Goal: Task Accomplishment & Management: Manage account settings

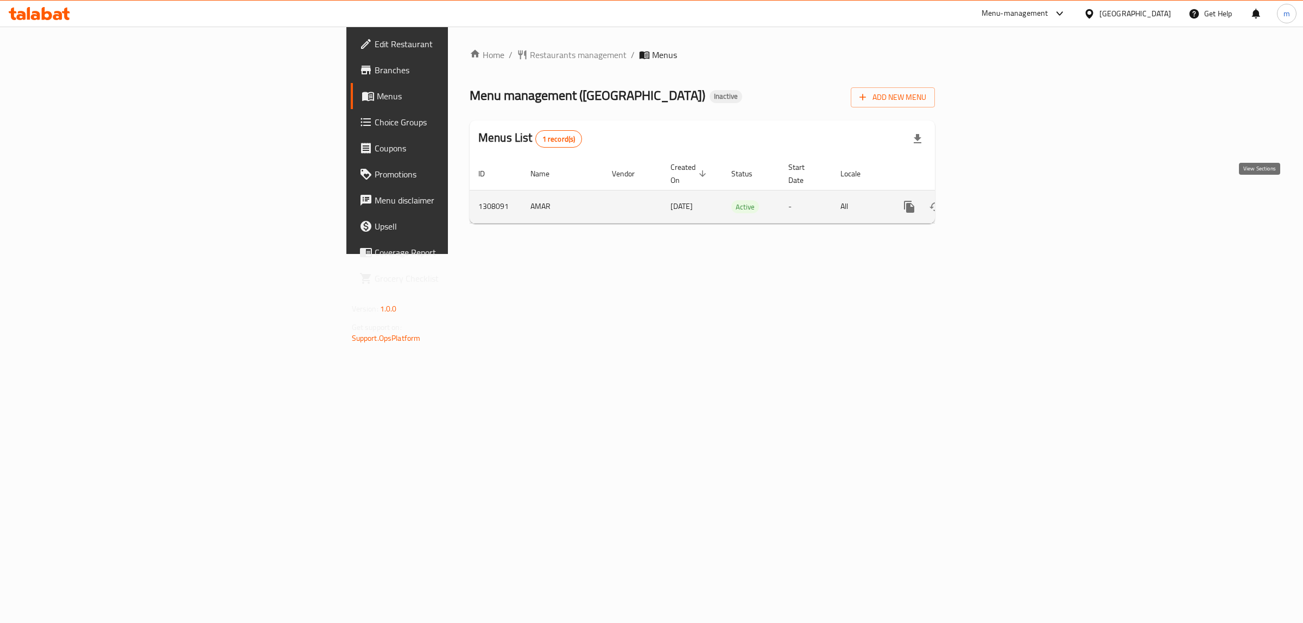
click at [1001, 197] on link "enhanced table" at bounding box center [988, 207] width 26 height 26
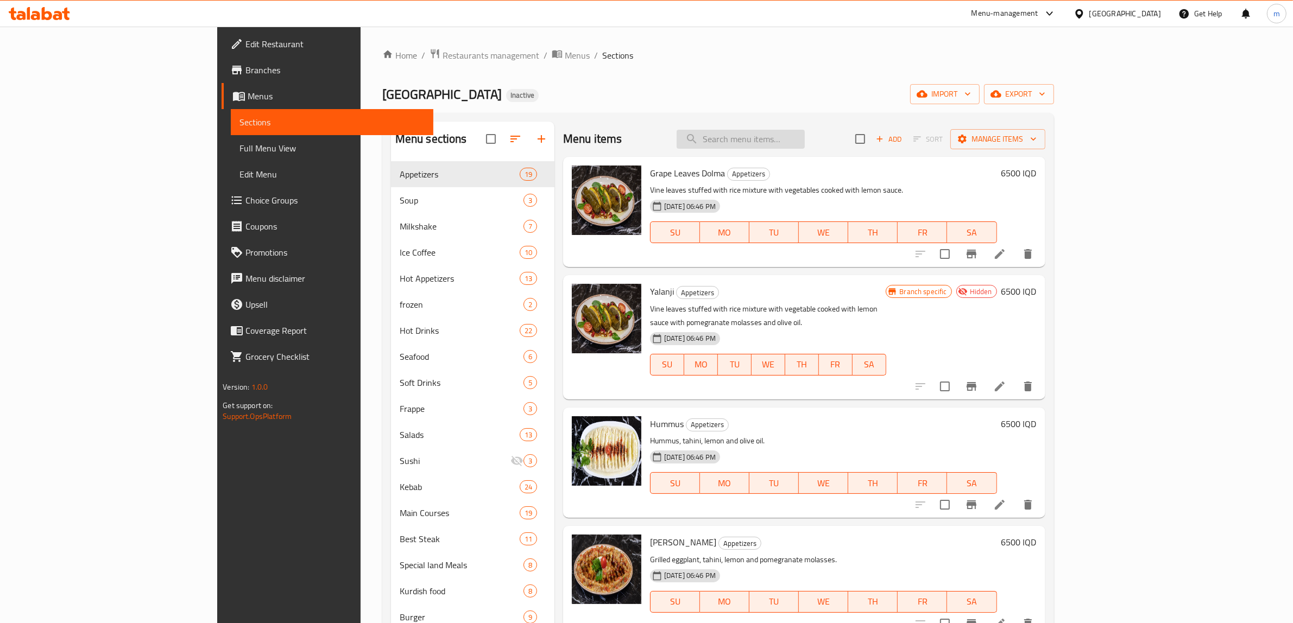
click at [805, 136] on input "search" at bounding box center [741, 139] width 128 height 19
paste input "775570"
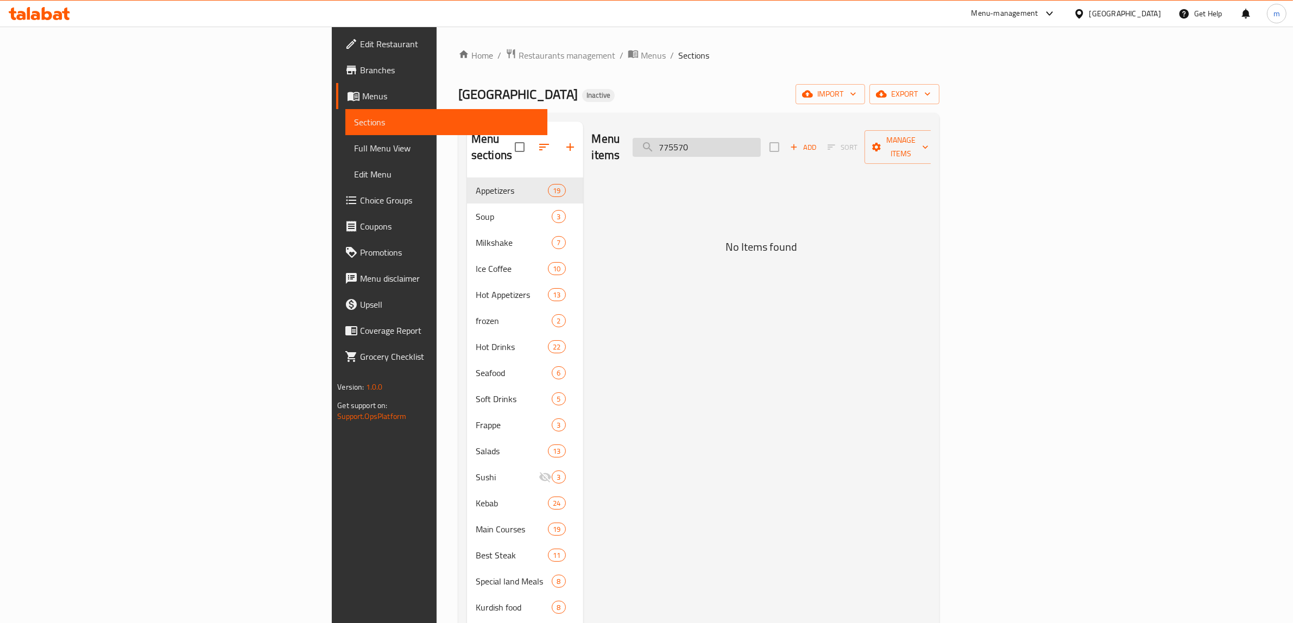
click at [761, 139] on input "775570" at bounding box center [697, 147] width 128 height 19
paste input "Kushleme"
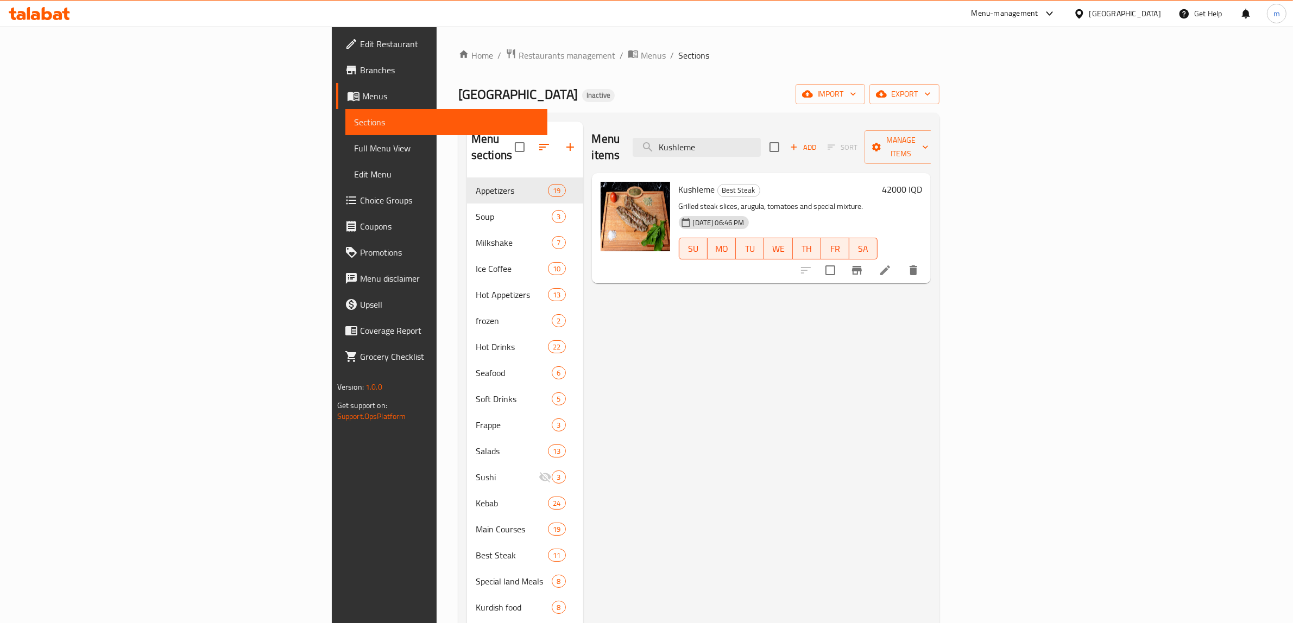
type input "Kushleme"
click at [892, 264] on icon at bounding box center [885, 270] width 13 height 13
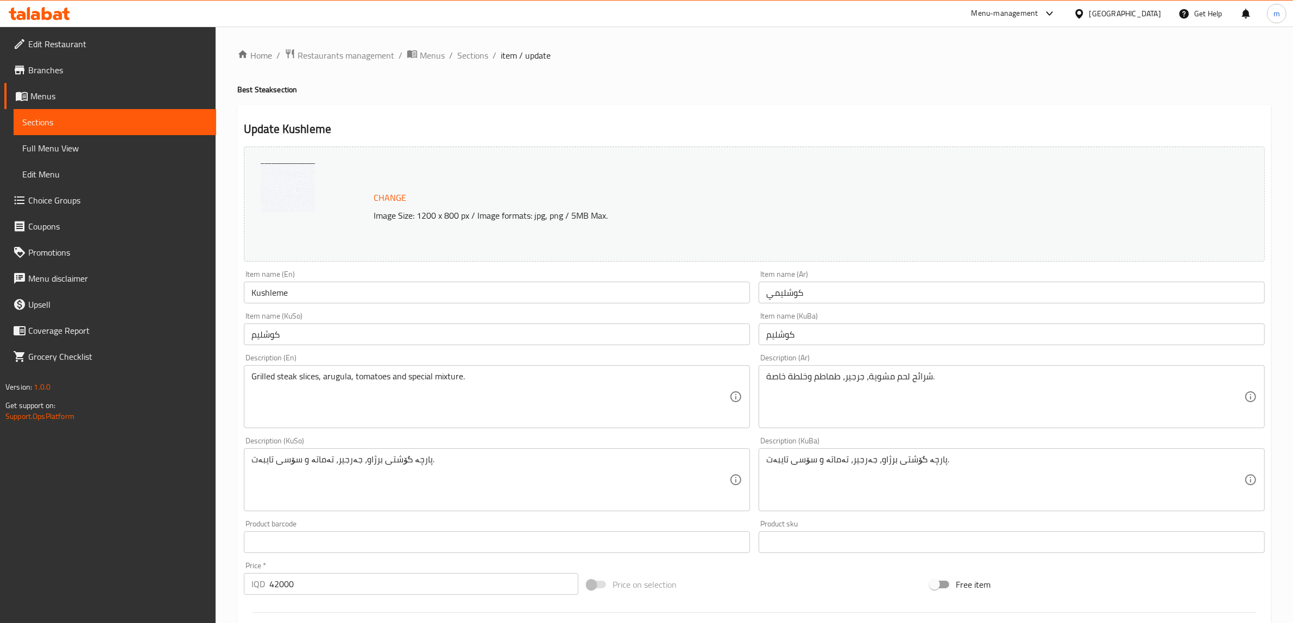
click at [388, 337] on input "کوشلیم" at bounding box center [497, 335] width 506 height 22
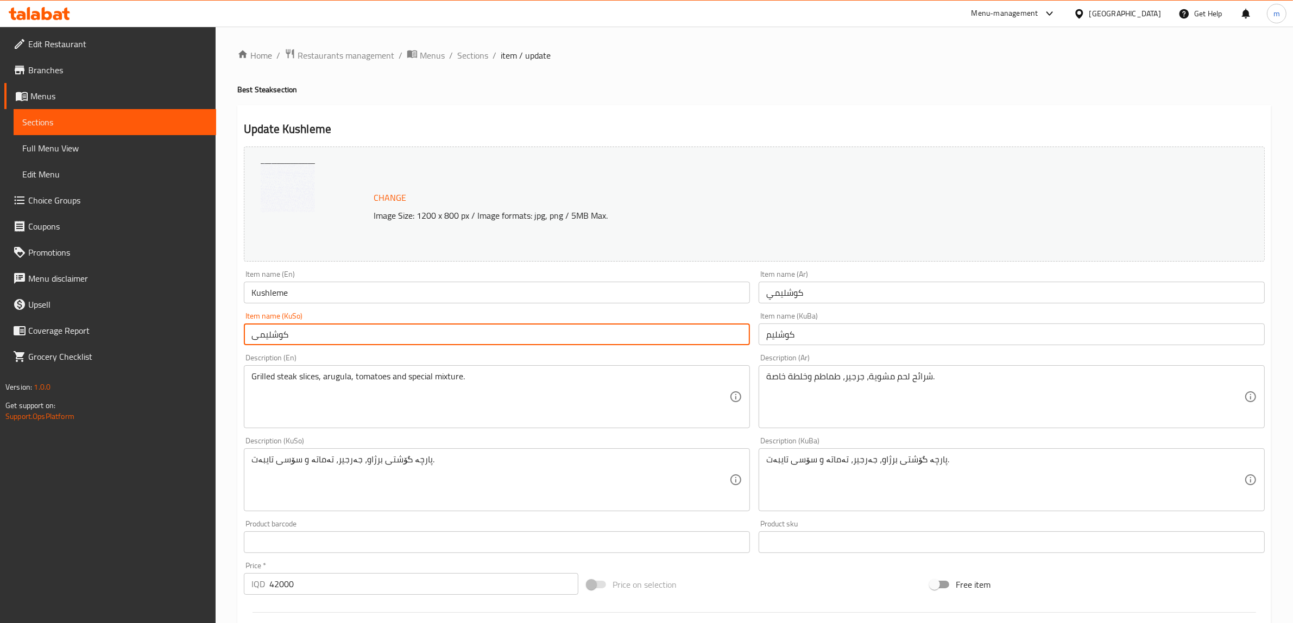
type input "کوشلیمی"
click at [870, 333] on input "کوشلیم" at bounding box center [1012, 335] width 506 height 22
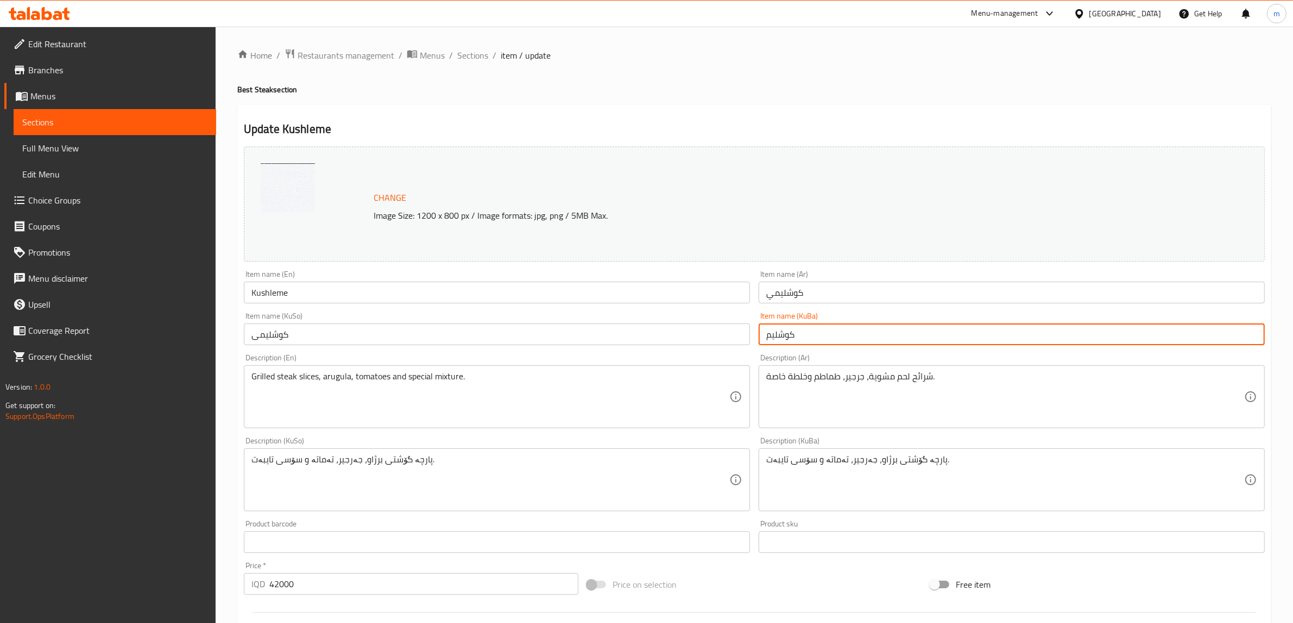
click at [870, 333] on input "کوشلیم" at bounding box center [1012, 335] width 506 height 22
paste input "ی"
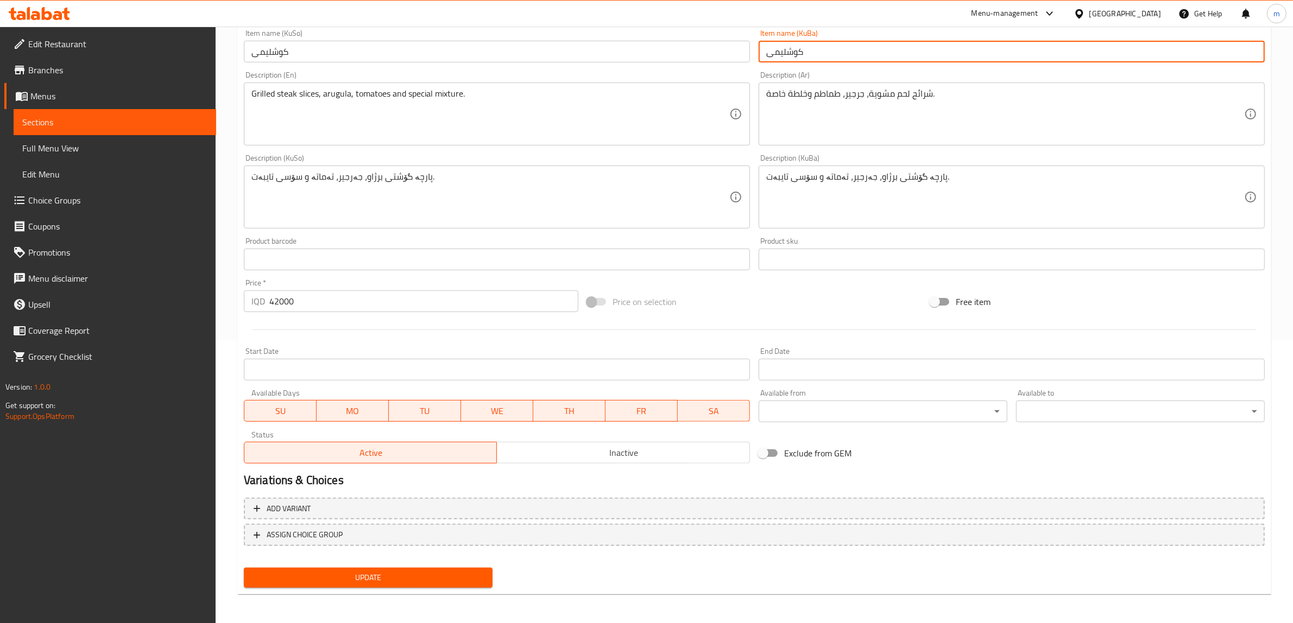
type input "کوشلیمی"
click at [447, 573] on span "Update" at bounding box center [367, 578] width 231 height 14
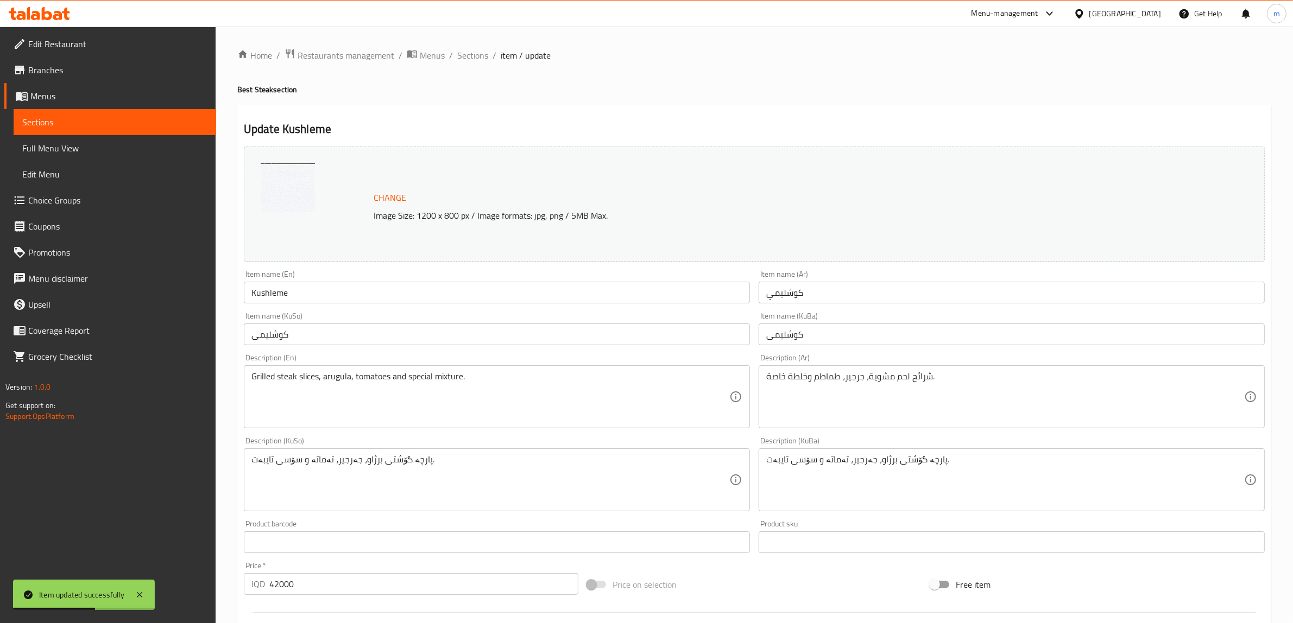
click at [101, 147] on span "Full Menu View" at bounding box center [114, 148] width 185 height 13
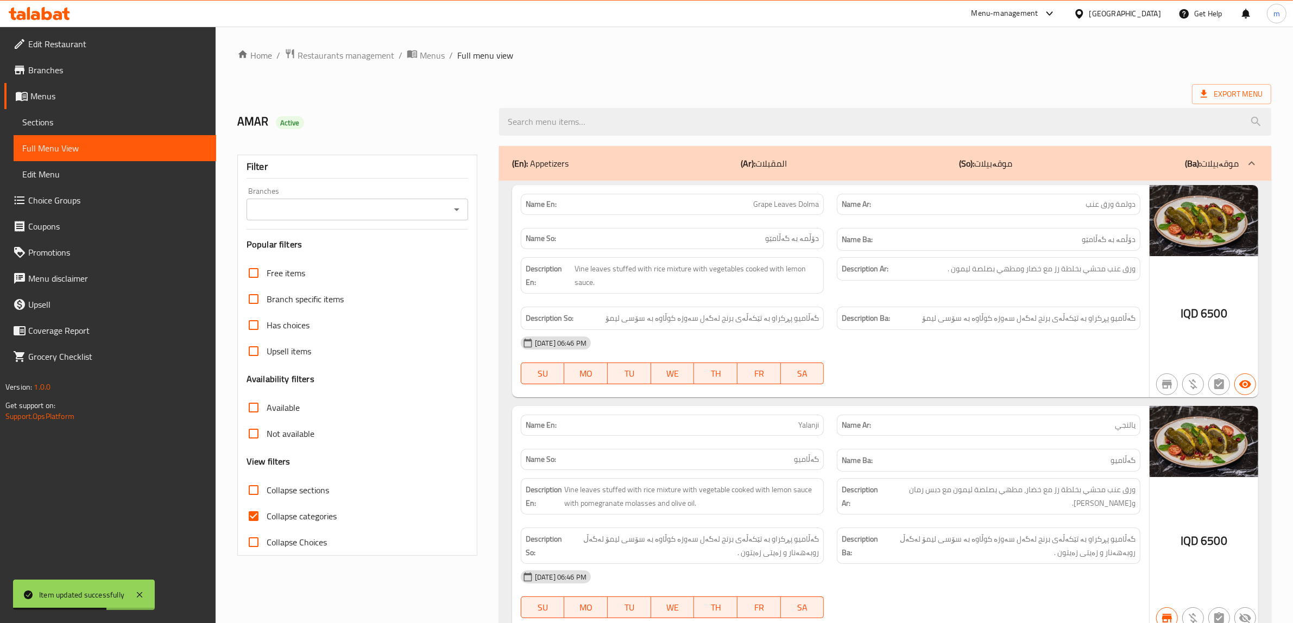
click at [462, 210] on button "Open" at bounding box center [456, 209] width 15 height 15
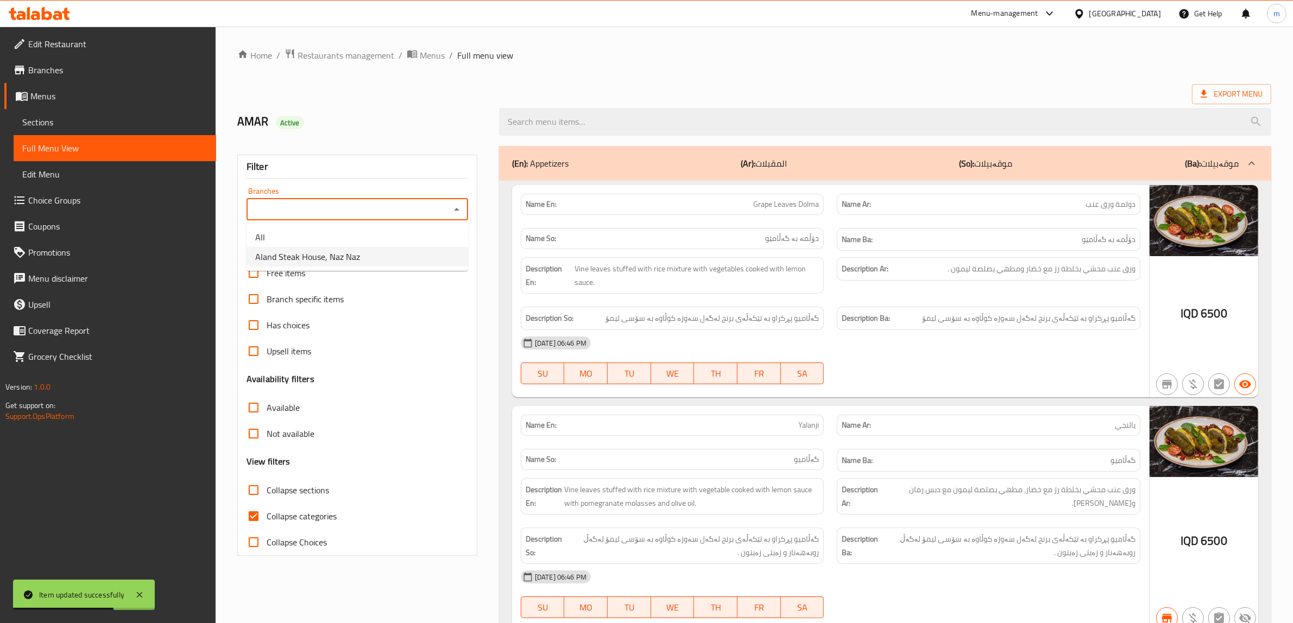
click at [399, 253] on li "Aland Steak House, Naz Naz" at bounding box center [358, 257] width 222 height 20
type input "Aland Steak House, Naz Naz"
click at [256, 514] on input "Collapse categories" at bounding box center [254, 516] width 26 height 26
checkbox input "false"
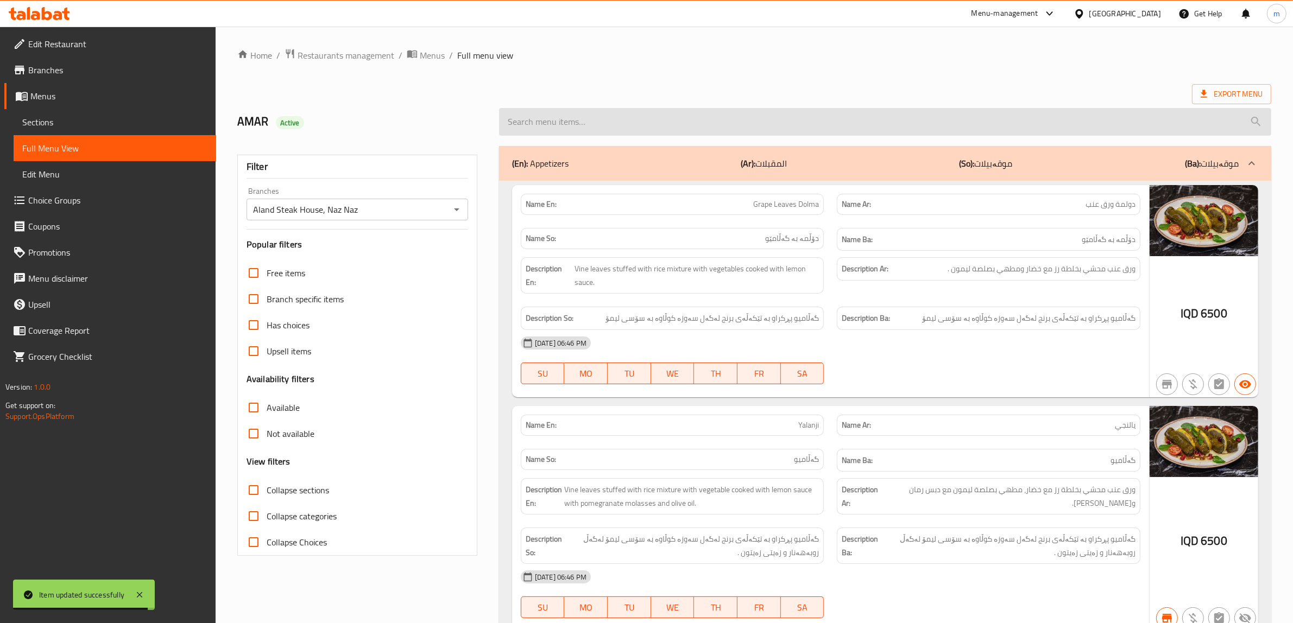
click at [673, 113] on input "search" at bounding box center [885, 122] width 772 height 28
click at [669, 129] on input "search" at bounding box center [885, 122] width 772 height 28
paste input "Kushleme"
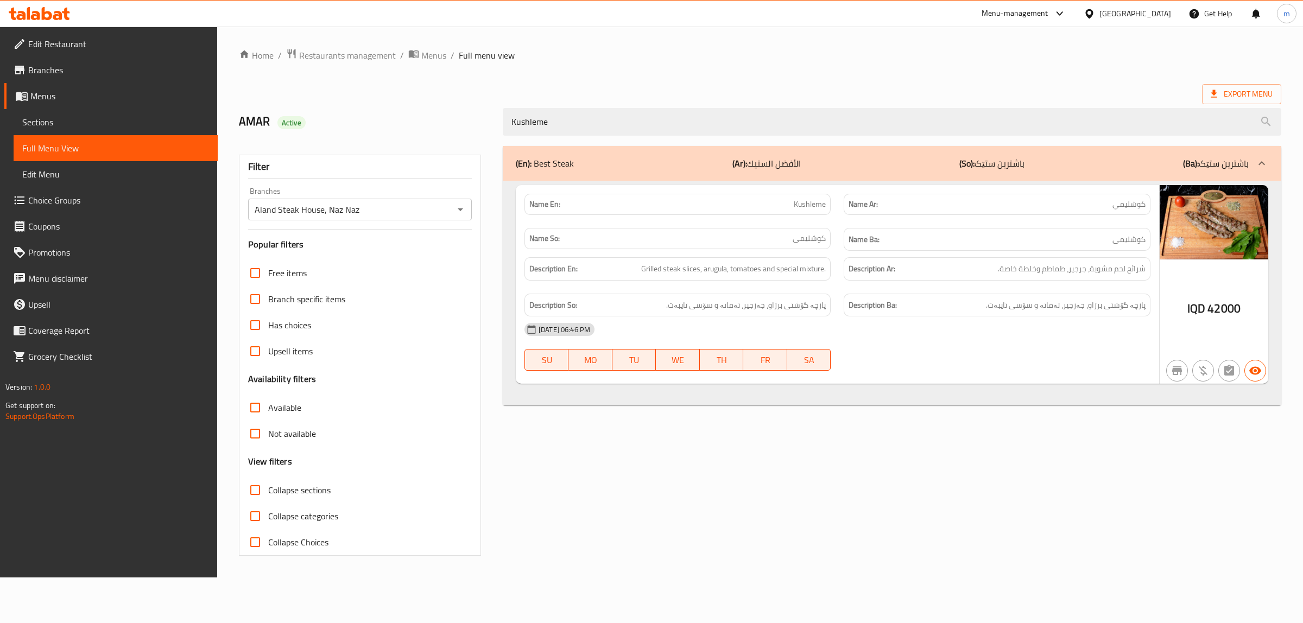
type input "Kushleme"
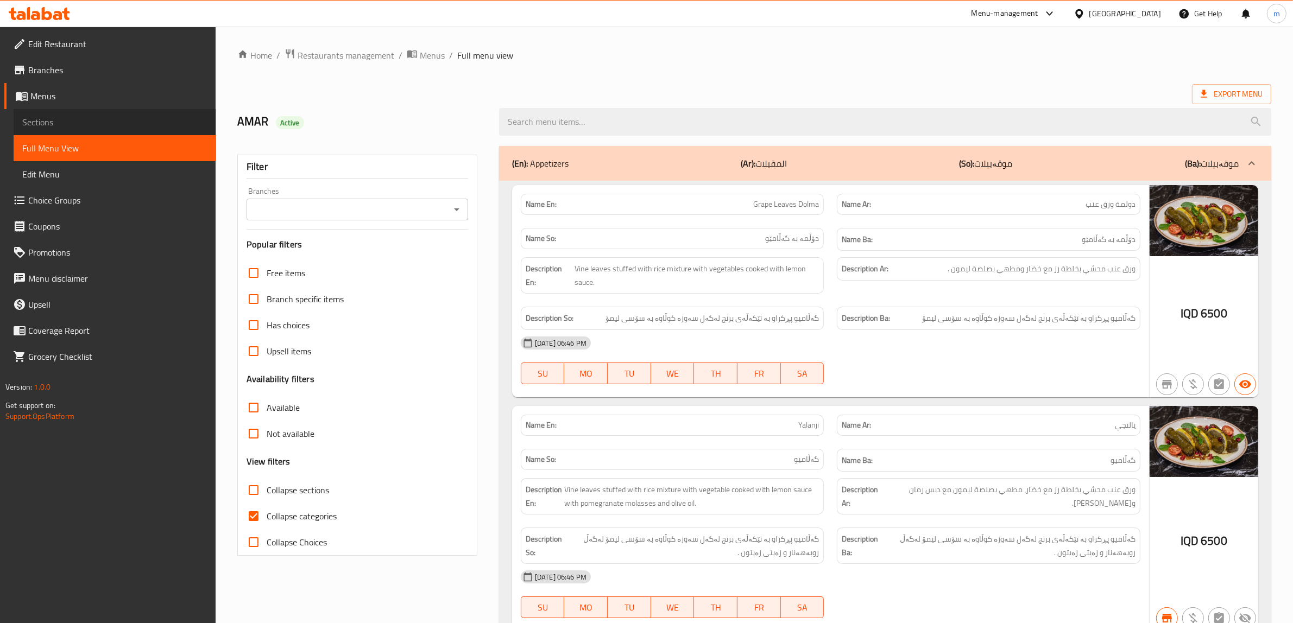
click at [149, 120] on span "Sections" at bounding box center [114, 122] width 185 height 13
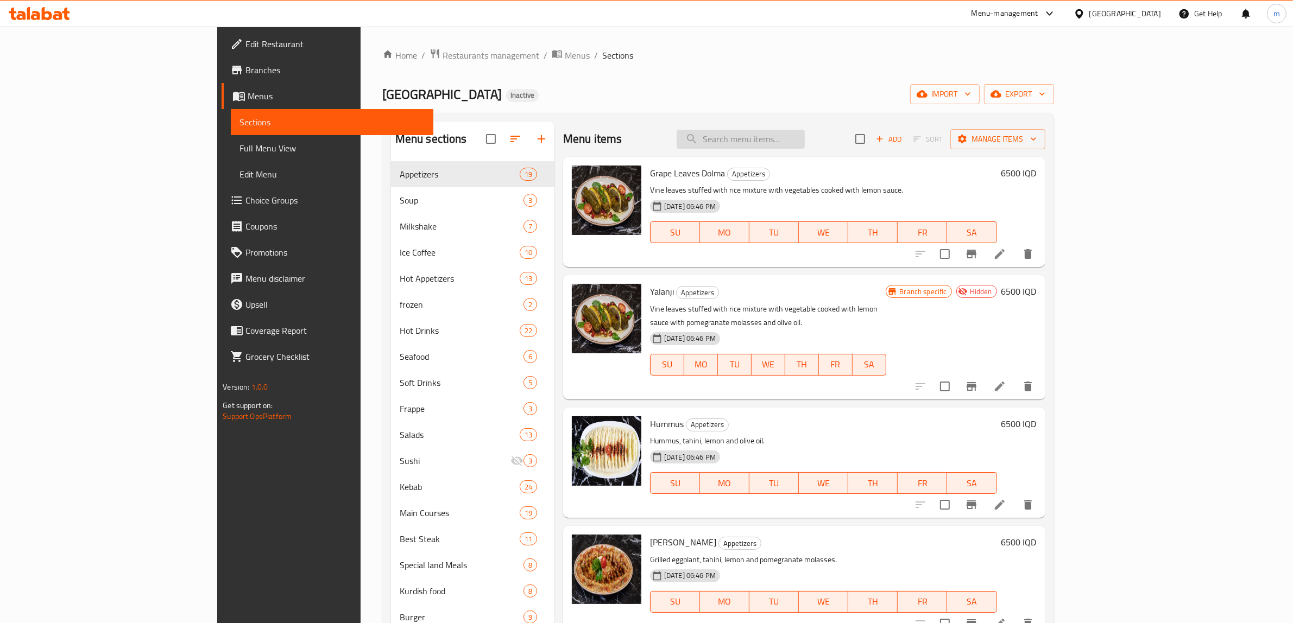
click at [805, 138] on input "search" at bounding box center [741, 139] width 128 height 19
paste input "Specil Lamb Neck"
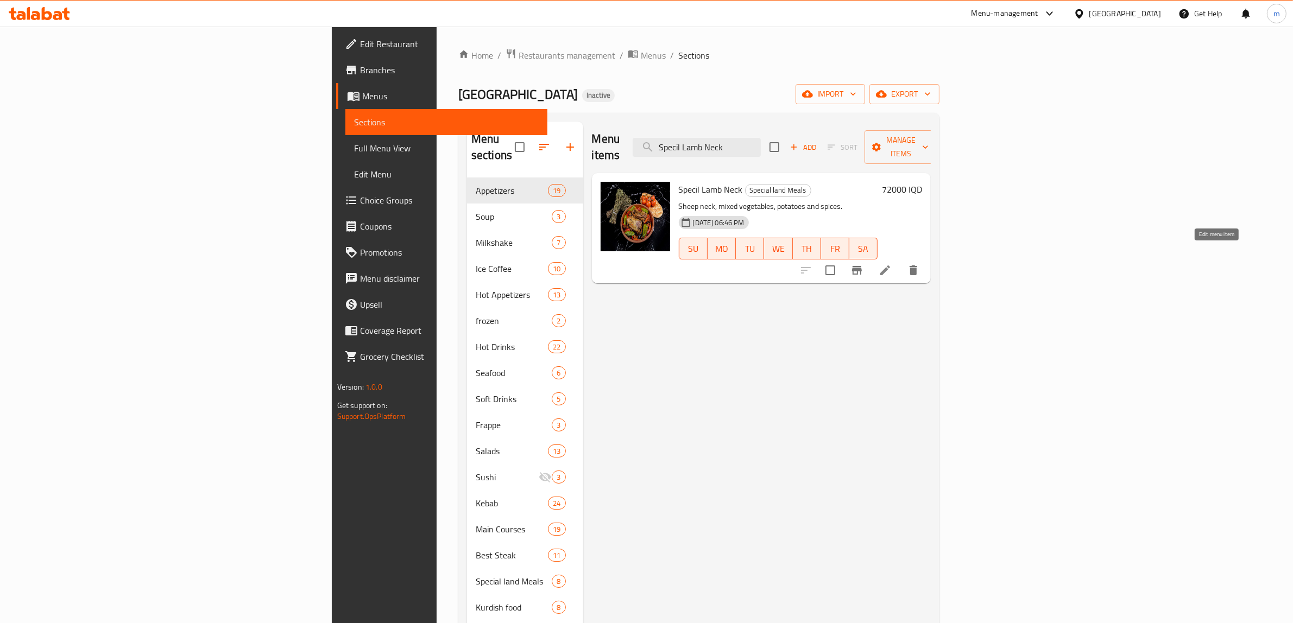
type input "Specil Lamb Neck"
click at [892, 264] on icon at bounding box center [885, 270] width 13 height 13
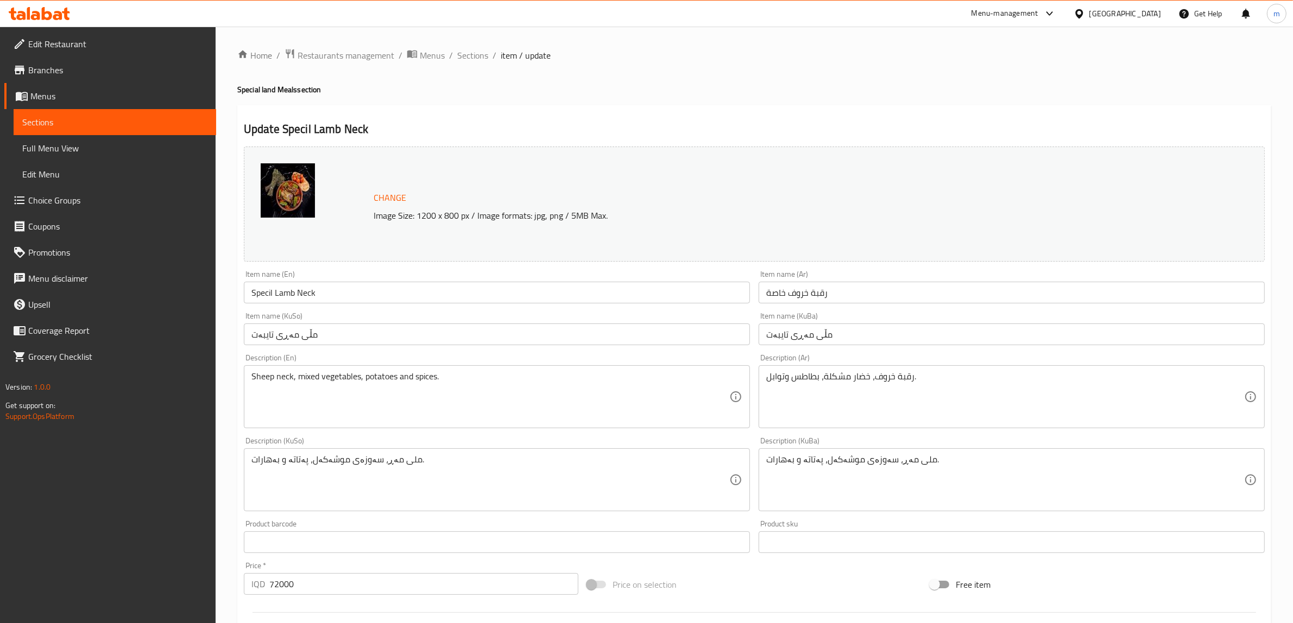
click at [266, 292] on input "Specil Lamb Neck" at bounding box center [497, 293] width 506 height 22
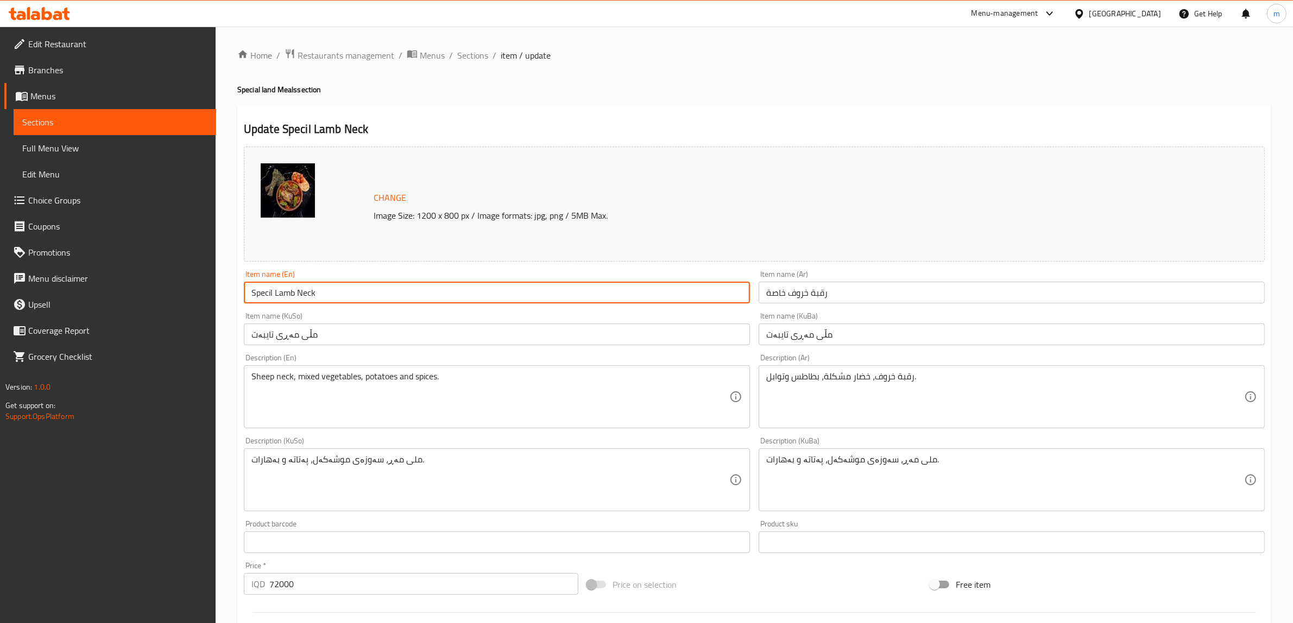
click at [266, 292] on input "Specil Lamb Neck" at bounding box center [497, 293] width 506 height 22
paste input "a"
type input "Special Lamb Neck"
click at [801, 292] on input "رقبة خروف خاصة" at bounding box center [1012, 293] width 506 height 22
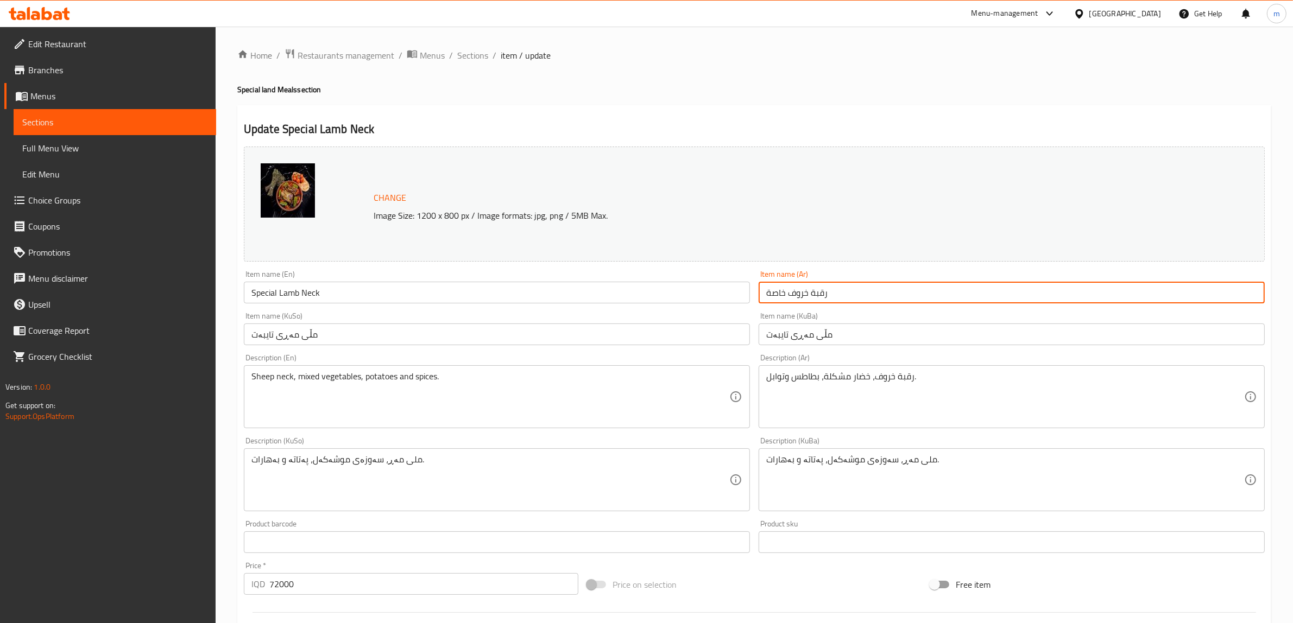
click at [801, 292] on input "رقبة خروف خاصة" at bounding box center [1012, 293] width 506 height 22
paste input "أن"
type input "رقبة ضأن خاصة"
click at [795, 338] on input "مڵی مەڕی تایبەت" at bounding box center [1012, 335] width 506 height 22
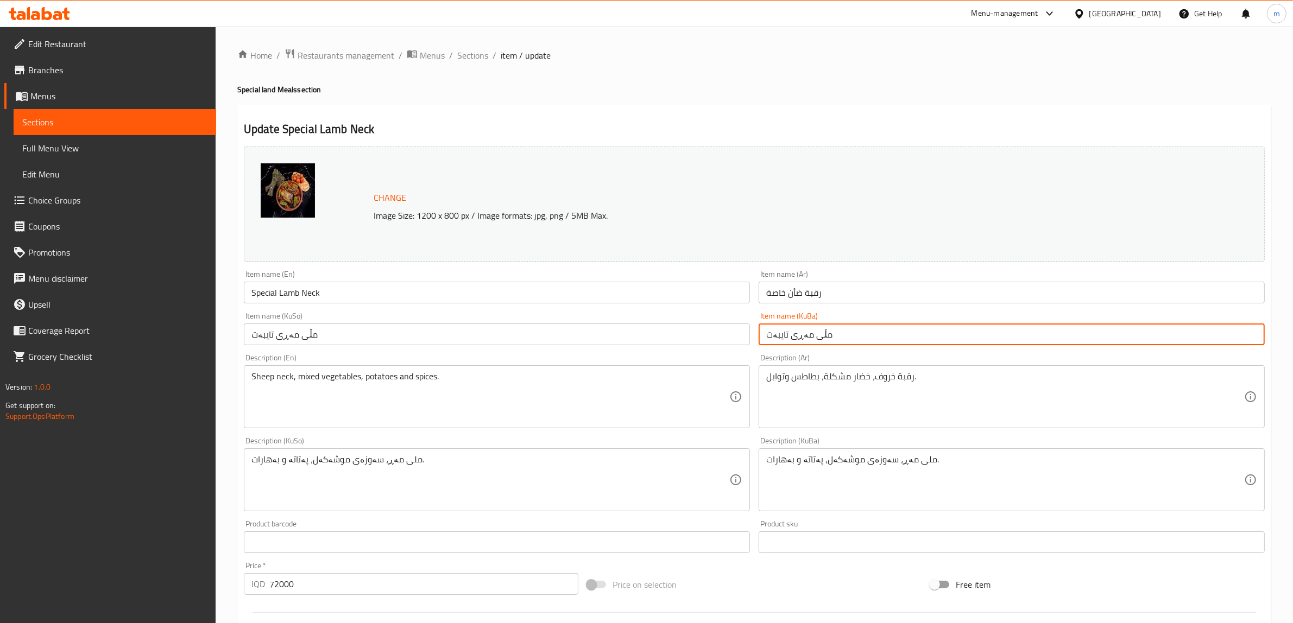
click at [795, 338] on input "مڵی مەڕی تایبەت" at bounding box center [1012, 335] width 506 height 22
drag, startPoint x: 795, startPoint y: 338, endPoint x: 807, endPoint y: 338, distance: 11.4
click at [807, 338] on input "مڵی مەڕی تایبەت" at bounding box center [1012, 335] width 506 height 22
click at [800, 338] on input "مڵی مەڕی تایبەت" at bounding box center [1012, 335] width 506 height 22
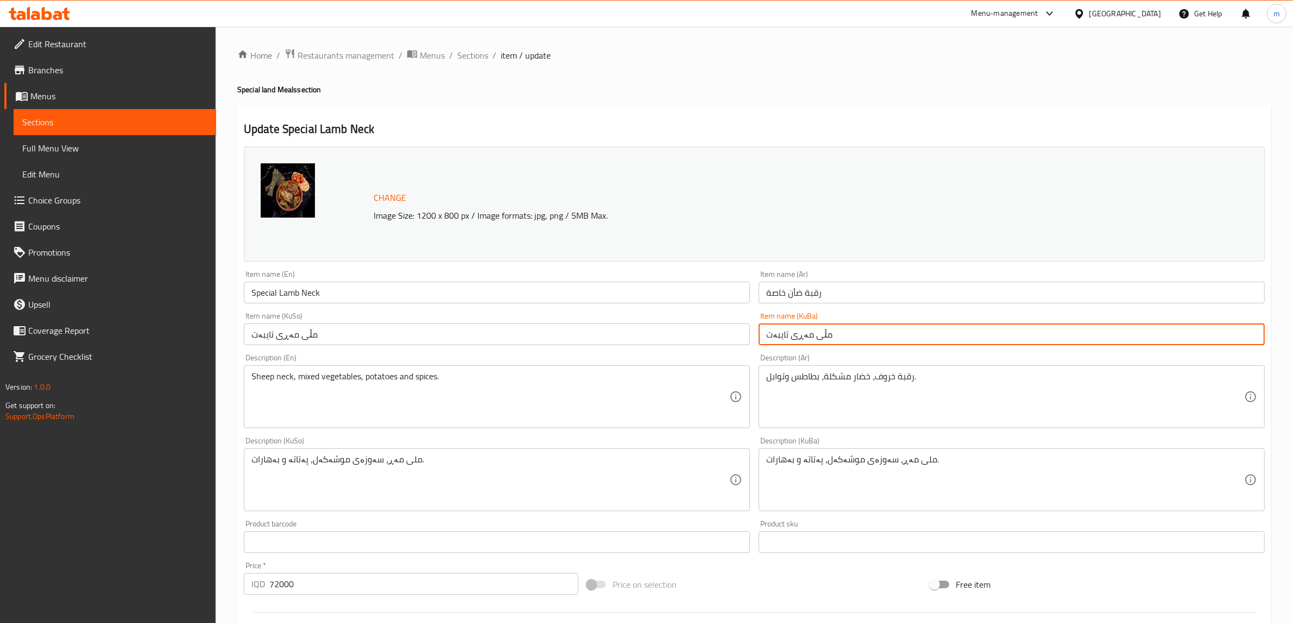
drag, startPoint x: 796, startPoint y: 336, endPoint x: 807, endPoint y: 337, distance: 11.0
click at [807, 337] on input "مڵی مەڕی تایبەت" at bounding box center [1012, 335] width 506 height 22
paste input "بەرخ"
click at [805, 333] on input "مڵی بەرخی تایبەت" at bounding box center [1012, 335] width 506 height 22
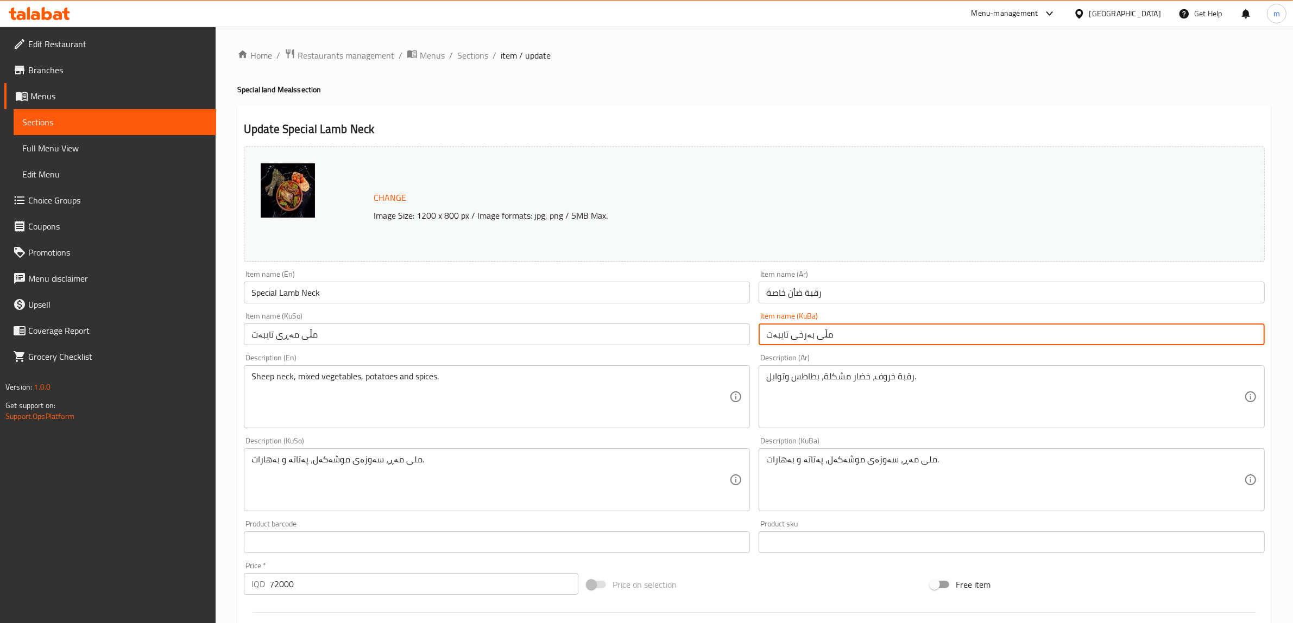
click at [805, 333] on input "مڵی بەرخی تایبەت" at bounding box center [1012, 335] width 506 height 22
type input "مڵی بەرخی تایبەت"
click at [563, 333] on input "مڵی مەڕی تایبەت" at bounding box center [497, 335] width 506 height 22
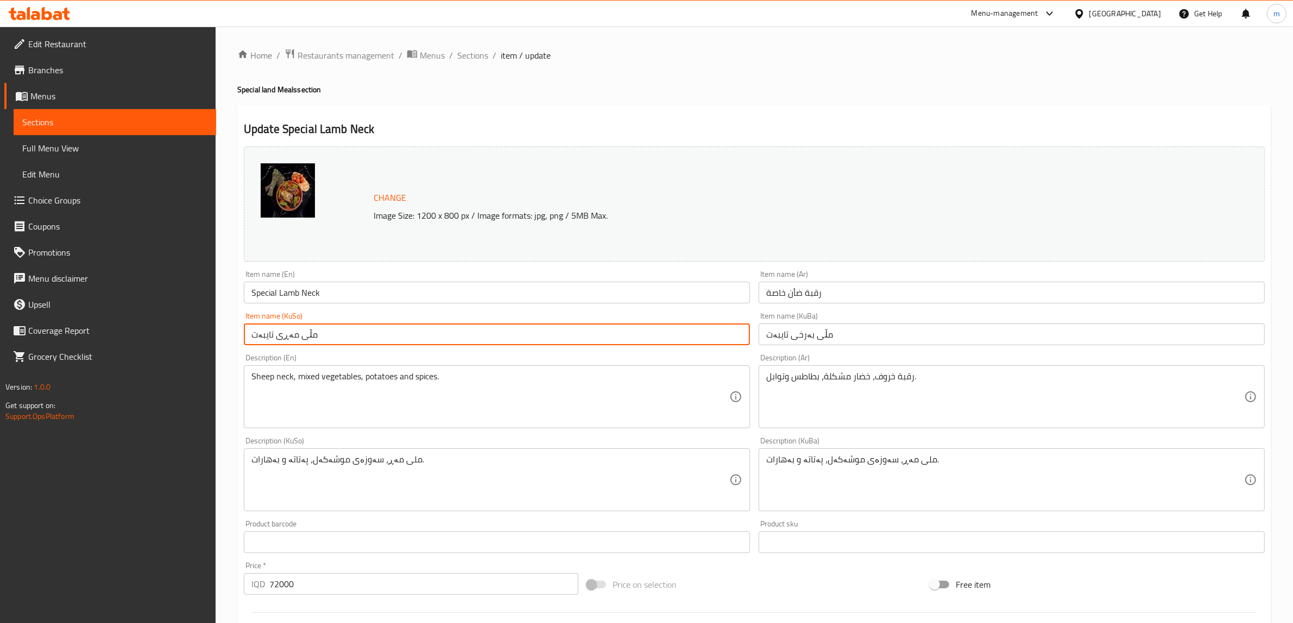
click at [563, 333] on input "مڵی مەڕی تایبەت" at bounding box center [497, 335] width 506 height 22
paste input "بەرخ"
type input "مڵی بەرخی تایبەت"
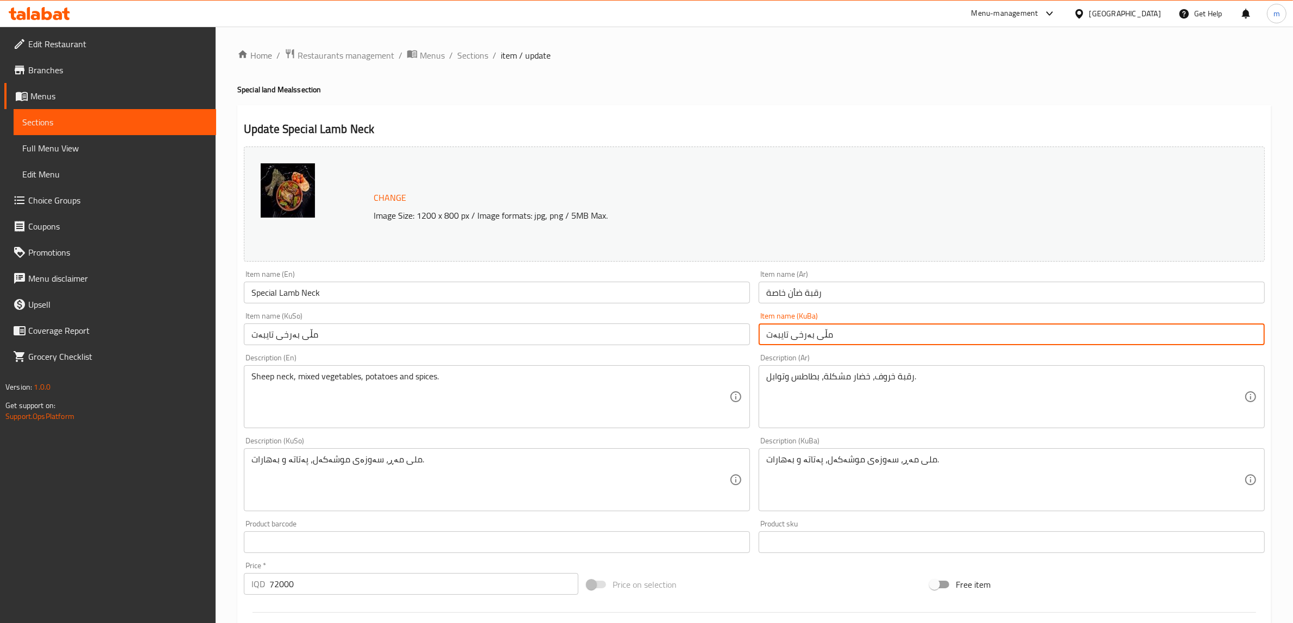
click at [820, 334] on input "مڵی بەرخی تایبەت" at bounding box center [1012, 335] width 506 height 22
type input "ملی بەرخی تایبەت"
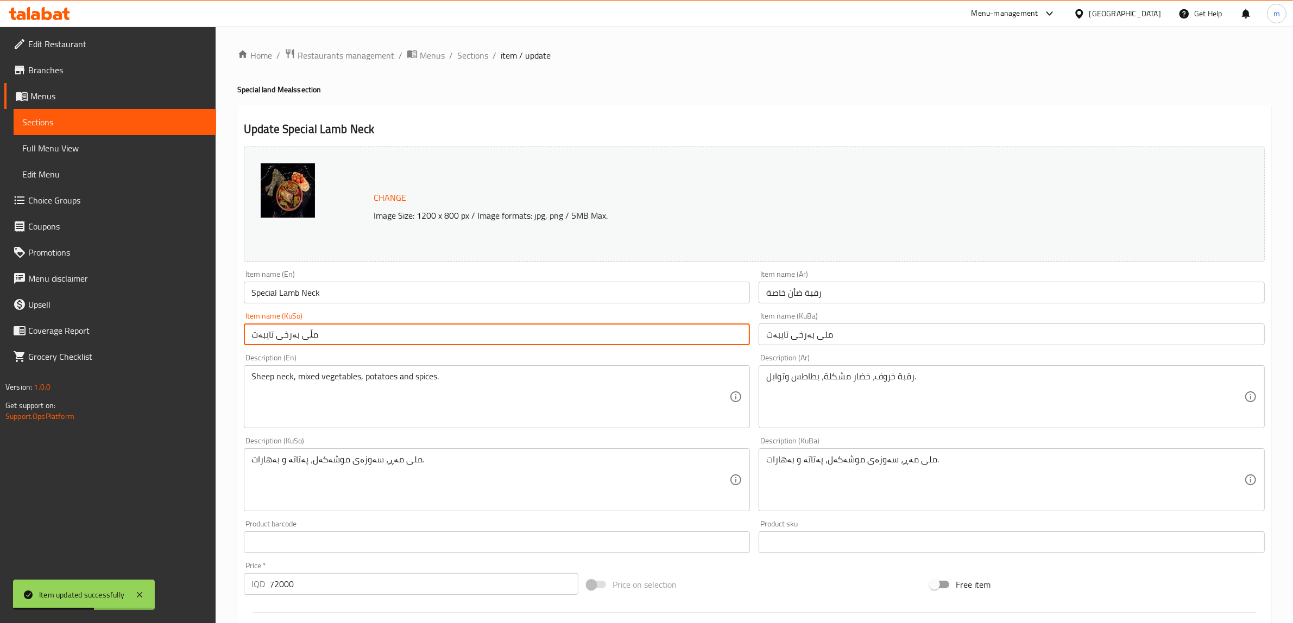
click at [384, 331] on input "مڵی بەرخی تایبەت" at bounding box center [497, 335] width 506 height 22
paste input "ل"
type input "ملی بەرخی تایبەت"
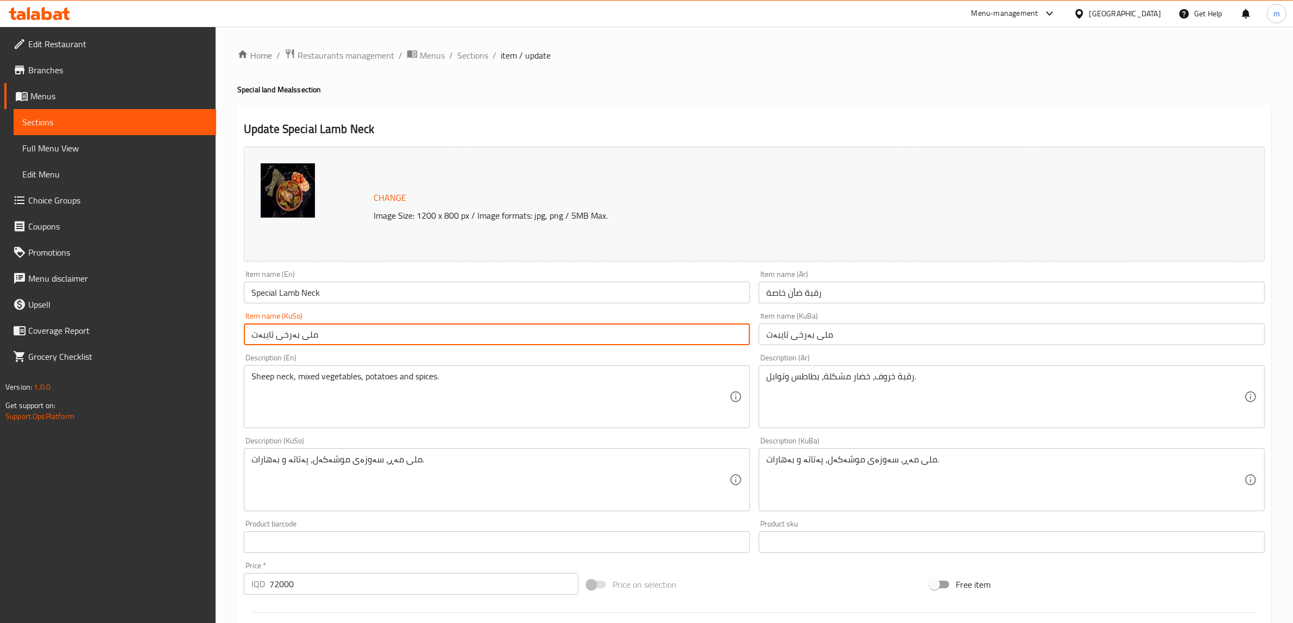
click at [294, 293] on input "Special Lamb Neck" at bounding box center [497, 293] width 506 height 22
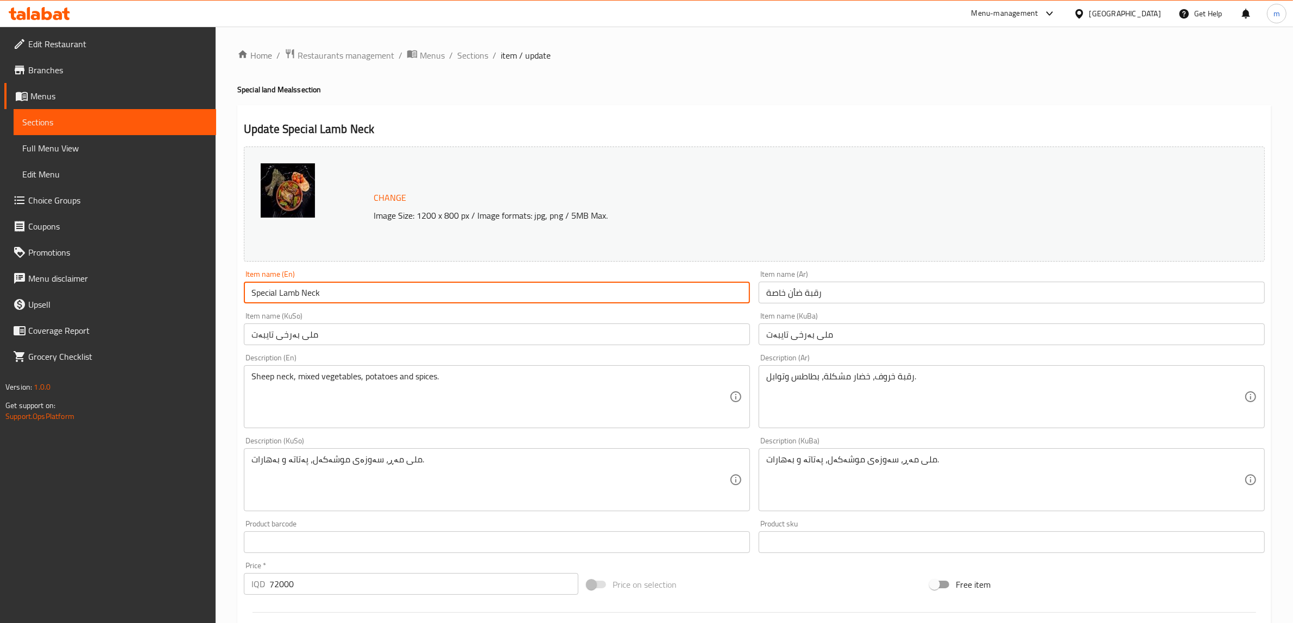
drag, startPoint x: 294, startPoint y: 293, endPoint x: 288, endPoint y: 295, distance: 6.7
click at [288, 295] on input "Special Lamb Neck" at bounding box center [497, 293] width 506 height 22
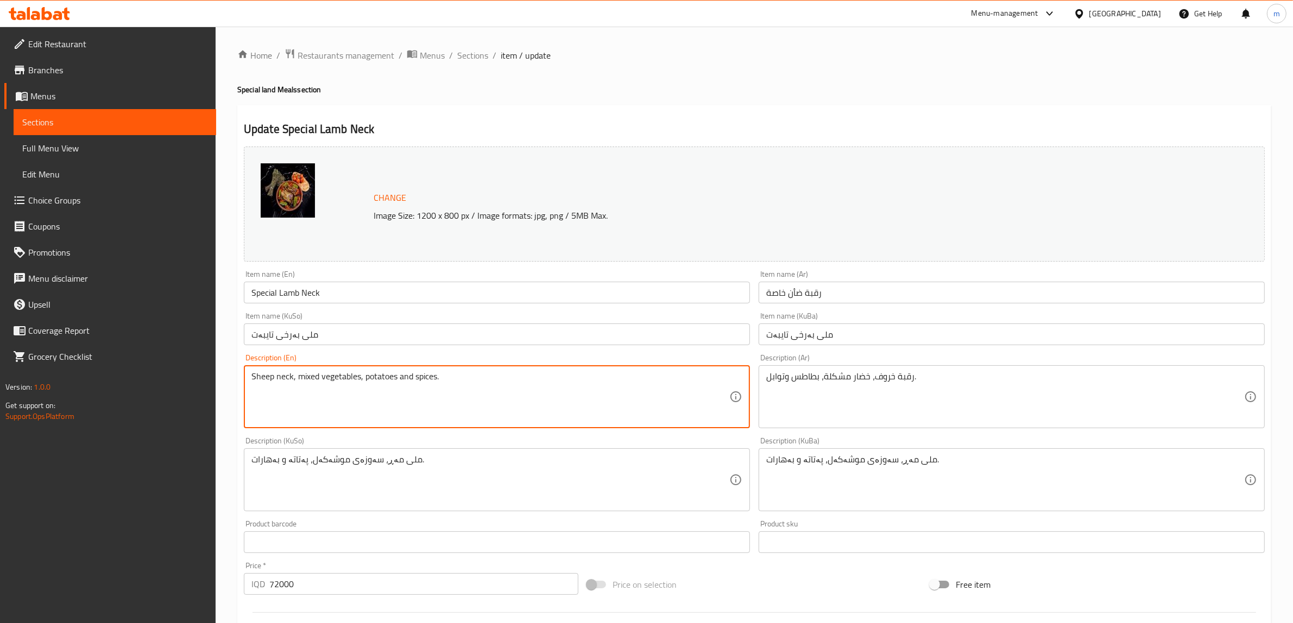
click at [262, 375] on textarea "Sheep neck, mixed vegetables, potatoes and spices." at bounding box center [490, 397] width 478 height 52
paste textarea "Lamb"
type textarea "Lamb neck, mixed vegetables, potatoes and spices."
click at [797, 292] on input "رقبة ضأن خاصة" at bounding box center [1012, 293] width 506 height 22
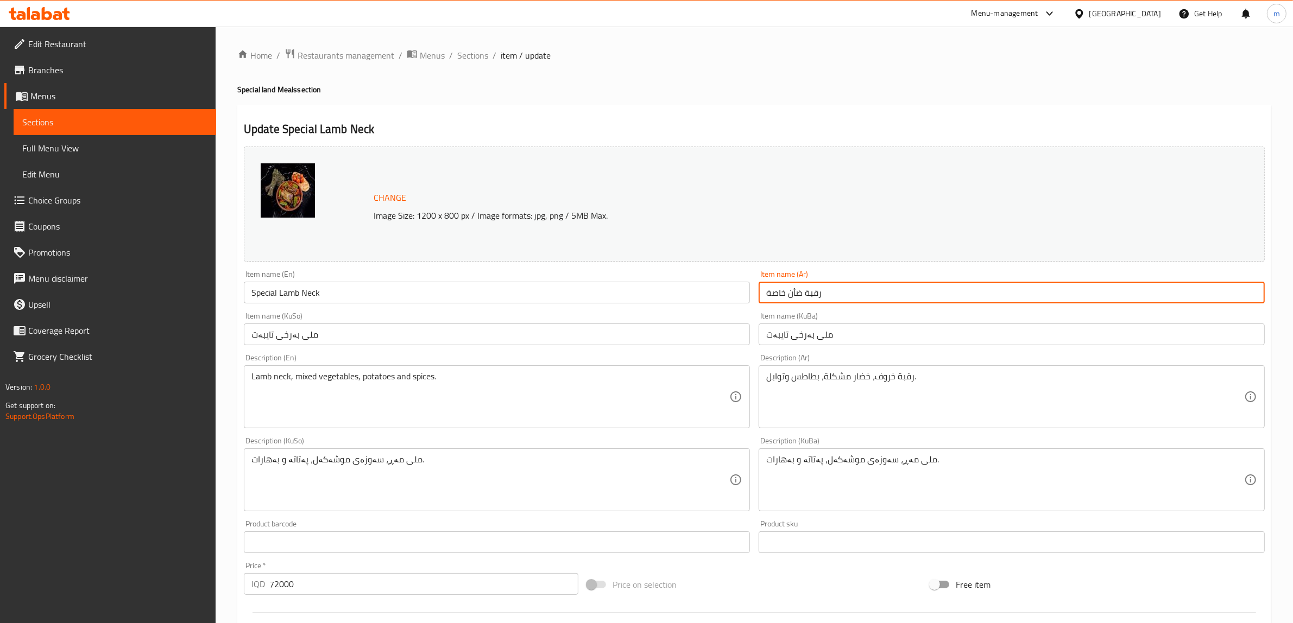
drag, startPoint x: 797, startPoint y: 292, endPoint x: 804, endPoint y: 292, distance: 7.1
click at [804, 292] on input "رقبة ضأن خاصة" at bounding box center [1012, 293] width 506 height 22
click at [793, 292] on input "رقبة ضأن خاصة" at bounding box center [1012, 293] width 506 height 22
click at [794, 292] on input "رقبة ضأن خاصة" at bounding box center [1012, 293] width 506 height 22
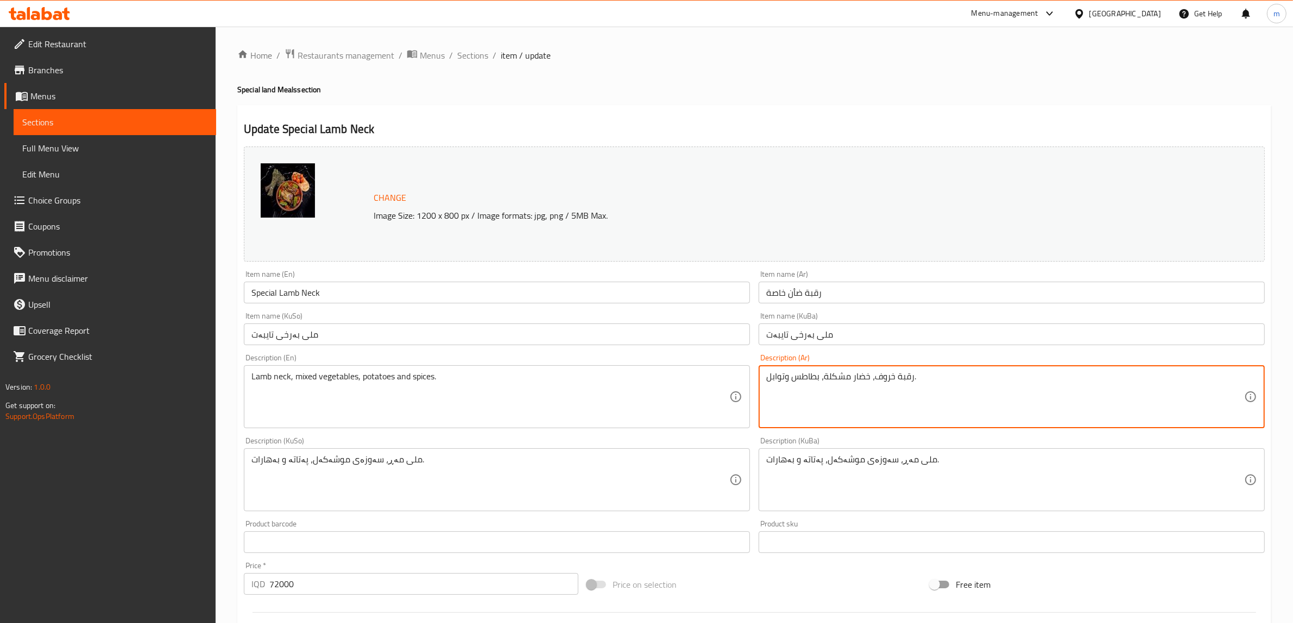
click at [882, 378] on textarea "رقبة خروف، خضار مشكلة، بطاطس وتوابل." at bounding box center [1005, 397] width 478 height 52
paste textarea "أن"
type textarea "رقبة ضأن، خضار مشكلة، بطاطس وتوابل."
click at [804, 340] on input "ملی بەرخی تایبەت" at bounding box center [1012, 335] width 506 height 22
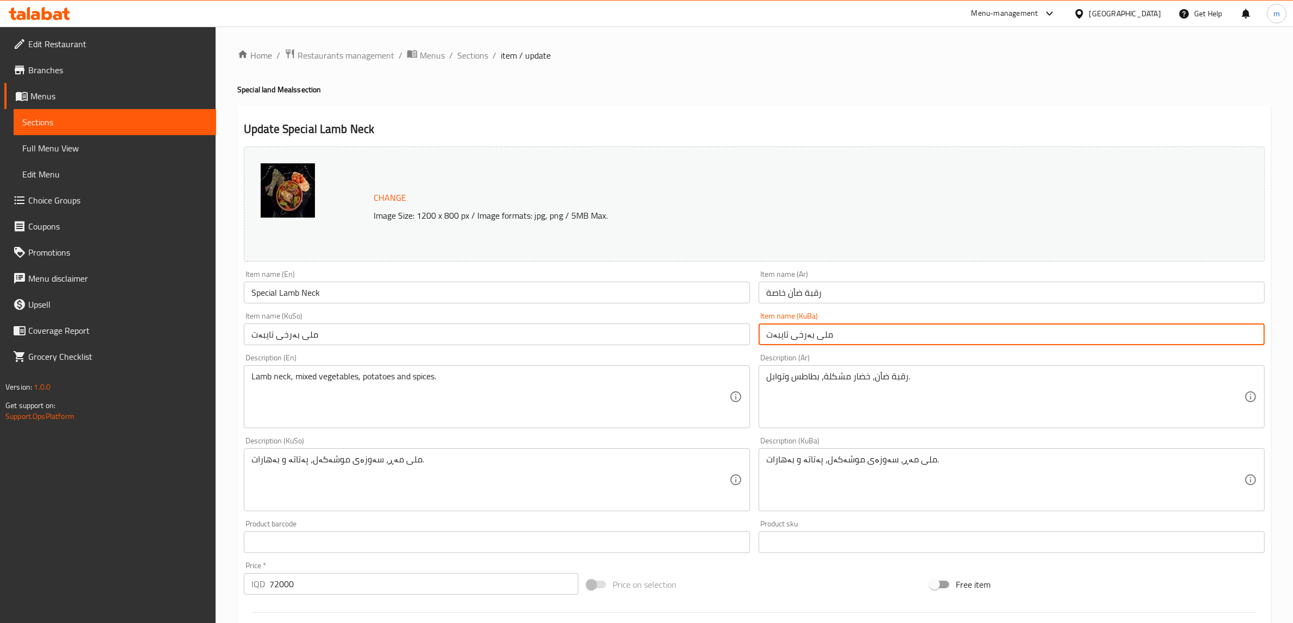
click at [804, 340] on input "ملی بەرخی تایبەت" at bounding box center [1012, 335] width 506 height 22
click at [793, 338] on input "ملی بەرخی تایبەت" at bounding box center [1012, 335] width 506 height 22
drag, startPoint x: 793, startPoint y: 337, endPoint x: 810, endPoint y: 337, distance: 16.3
click at [810, 337] on input "ملی بەرخی تایبەت" at bounding box center [1012, 335] width 506 height 22
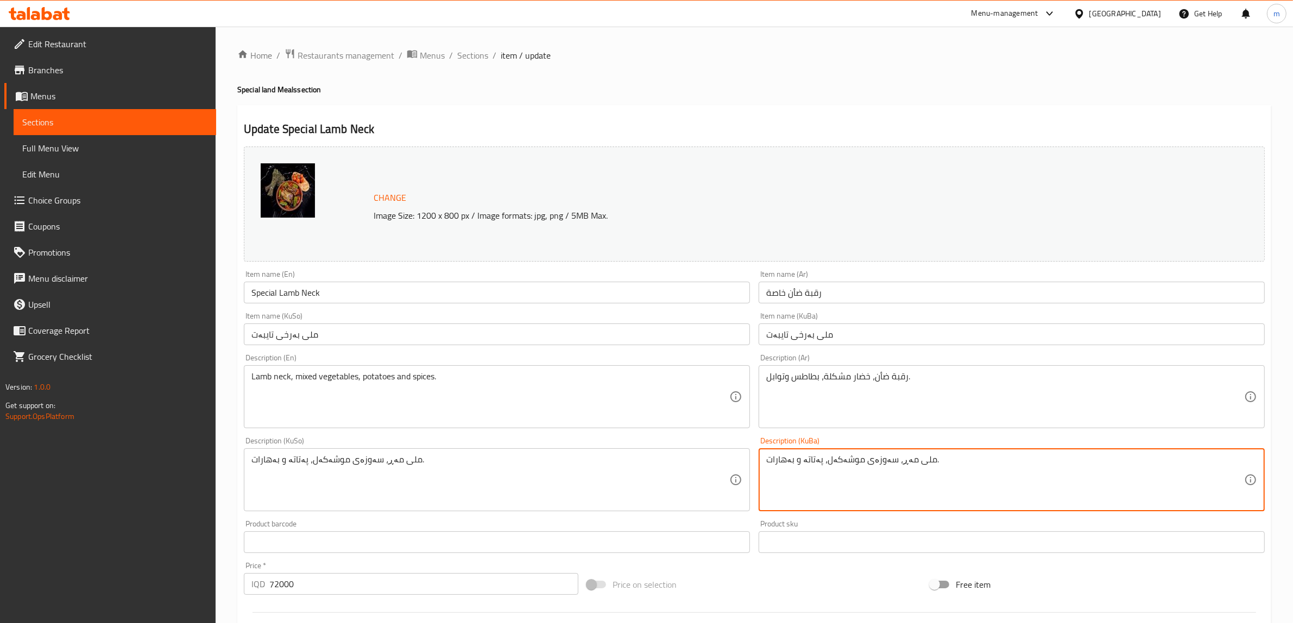
click at [895, 459] on textarea "ملی مەڕ، سەوزەی موشەکەل، پەتاتە و بەهارات." at bounding box center [1005, 480] width 478 height 52
paste textarea "بەرخ"
type textarea "ملی بەرخ، سەوزەی موشەکەل، پەتاتە و بەهارات."
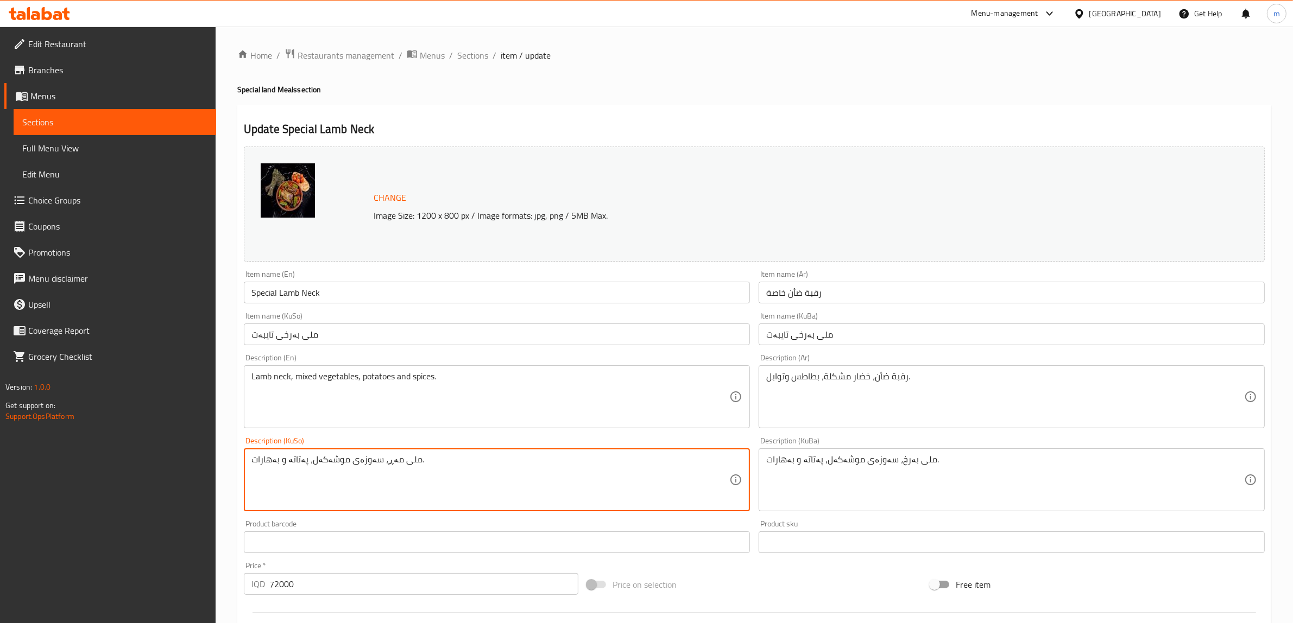
click at [381, 457] on textarea "ملی مەڕ، سەوزەی موشەکەل، پەتاتە و بەهارات." at bounding box center [490, 480] width 478 height 52
paste textarea "بەرخ"
click at [431, 462] on textarea "ملی بەرخ، سەوزەی موشەکەل، پەتاتە و بەهارات." at bounding box center [490, 480] width 478 height 52
type textarea "ملی بەرخ، سەوزەی موشەکەل، پەتاتە و بەهارات"
click at [939, 449] on div "ملی بەرخ، سەوزەی موشەکەل، پەتاتە و بەهارات. Description (KuBa)" at bounding box center [1012, 480] width 506 height 63
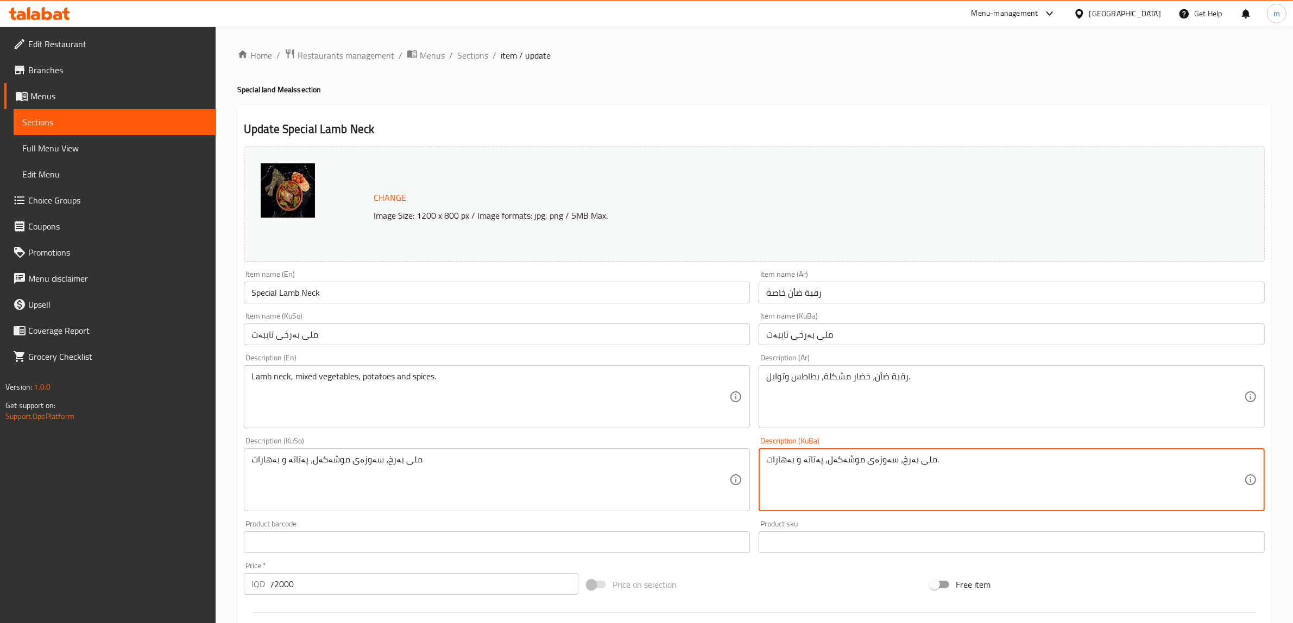
click at [940, 460] on textarea "ملی بەرخ، سەوزەی موشەکەل، پەتاتە و بەهارات." at bounding box center [1005, 480] width 478 height 52
type textarea "ملی بەرخ، سەوزەی موشەکەل، پەتاتە و بەهارات"
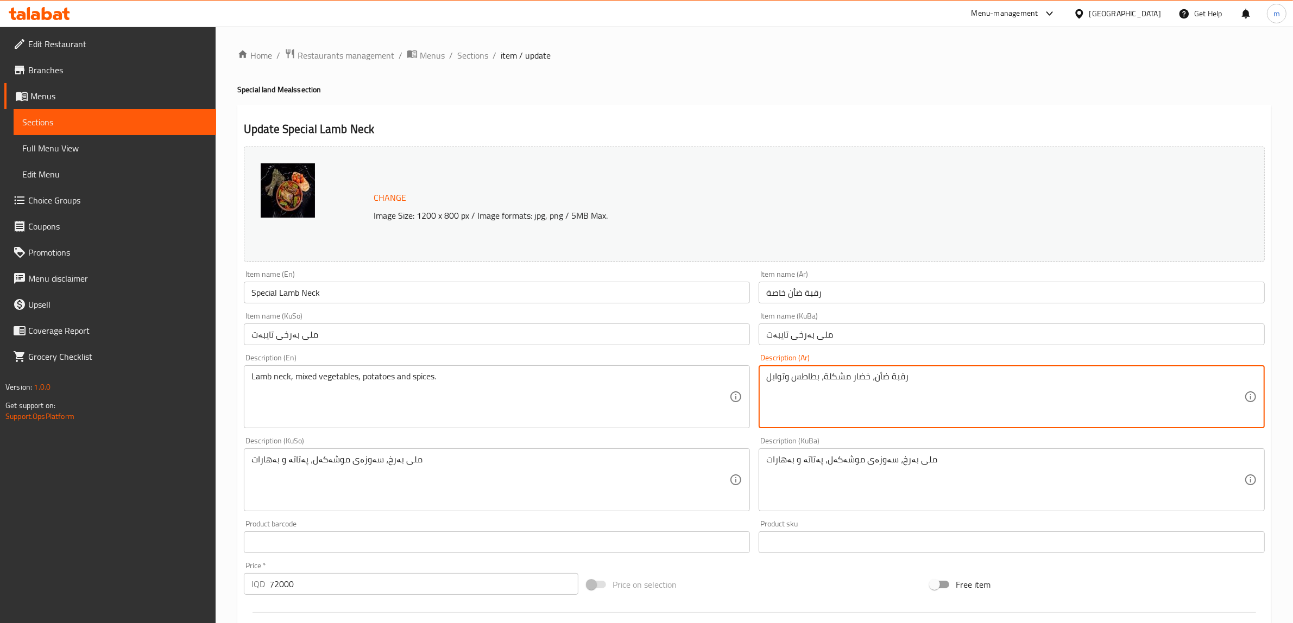
type textarea "رقبة ضأن، خضار مشكلة، بطاطس وتوابل"
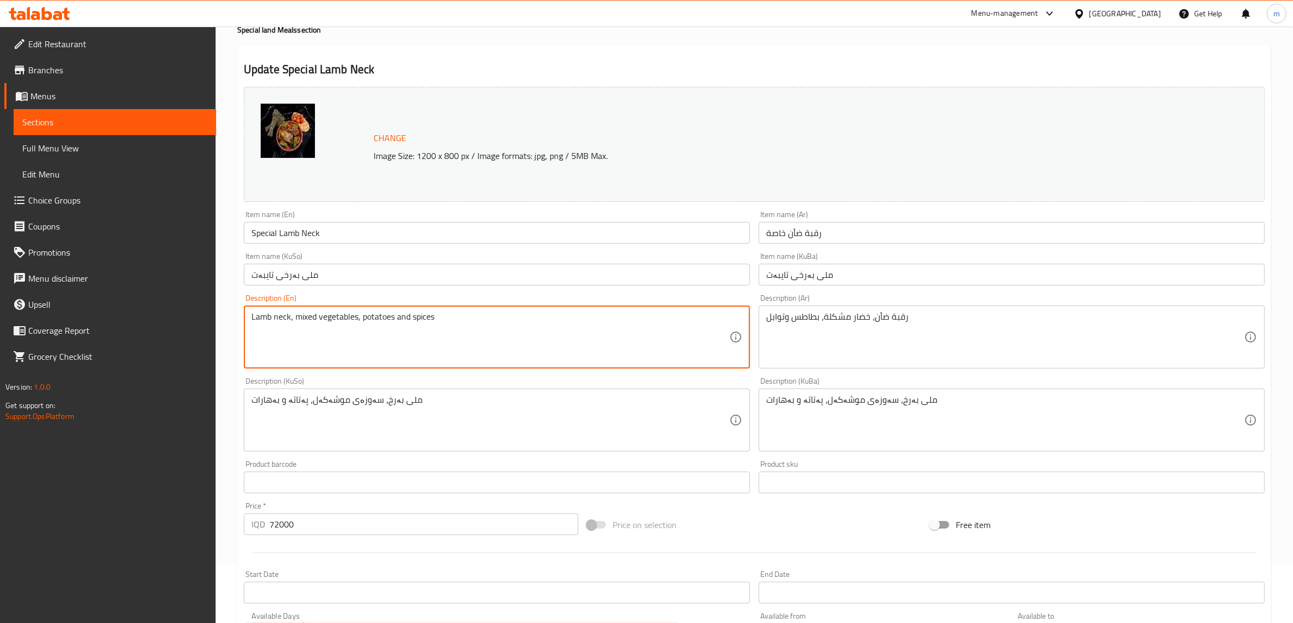
scroll to position [90, 0]
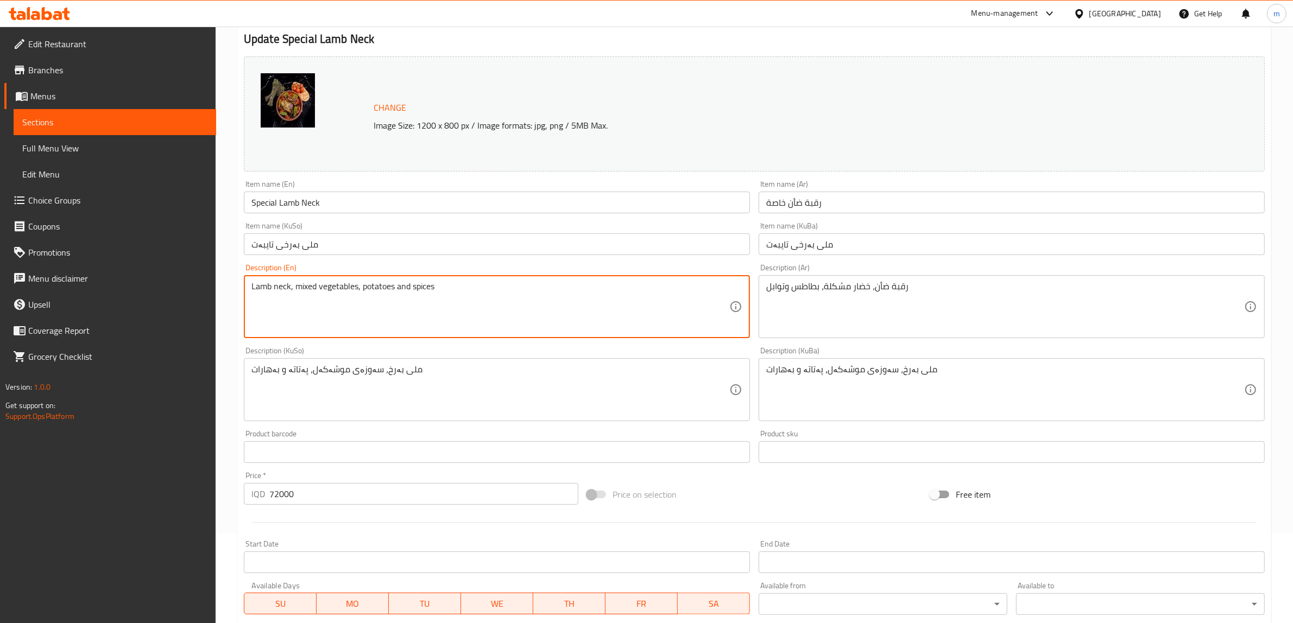
type textarea "Lamb neck, mixed vegetables, potatoes and spices"
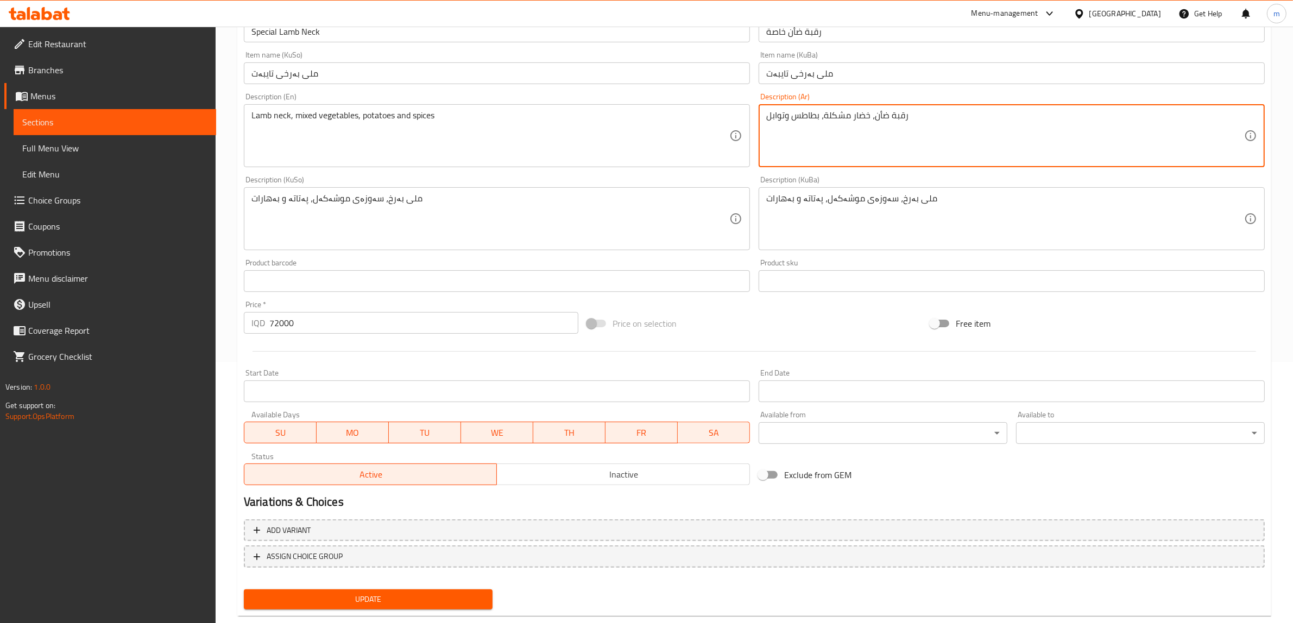
scroll to position [271, 0]
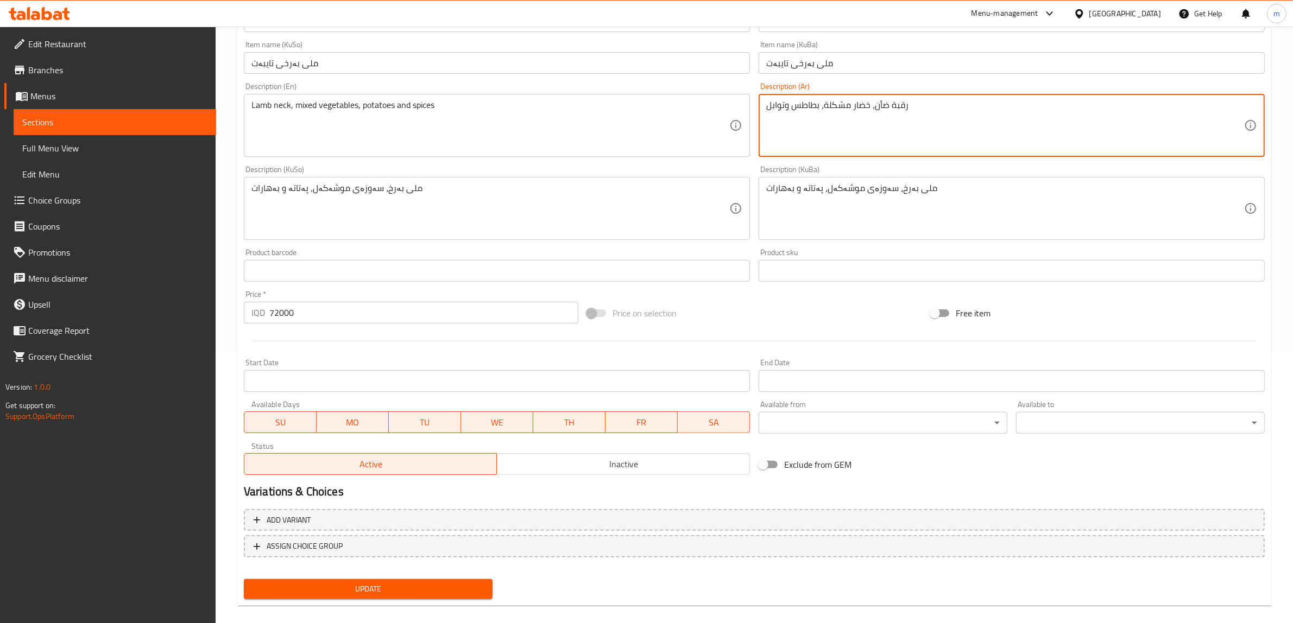
click at [378, 588] on span "Update" at bounding box center [367, 590] width 231 height 14
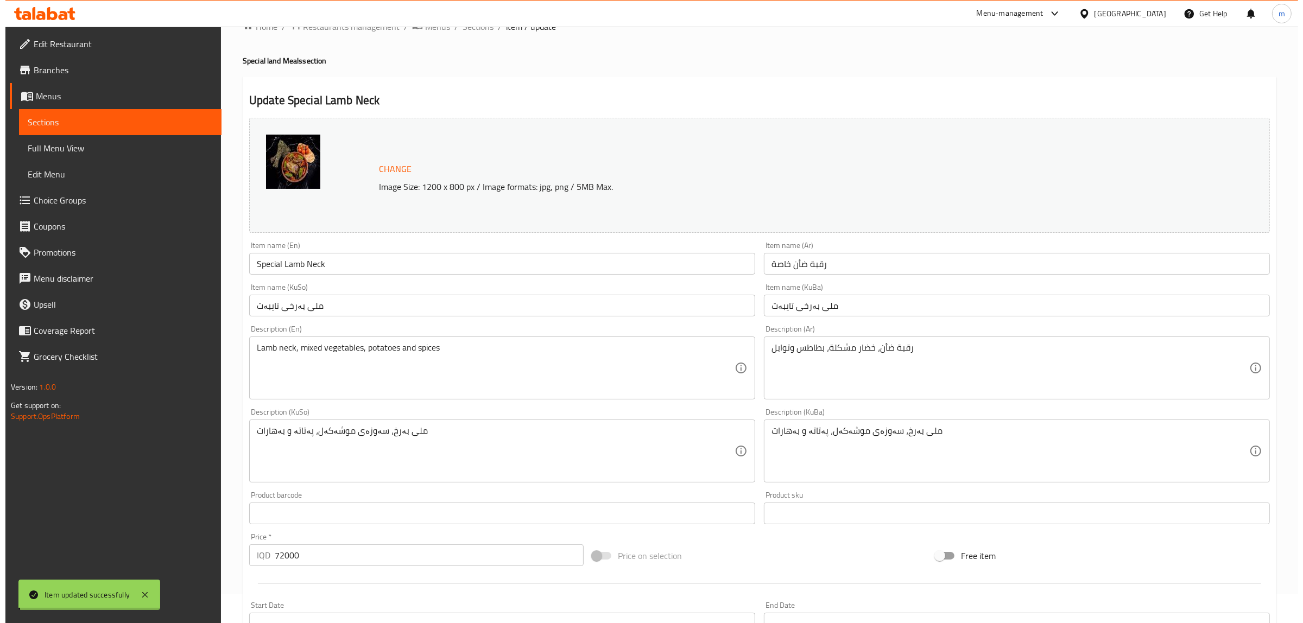
scroll to position [0, 0]
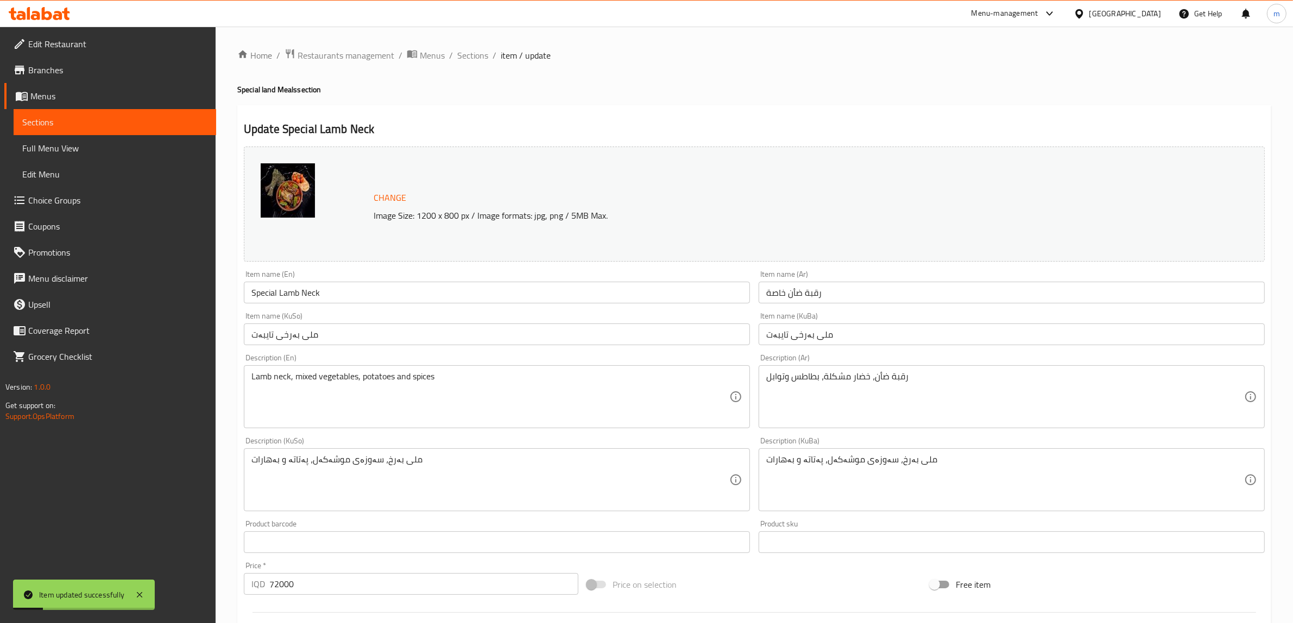
click at [280, 193] on img at bounding box center [288, 190] width 54 height 54
click at [73, 142] on span "Full Menu View" at bounding box center [114, 148] width 185 height 13
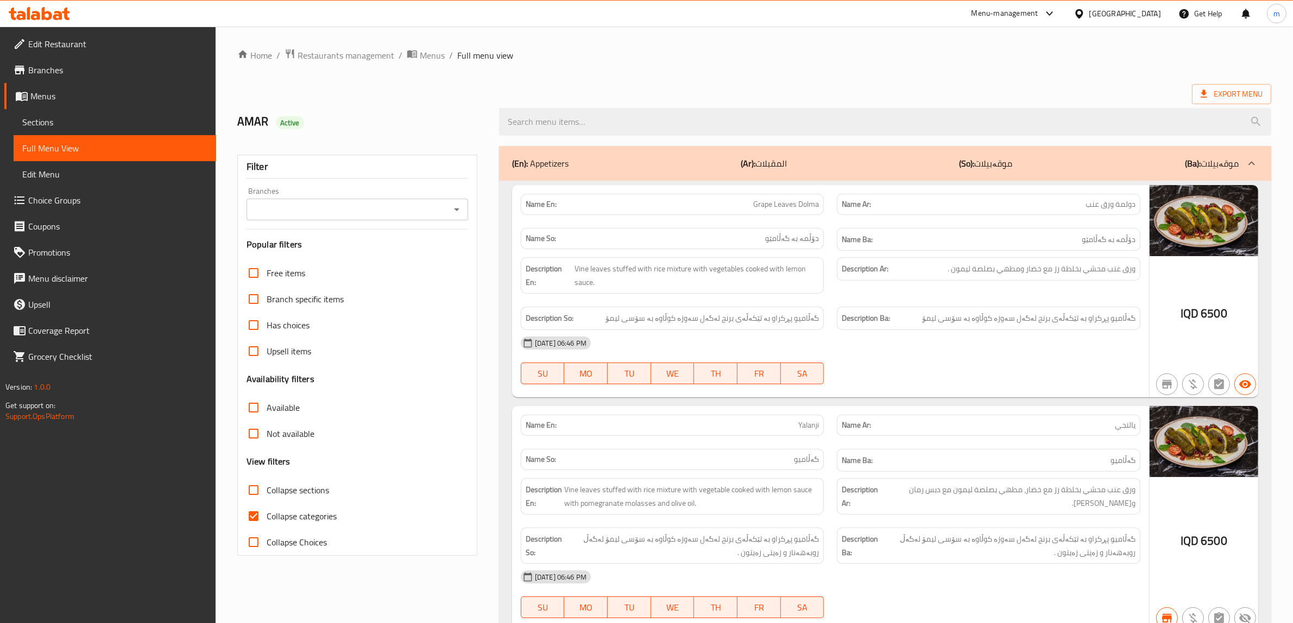
click at [459, 204] on icon "Open" at bounding box center [456, 209] width 13 height 13
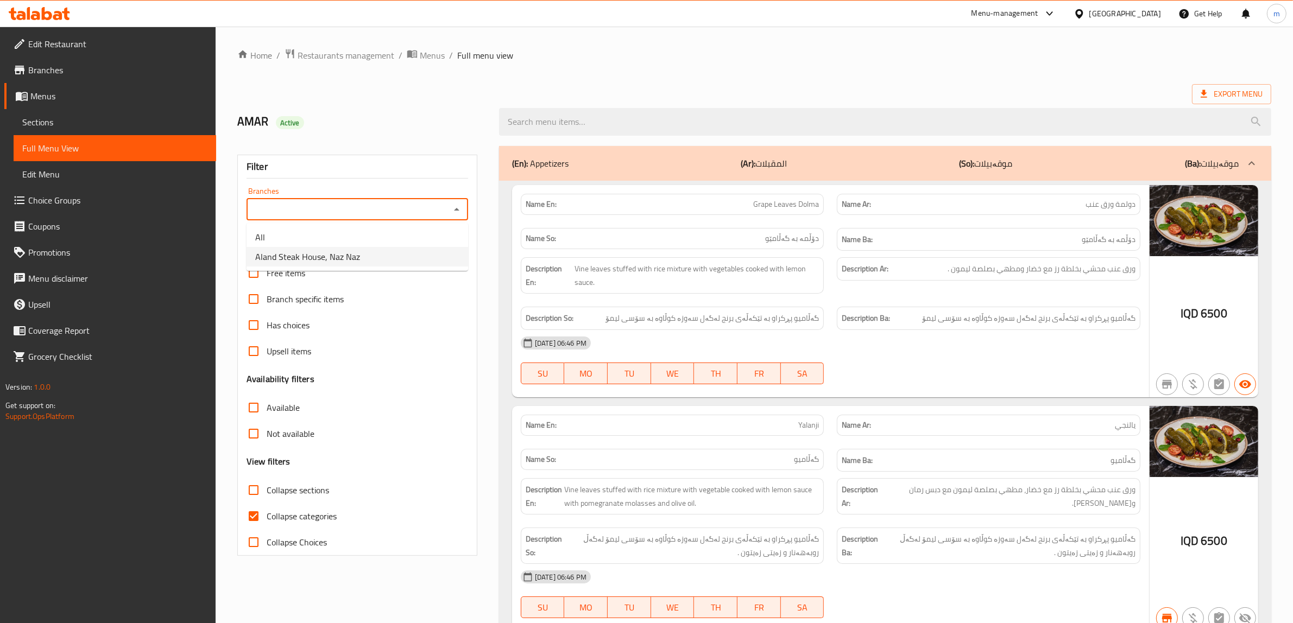
click at [376, 258] on li "Aland Steak House, Naz Naz" at bounding box center [358, 257] width 222 height 20
type input "Aland Steak House, Naz Naz"
click at [251, 514] on input "Collapse categories" at bounding box center [254, 516] width 26 height 26
checkbox input "false"
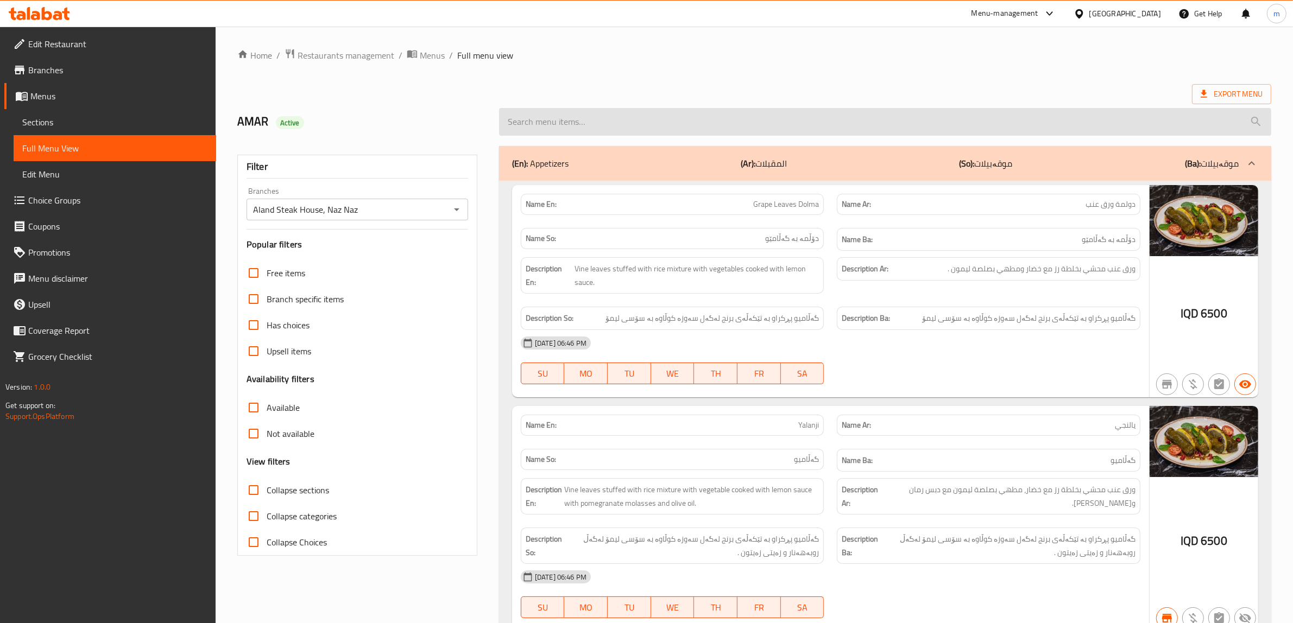
click at [543, 117] on input "search" at bounding box center [885, 122] width 772 height 28
paste input "Specil Lamb Neck"
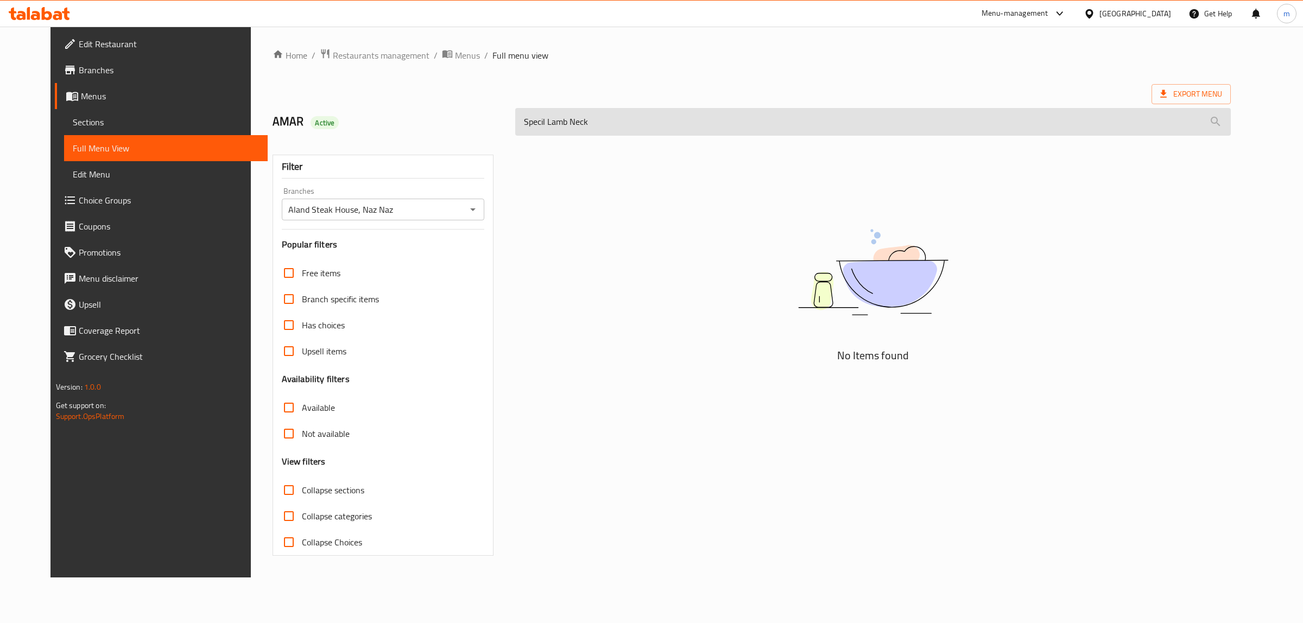
click at [536, 121] on input "Specil Lamb Neck" at bounding box center [873, 122] width 716 height 28
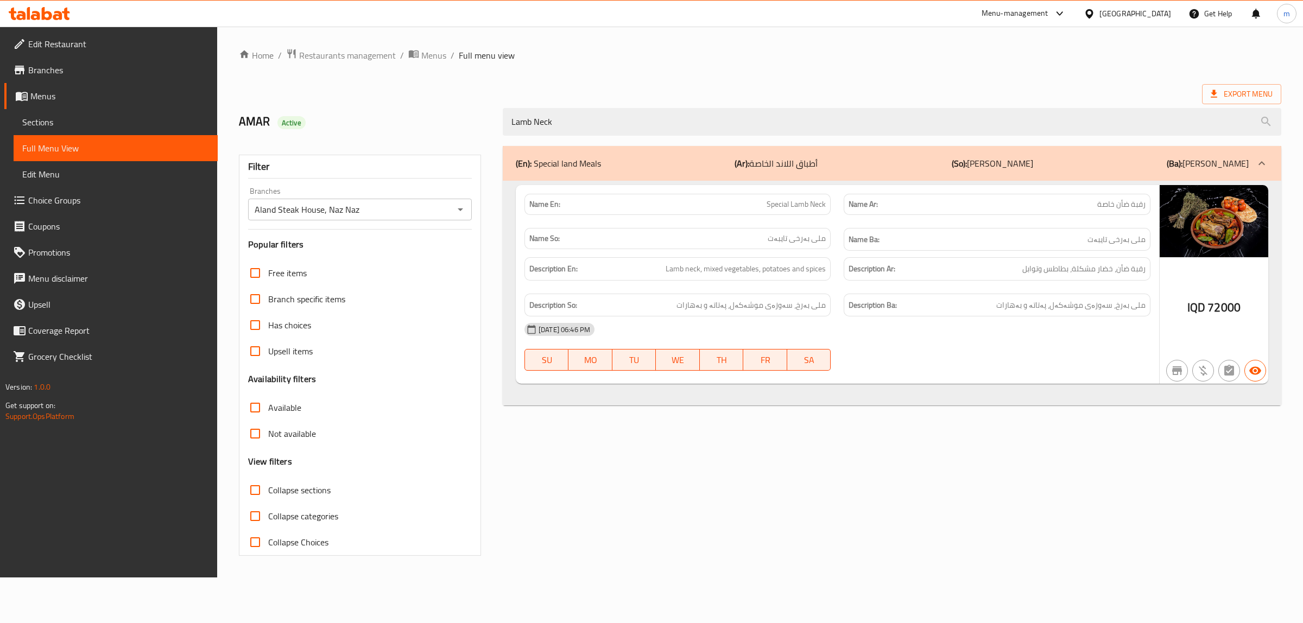
type input "Lamb Neck"
click at [144, 118] on span "Sections" at bounding box center [115, 122] width 187 height 13
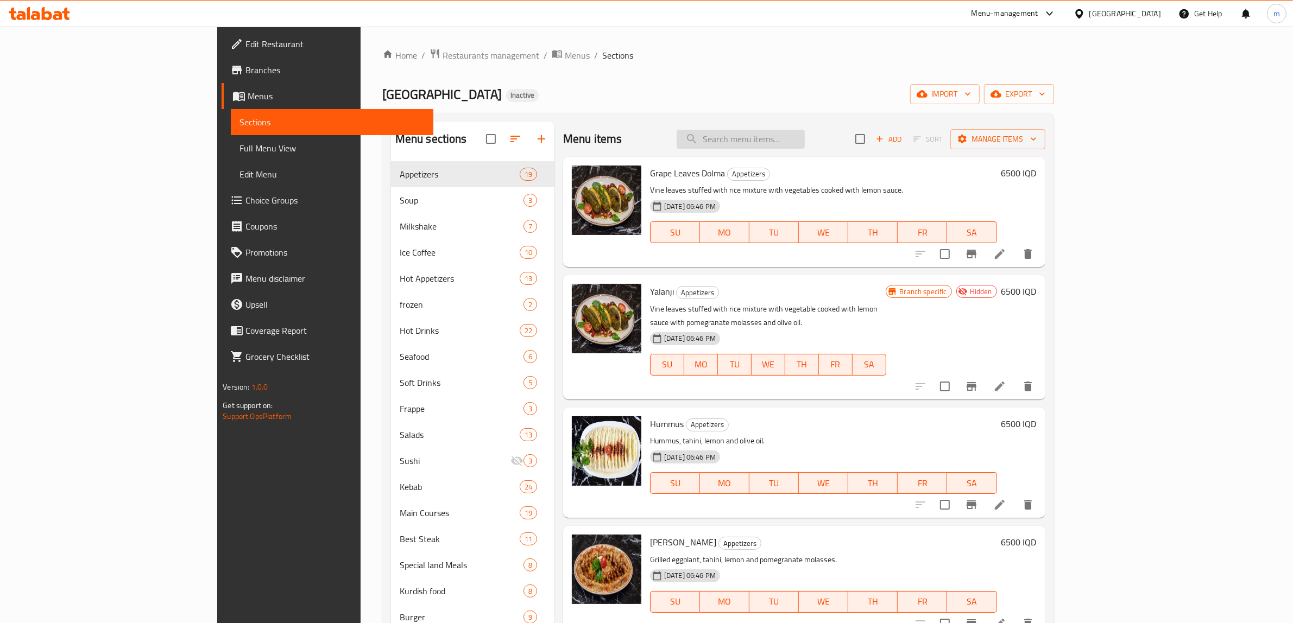
click at [805, 137] on input "search" at bounding box center [741, 139] width 128 height 19
click at [805, 133] on input "search" at bounding box center [741, 139] width 128 height 19
paste input "ملی بەرخی تایبەت"
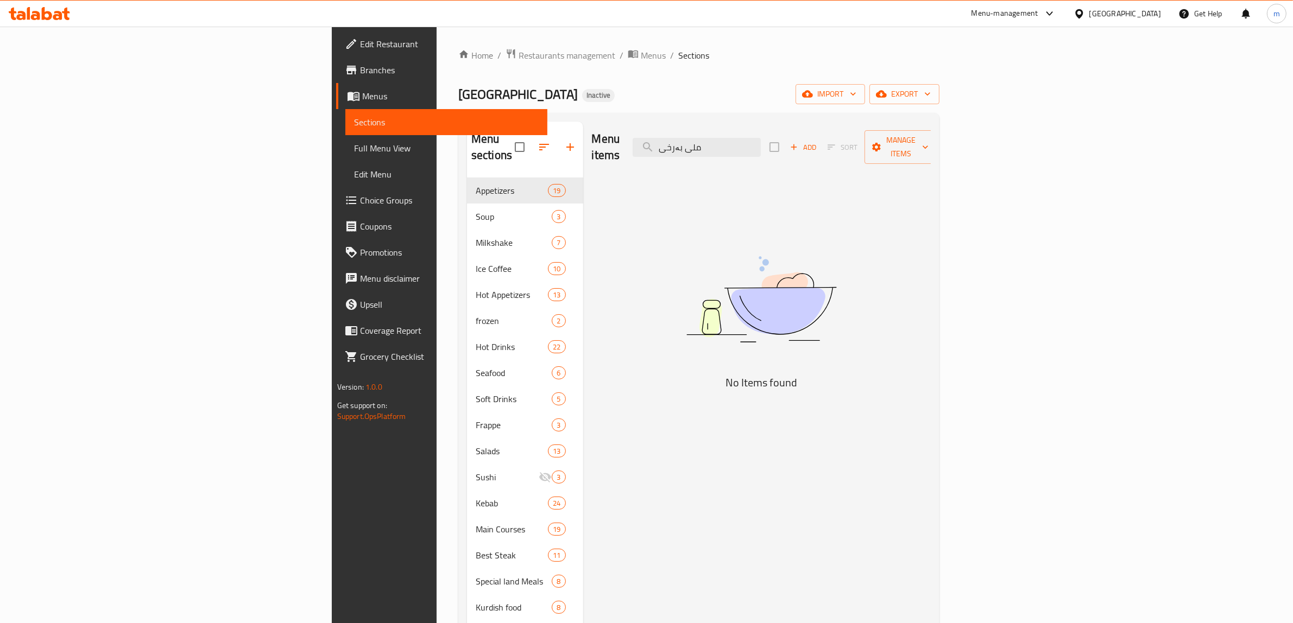
type input "ملی"
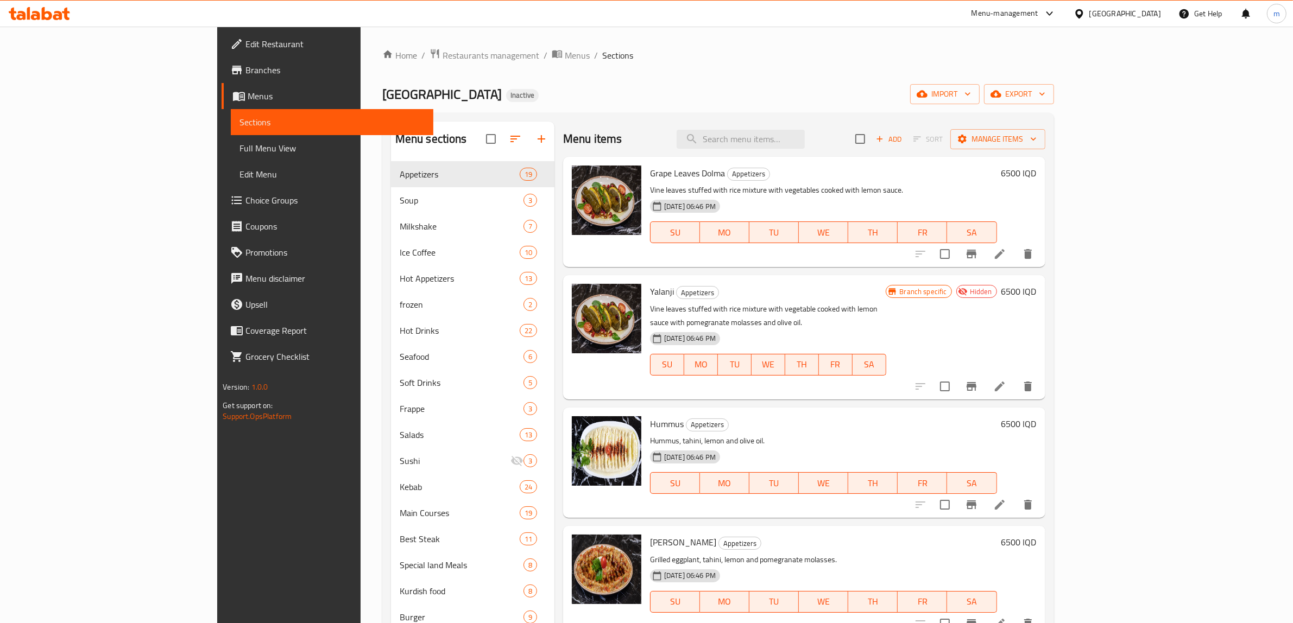
paste input "Lamb"
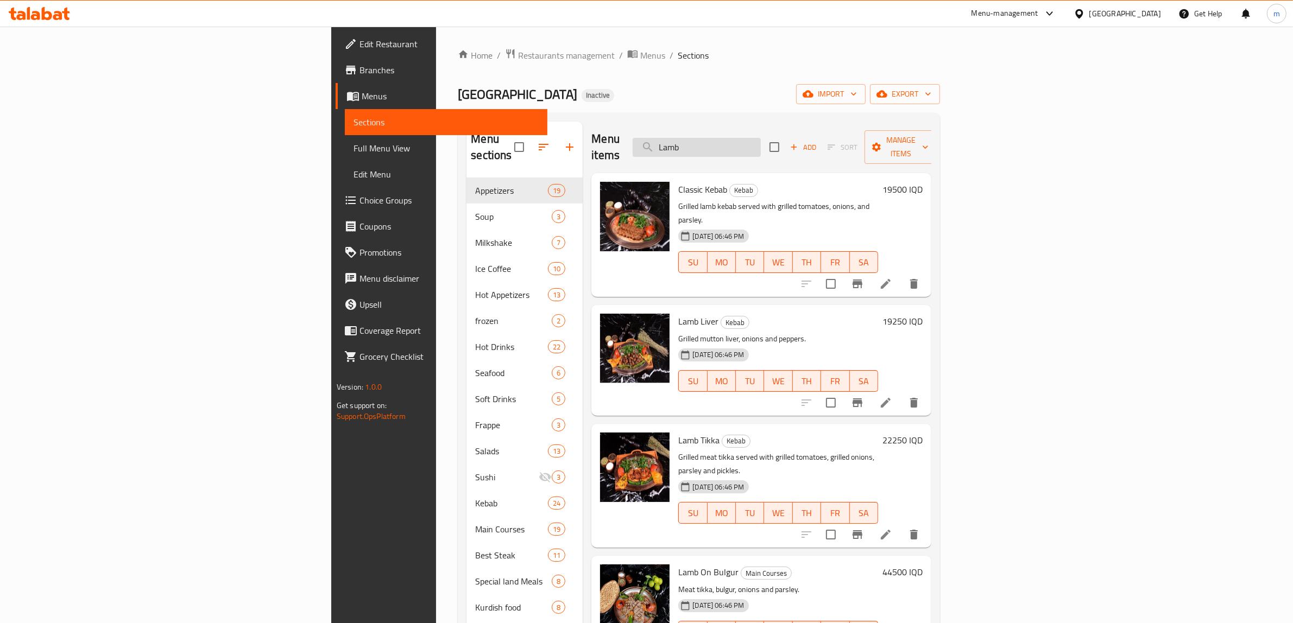
click at [761, 138] on input "Lamb" at bounding box center [697, 147] width 128 height 19
paste input "Specil Lamb Neck"
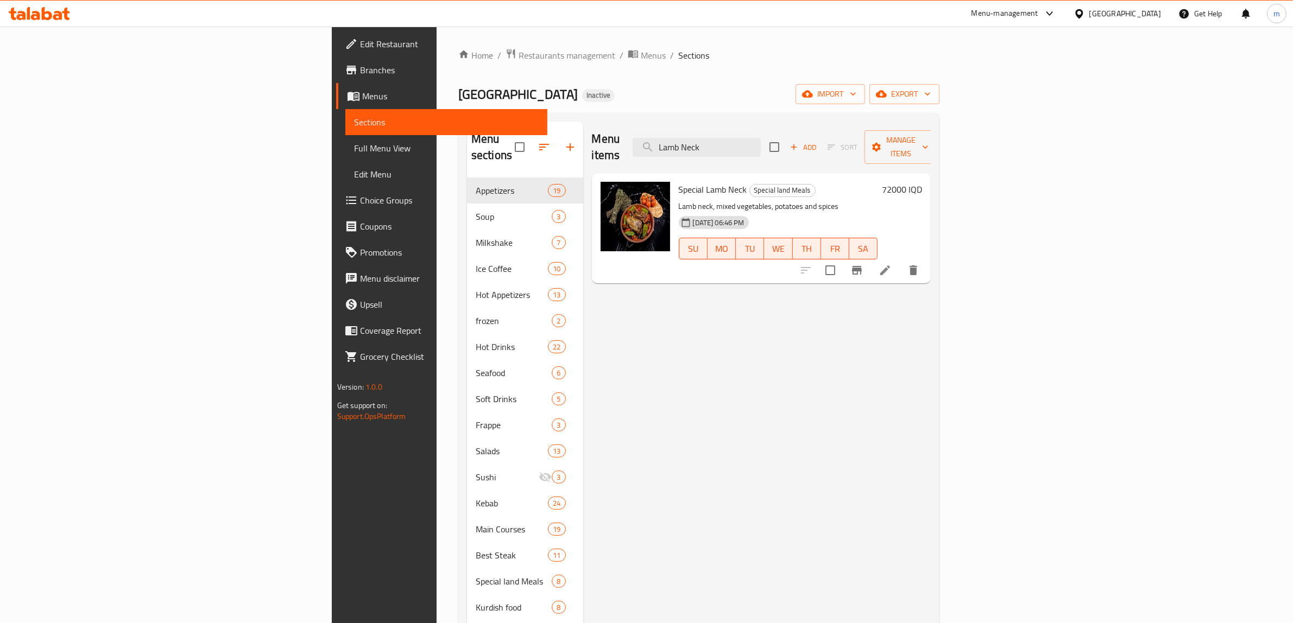
type input "Lamb Neck"
click at [892, 264] on icon at bounding box center [885, 270] width 13 height 13
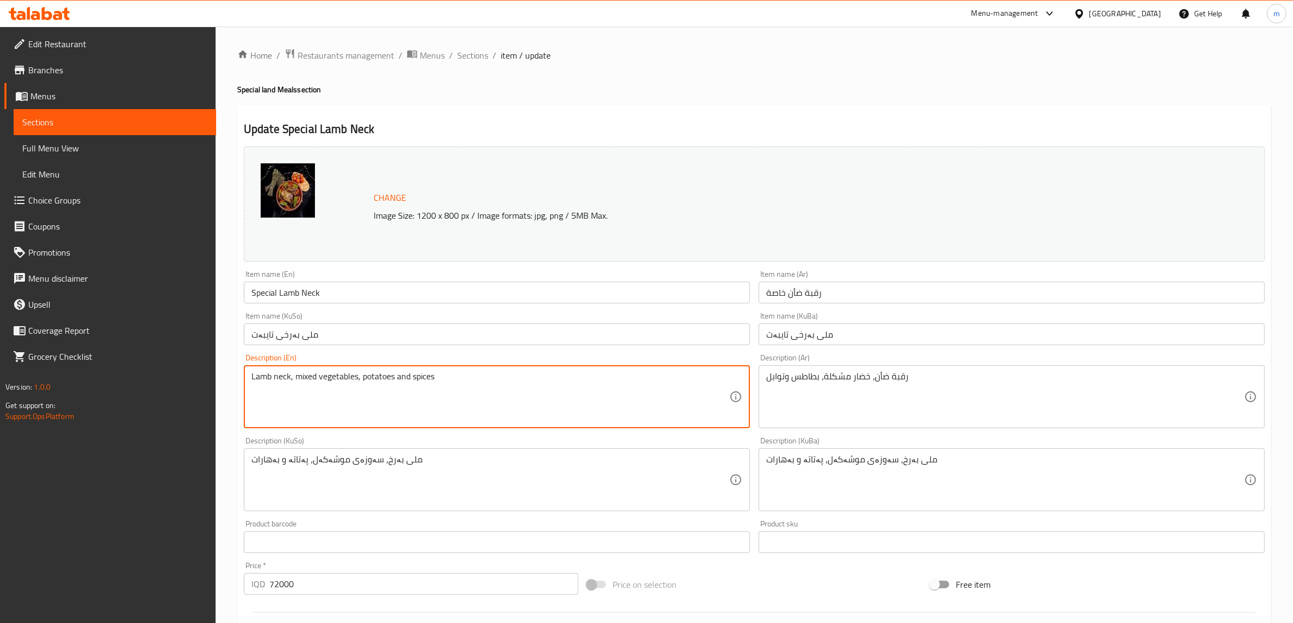
click at [304, 377] on textarea "Lamb neck, mixed vegetables, potatoes and spices" at bounding box center [490, 397] width 478 height 52
click at [476, 381] on textarea "Lamb neck, mixed vegetables, potatoes and spices" at bounding box center [490, 397] width 478 height 52
paste textarea "Sheep neck, mixed vegetables, potatoes and spices."
click at [270, 388] on textarea "Lamb neck, mixed vegetables, potatoes and spices Sheep neck, mixed vegetables, …" at bounding box center [490, 397] width 478 height 52
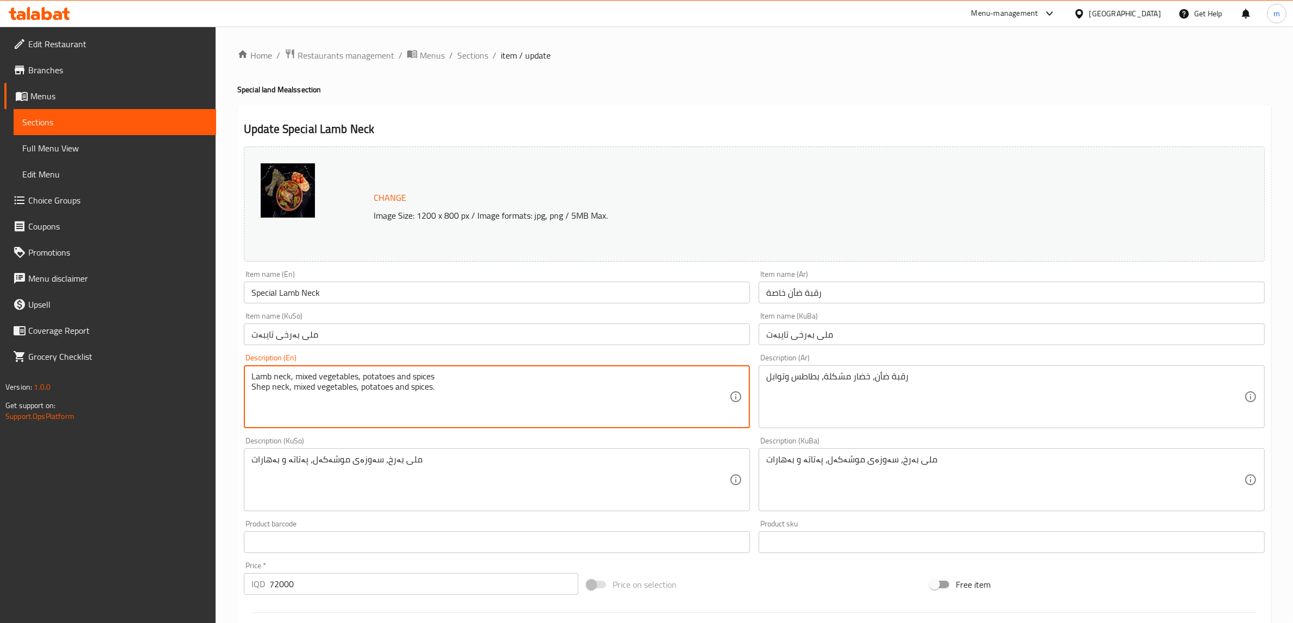
click at [307, 389] on textarea "Lamb neck, mixed vegetables, potatoes and spices Shep neck, mixed vegetables, p…" at bounding box center [490, 397] width 478 height 52
paste textarea "She"
type textarea "Sheep neck, mixed vegetables, potatoes and spices."
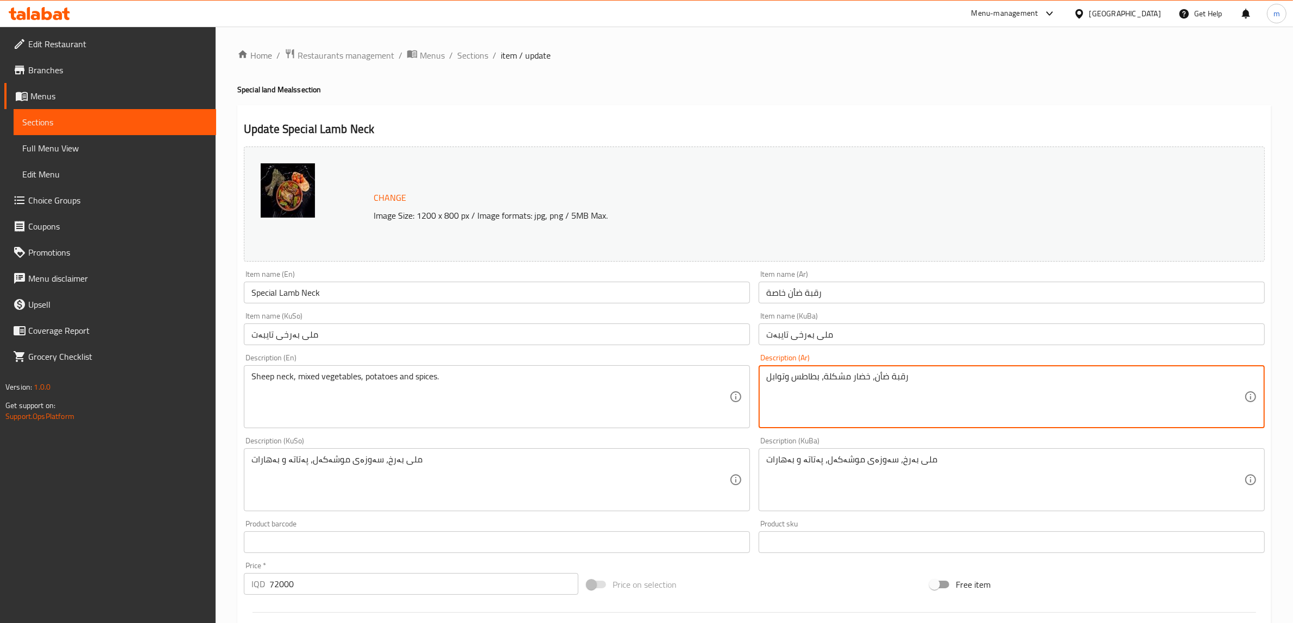
click at [878, 375] on textarea "رقبة ضأن، خضار مشكلة، بطاطس وتوابل" at bounding box center [1005, 397] width 478 height 52
paste textarea "روف حضار مشكلة"
click at [877, 380] on textarea "رقبة ضأن، خضار مشكلة، بطاطس وتوابل" at bounding box center [1005, 397] width 478 height 52
click at [872, 400] on textarea "رقبة ضأن، خضار مشكلة، بطاطس وتوابل" at bounding box center [1005, 397] width 478 height 52
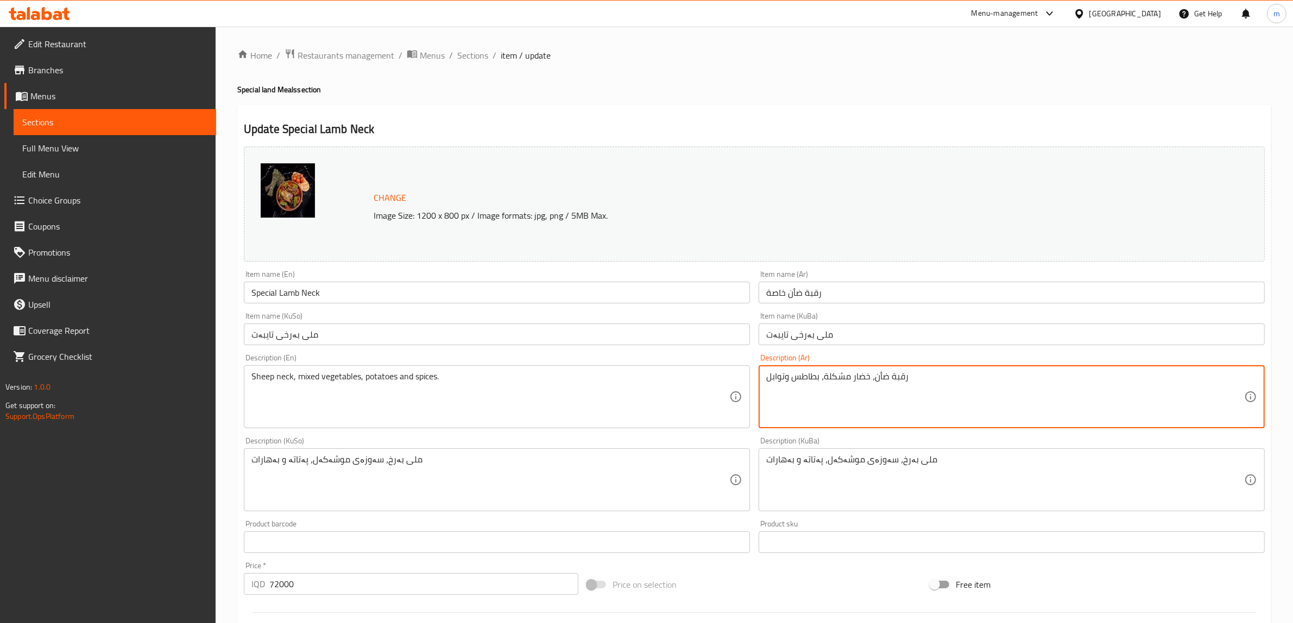
click at [936, 384] on textarea "رقبة ضأن، خضار مشكلة، بطاطس وتوابل" at bounding box center [1005, 397] width 478 height 52
paste textarea "رقبة حروف حضار مشكلة بطاطس وتوابل"
click at [873, 391] on textarea "رقبة ضأن، خضار مشكلة، بطاطس وتوابل رقبة حروف حضار مشكلة بطاطس وتوابل" at bounding box center [1005, 397] width 478 height 52
click at [873, 387] on textarea "رقبة ضأن، خضار مشكلة، بطاطس وتوابل رقبة حروف حضار مشكلة بطاطس وتوابل" at bounding box center [1005, 397] width 478 height 52
drag, startPoint x: 869, startPoint y: 388, endPoint x: 917, endPoint y: 395, distance: 48.3
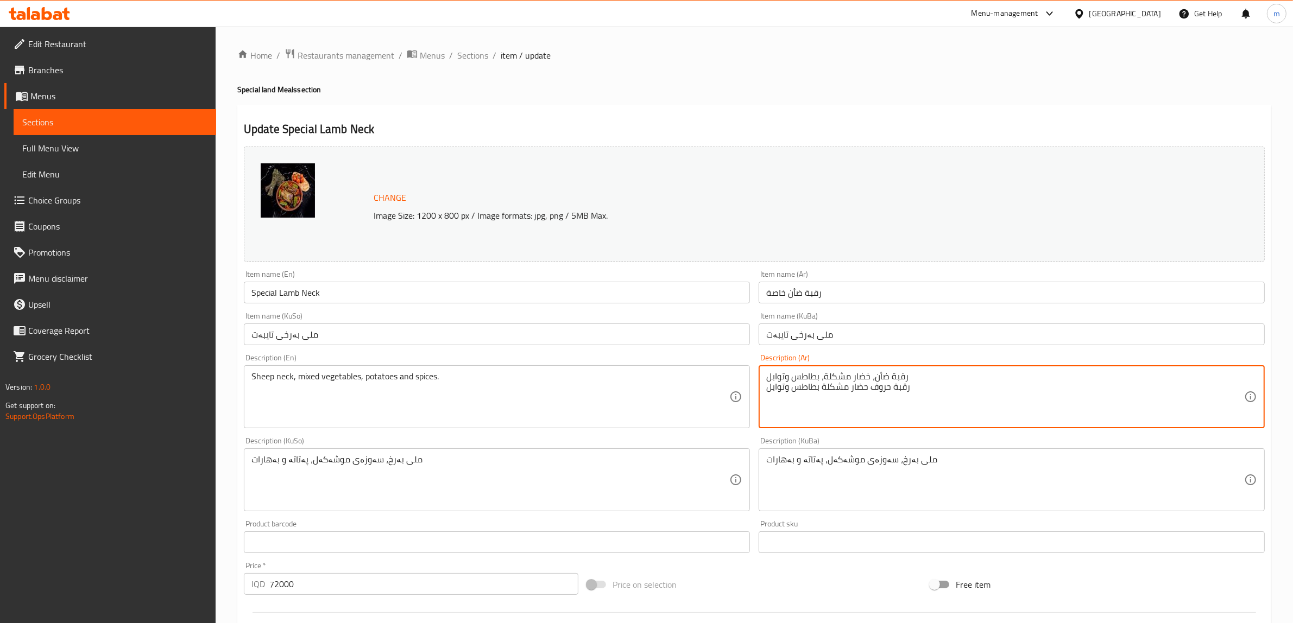
click at [917, 395] on textarea "رقبة ضأن، خضار مشكلة، بطاطس وتوابل رقبة حروف حضار مشكلة بطاطس وتوابل" at bounding box center [1005, 397] width 478 height 52
click at [905, 375] on textarea "رقبة ضأن، خضار مشكلة، بطاطس وتوابل رقبة حروف حضار مشكلة بطاطس وتوابل" at bounding box center [1005, 397] width 478 height 52
drag, startPoint x: 908, startPoint y: 375, endPoint x: 874, endPoint y: 373, distance: 34.3
click at [874, 373] on textarea "رقبة ضأن، خضار مشكلة، بطاطس وتوابل رقبة حروف حضار مشكلة بطاطس وتوابل" at bounding box center [1005, 397] width 478 height 52
paste textarea "روف"
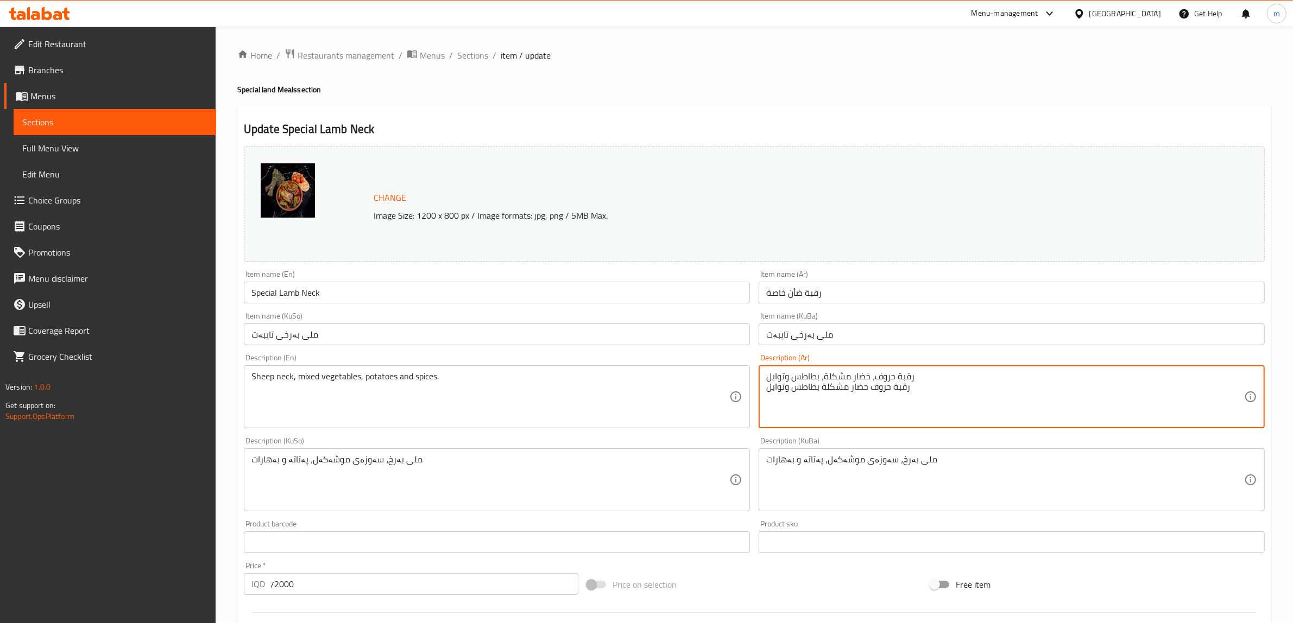
drag, startPoint x: 913, startPoint y: 386, endPoint x: 735, endPoint y: 391, distance: 178.2
click at [735, 391] on div "Change Image Size: 1200 x 800 px / Image formats: jpg, png / 5MB Max. Item name…" at bounding box center [754, 446] width 1030 height 609
type textarea "رقبة حروف، خضار مشكلة، بطاطس وتوابل"
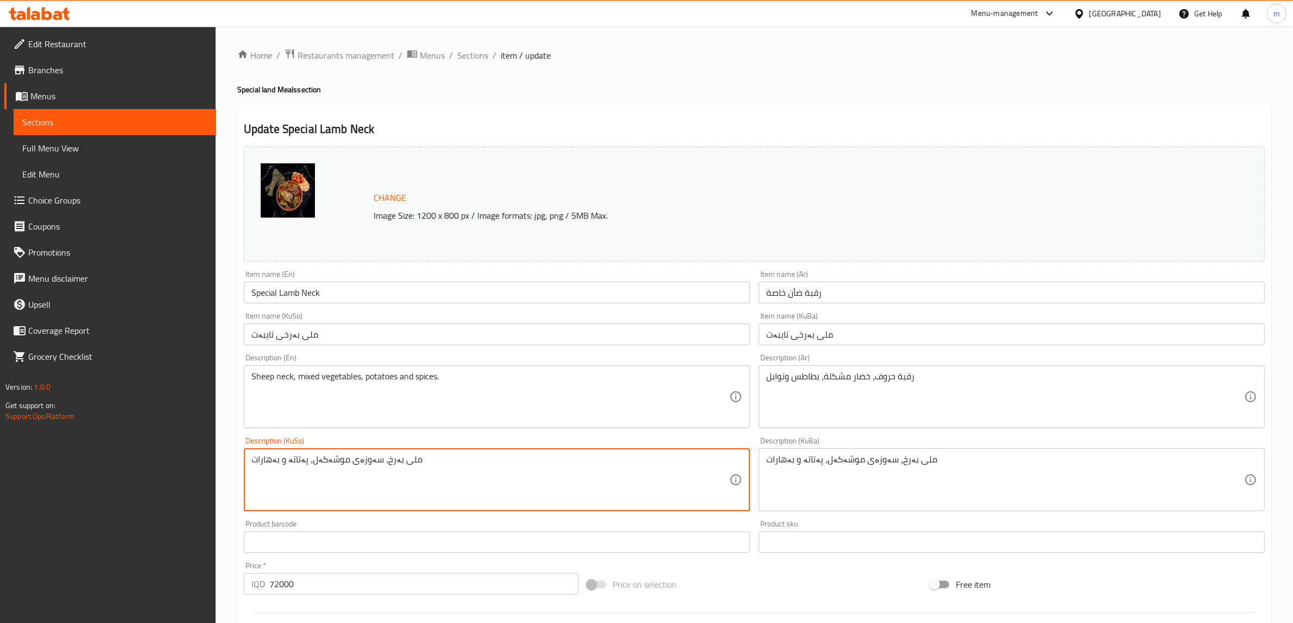
click at [381, 459] on textarea "ملی بەرخ، سەوزەی موشەکەل، پەتاتە و بەهارات" at bounding box center [490, 480] width 478 height 52
type textarea "ملی مەڕ، سەوزەی موشەکەل، پەتاتە و بەهارات"
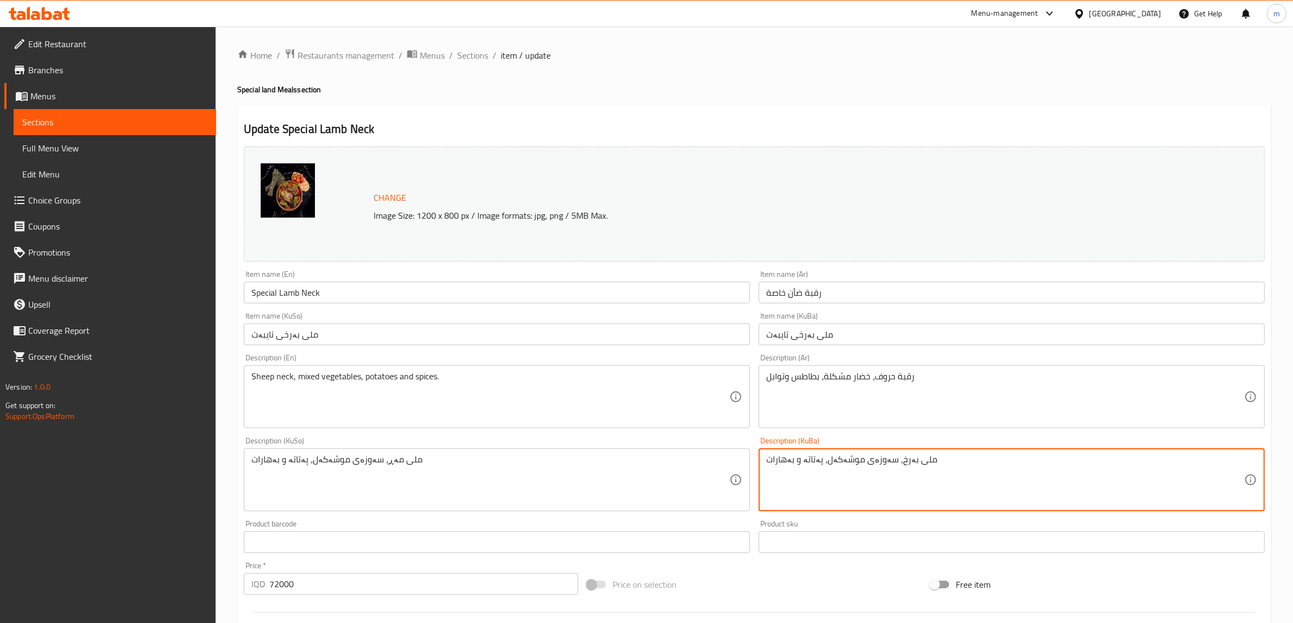
click at [835, 459] on textarea "ملی بەرخ، سەوزەی موشەکەل، پەتاتە و بەهارات" at bounding box center [1005, 480] width 478 height 52
paste textarea "مەڕ"
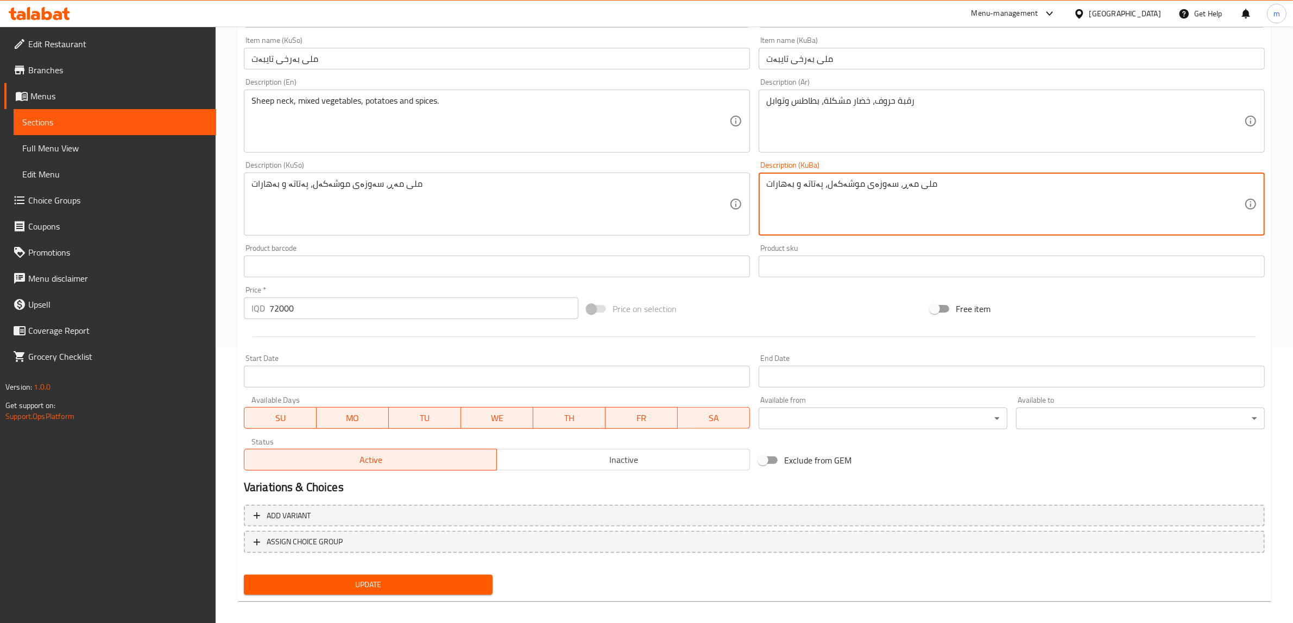
scroll to position [283, 0]
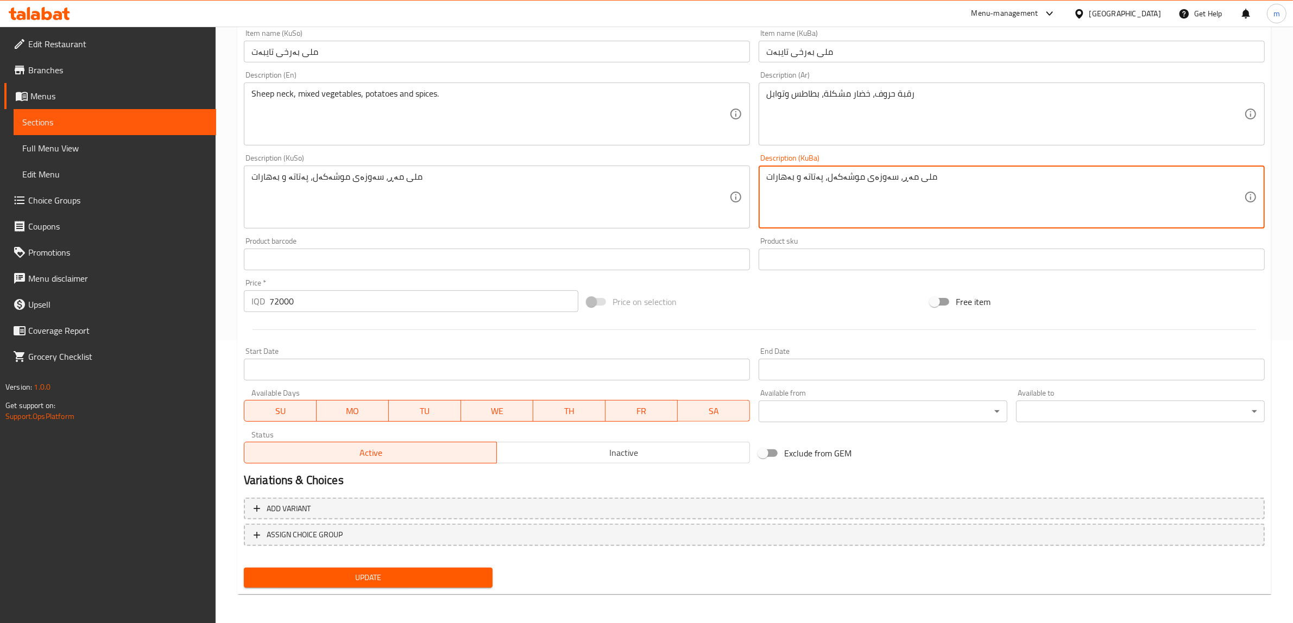
type textarea "ملی مەڕ، سەوزەی موشەکەل، پەتاتە و بەهارات"
click at [338, 576] on span "Update" at bounding box center [367, 578] width 231 height 14
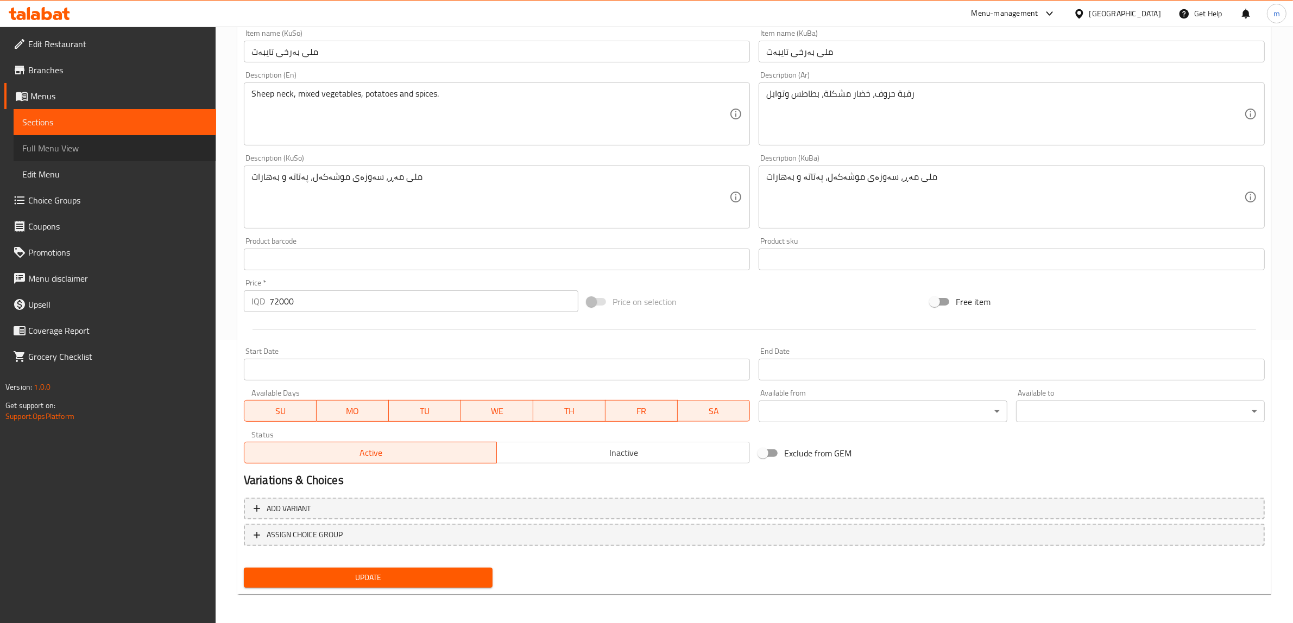
click at [134, 152] on span "Full Menu View" at bounding box center [114, 148] width 185 height 13
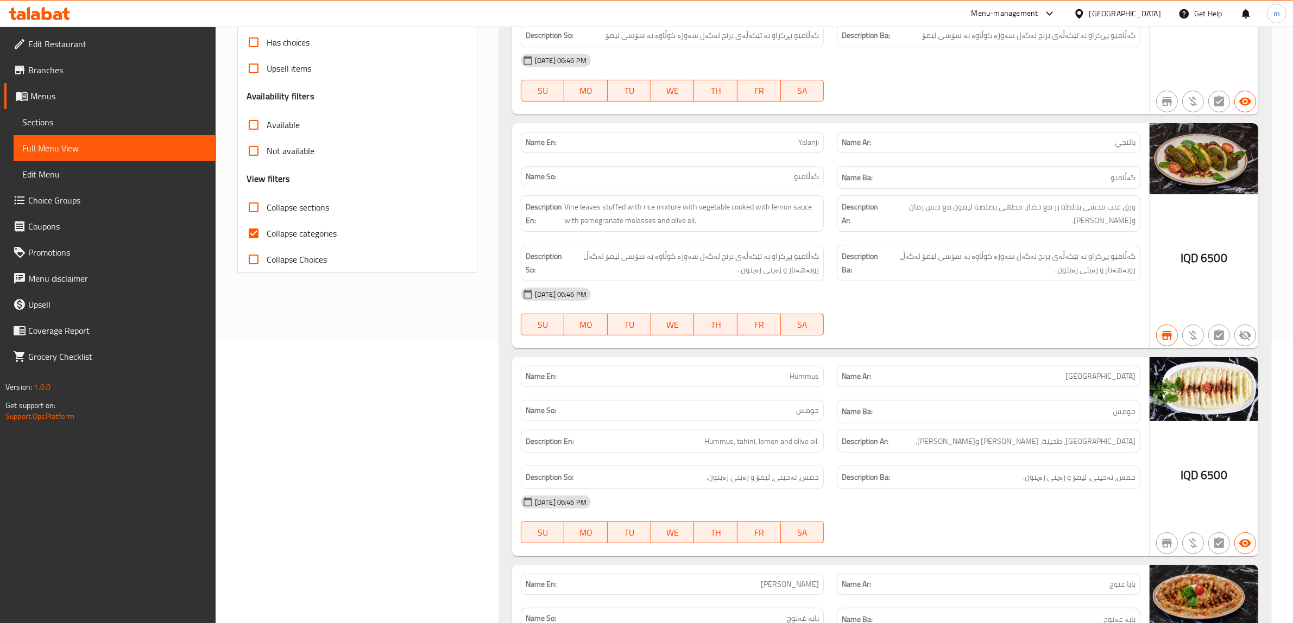
drag, startPoint x: 254, startPoint y: 231, endPoint x: 264, endPoint y: 280, distance: 50.5
click at [254, 231] on input "Collapse categories" at bounding box center [254, 233] width 26 height 26
checkbox input "false"
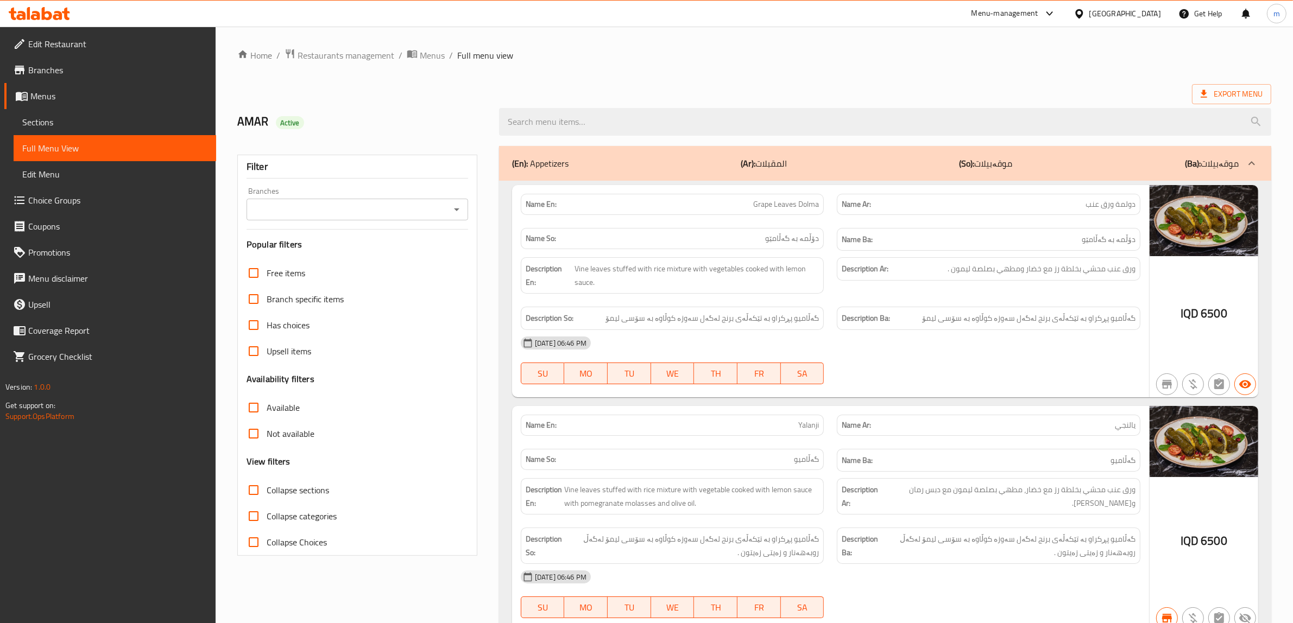
drag, startPoint x: 459, startPoint y: 207, endPoint x: 451, endPoint y: 213, distance: 9.8
click at [457, 207] on icon "Open" at bounding box center [456, 209] width 13 height 13
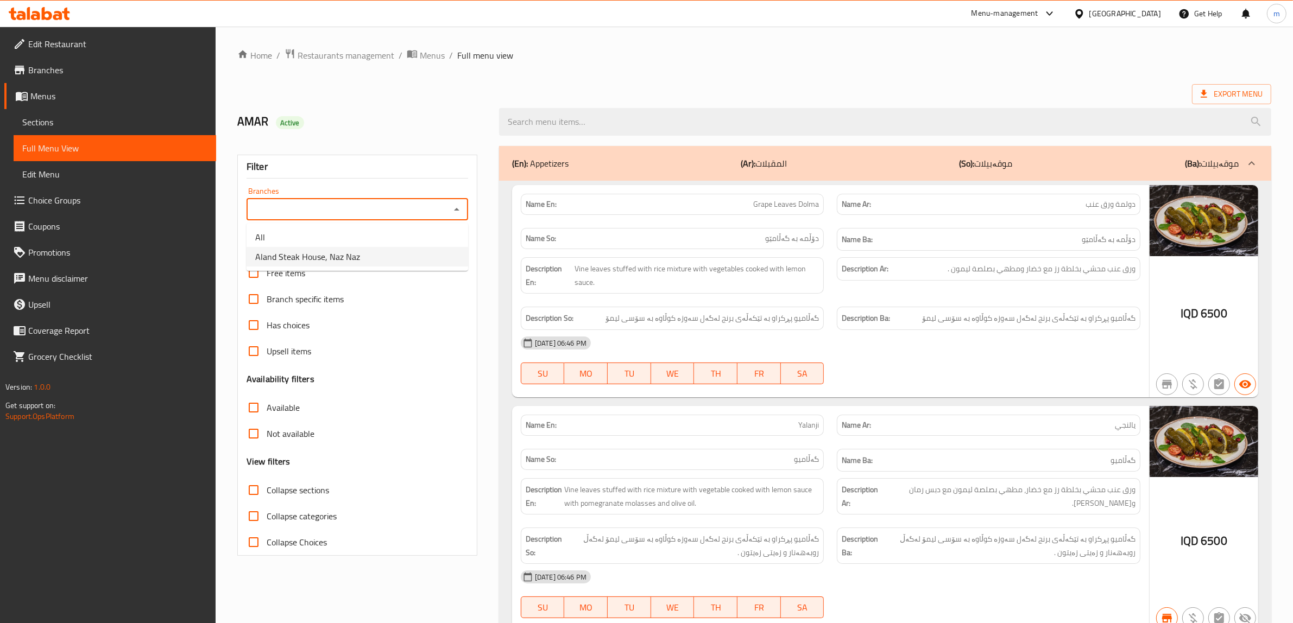
click at [365, 265] on li "Aland Steak House, Naz Naz" at bounding box center [358, 257] width 222 height 20
type input "Aland Steak House, Naz Naz"
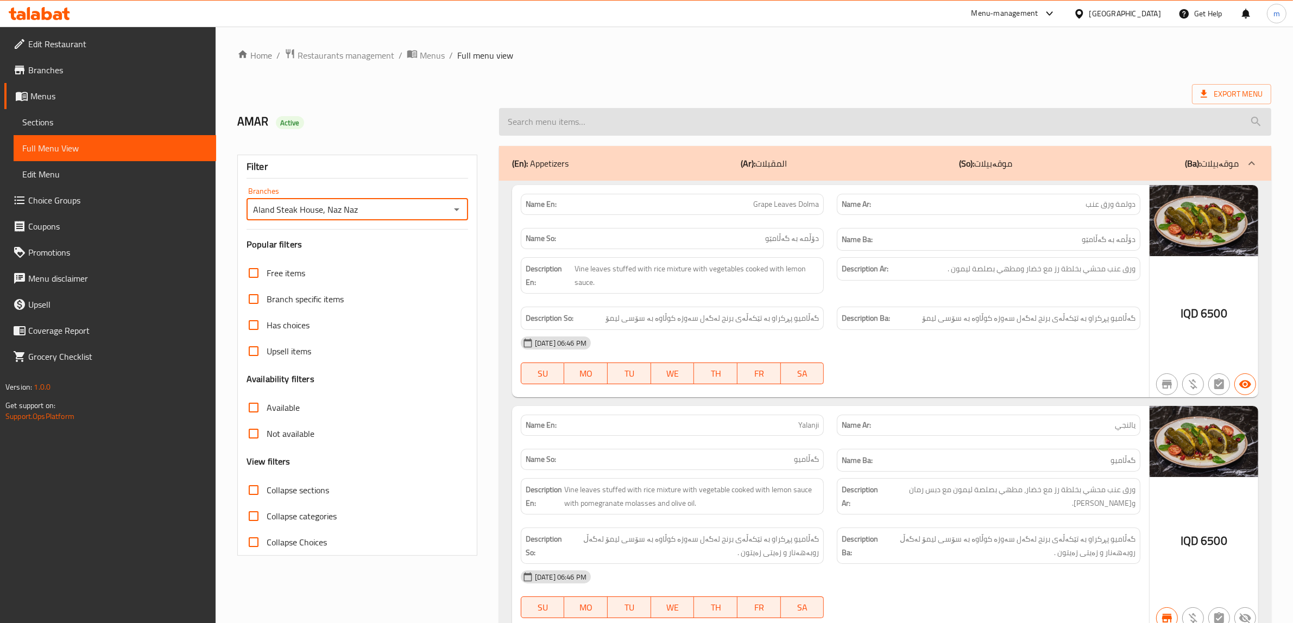
click at [555, 123] on input "search" at bounding box center [885, 122] width 772 height 28
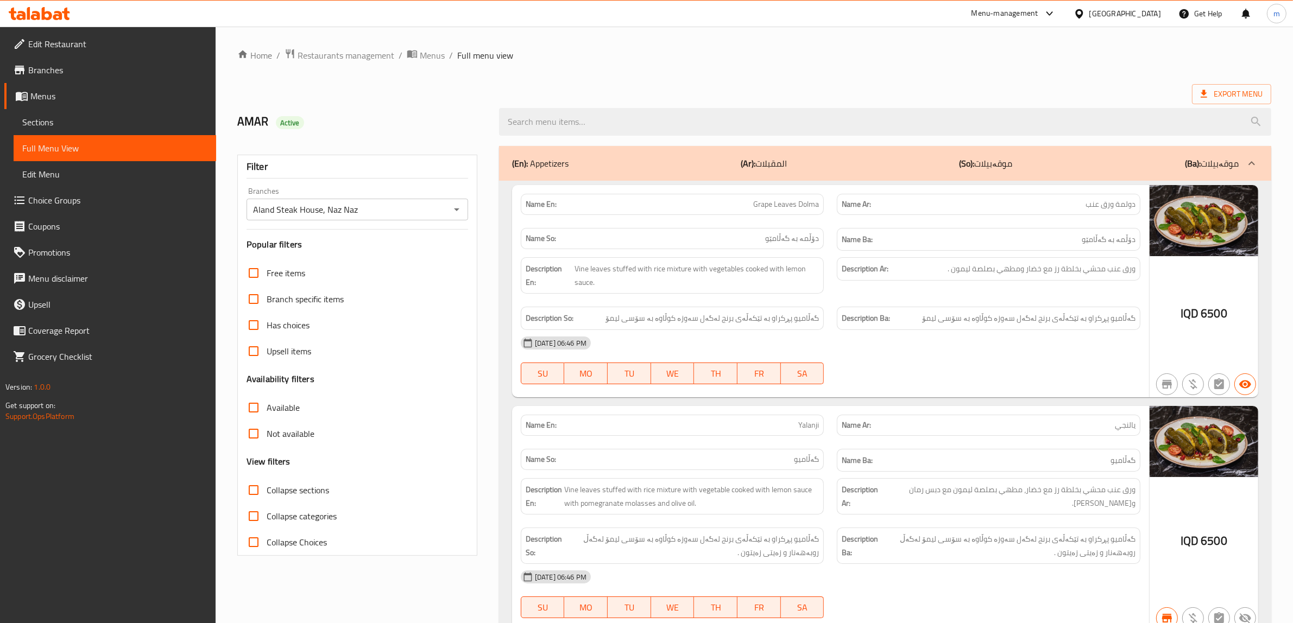
paste input "bashet geana"
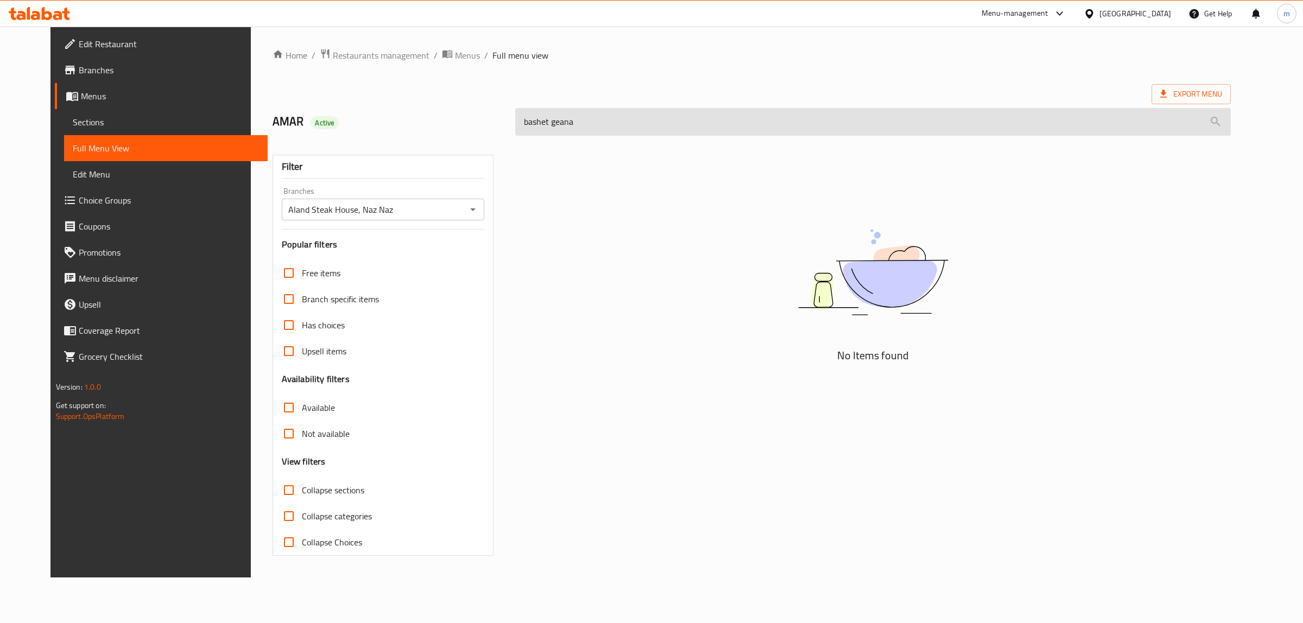
click at [619, 128] on input "bashet geana" at bounding box center [873, 122] width 716 height 28
click at [617, 124] on input "bashet geana" at bounding box center [873, 122] width 716 height 28
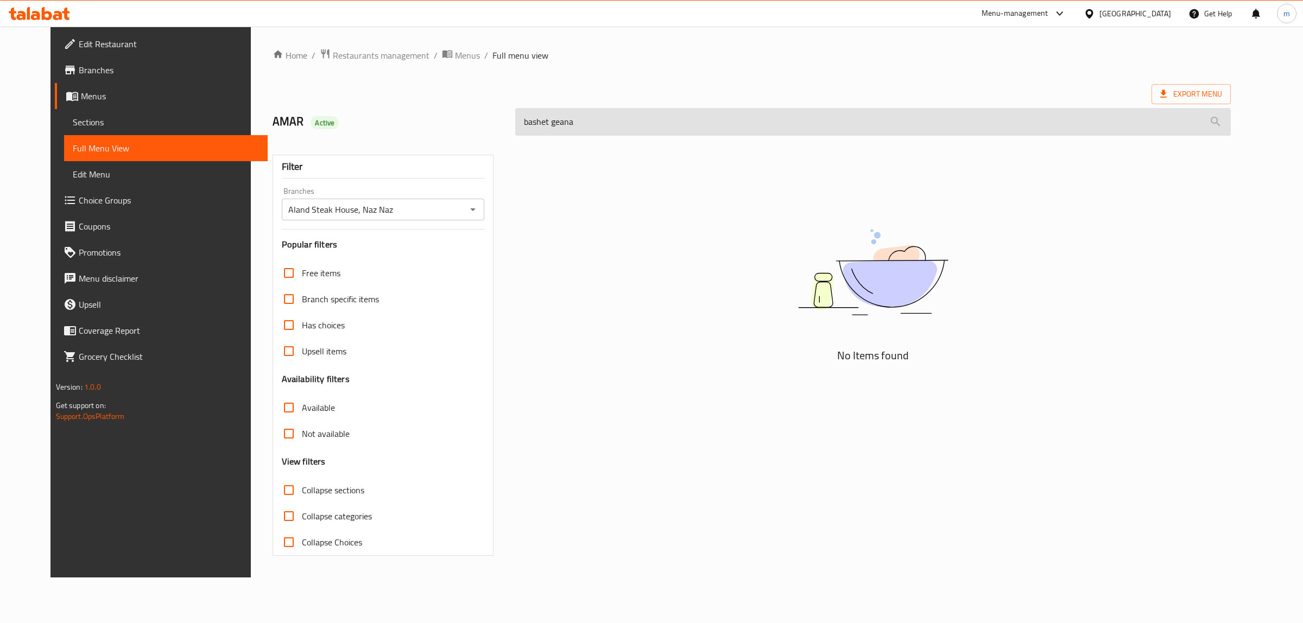
paste input "Specil Lamb Neck"
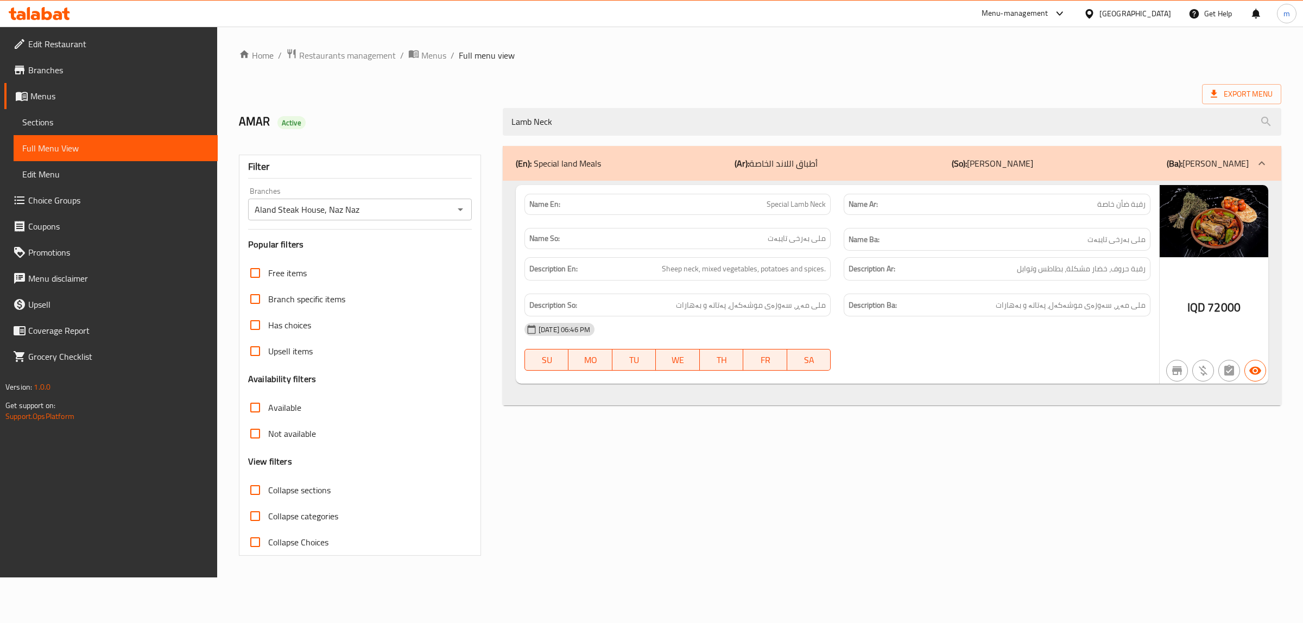
type input "Lamb Neck"
click at [761, 440] on div "(En): Special land Meals (Ar): أطباق اللاند الخاصة (So): ژەمەکانی لاندی تایبەت …" at bounding box center [892, 351] width 792 height 423
click at [91, 112] on link "Sections" at bounding box center [116, 122] width 204 height 26
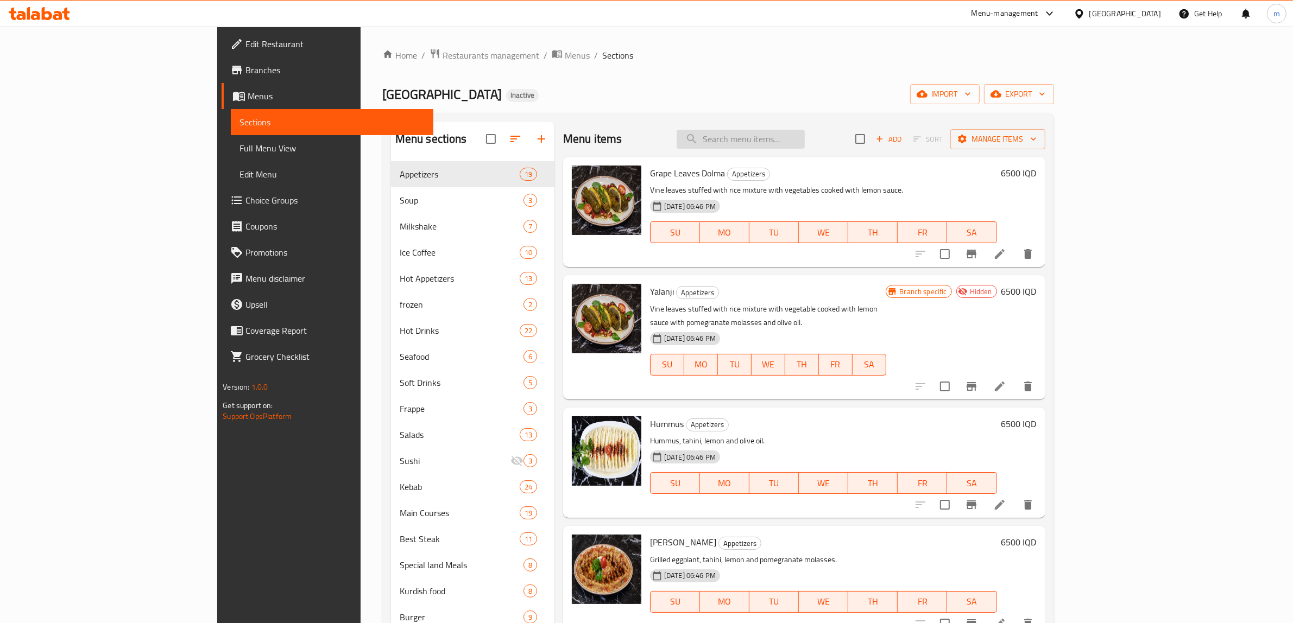
click at [805, 136] on input "search" at bounding box center [741, 139] width 128 height 19
paste input "Special Lamb Shanks"
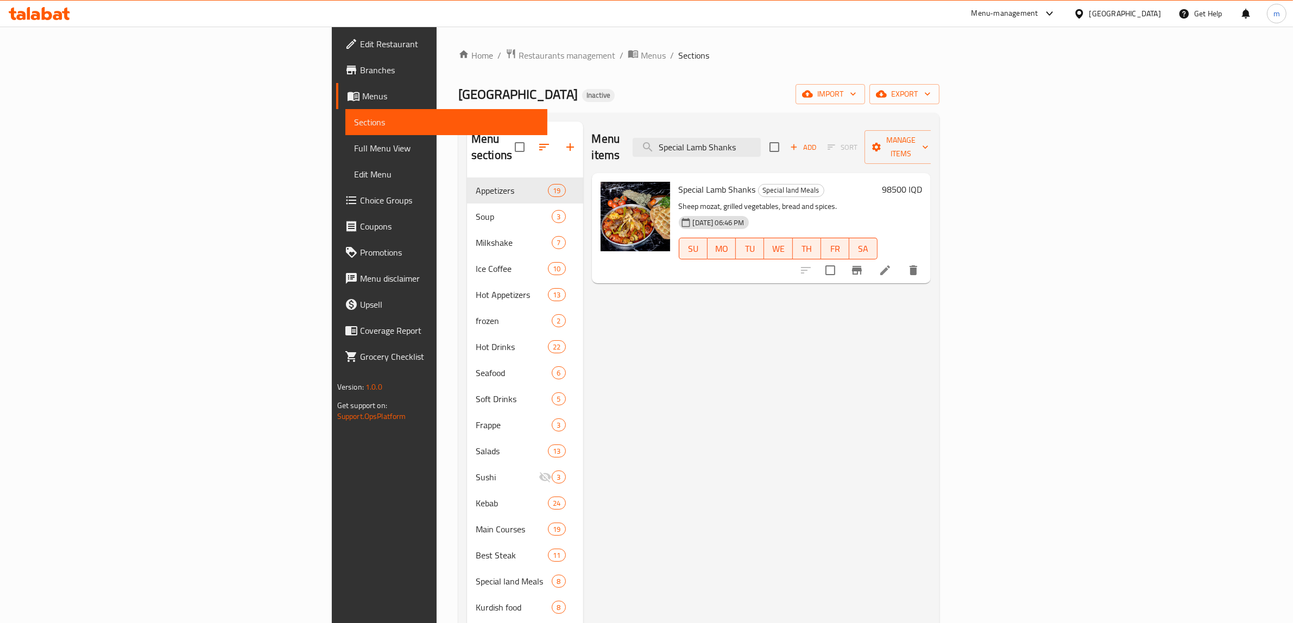
type input "Special Lamb Shanks"
click at [892, 264] on icon at bounding box center [885, 270] width 13 height 13
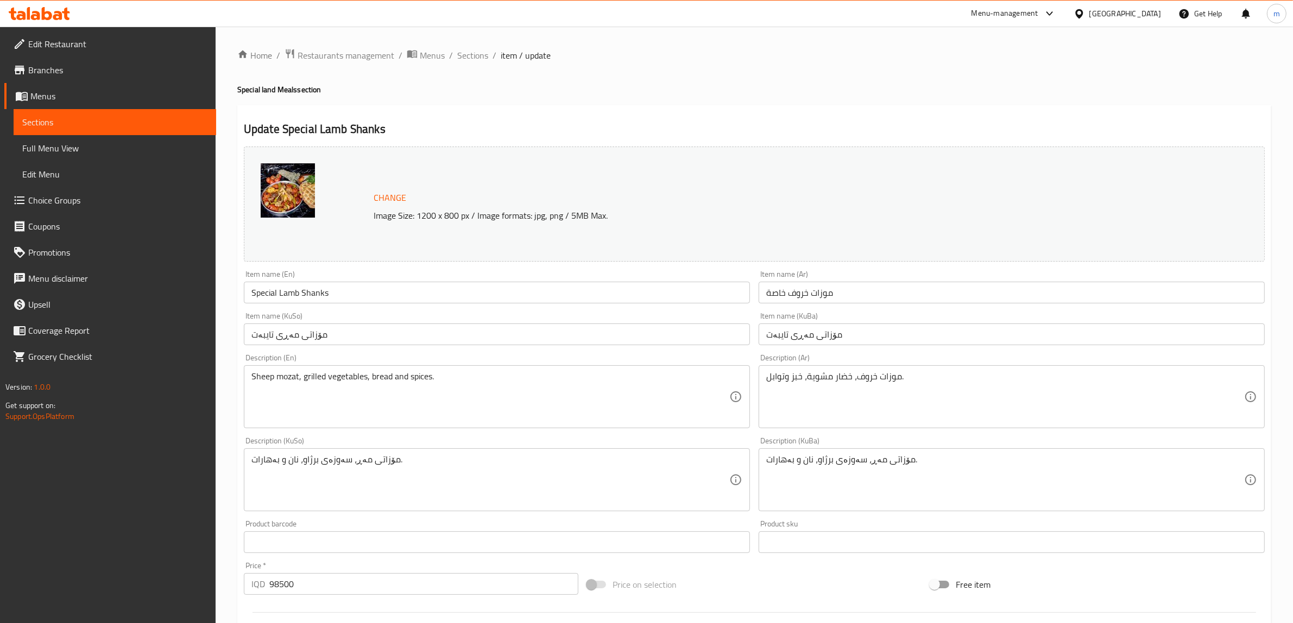
click at [315, 289] on input "Special Lamb Shanks" at bounding box center [497, 293] width 506 height 22
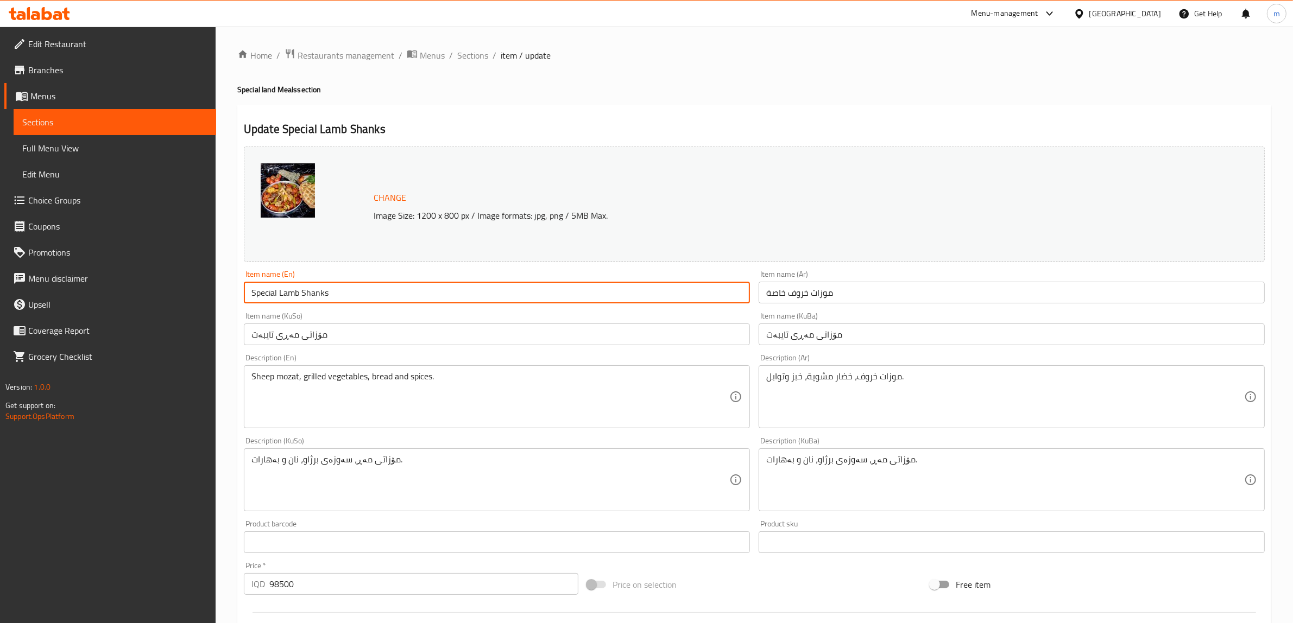
drag, startPoint x: 315, startPoint y: 289, endPoint x: 291, endPoint y: 292, distance: 24.0
click at [291, 292] on input "Special Lamb Shanks" at bounding box center [497, 293] width 506 height 22
click at [897, 292] on input "موزات خروف خاصة" at bounding box center [1012, 293] width 506 height 22
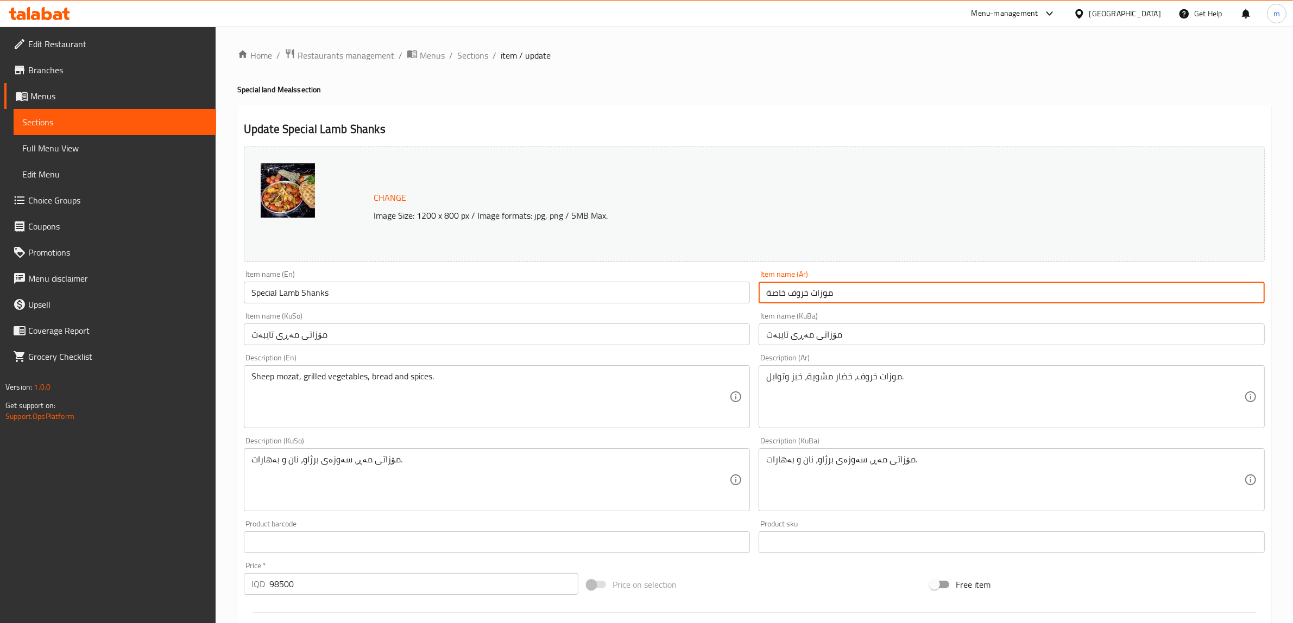
click at [867, 294] on input "موزات خروف خاصة" at bounding box center [1012, 293] width 506 height 22
drag, startPoint x: 867, startPoint y: 294, endPoint x: 813, endPoint y: 296, distance: 53.8
click at [813, 296] on input "موزات خروف خاصة" at bounding box center [1012, 293] width 506 height 22
click at [795, 296] on input "موزات خروف خاصة" at bounding box center [1012, 293] width 506 height 22
drag, startPoint x: 791, startPoint y: 292, endPoint x: 830, endPoint y: 294, distance: 38.6
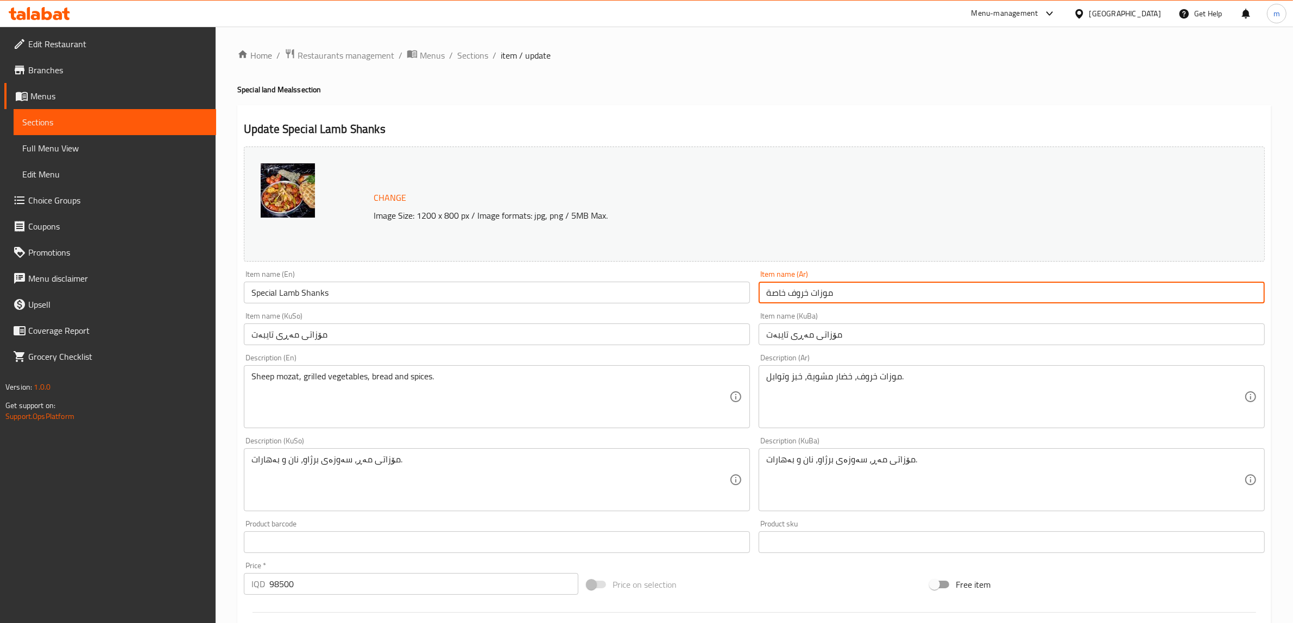
click at [830, 294] on input "موزات خروف خاصة" at bounding box center [1012, 293] width 506 height 22
click at [812, 294] on input "موزات خروف خاصة" at bounding box center [1012, 293] width 506 height 22
click at [802, 293] on input "موزات خروف خاصة" at bounding box center [1012, 293] width 506 height 22
drag, startPoint x: 802, startPoint y: 293, endPoint x: 816, endPoint y: 293, distance: 14.1
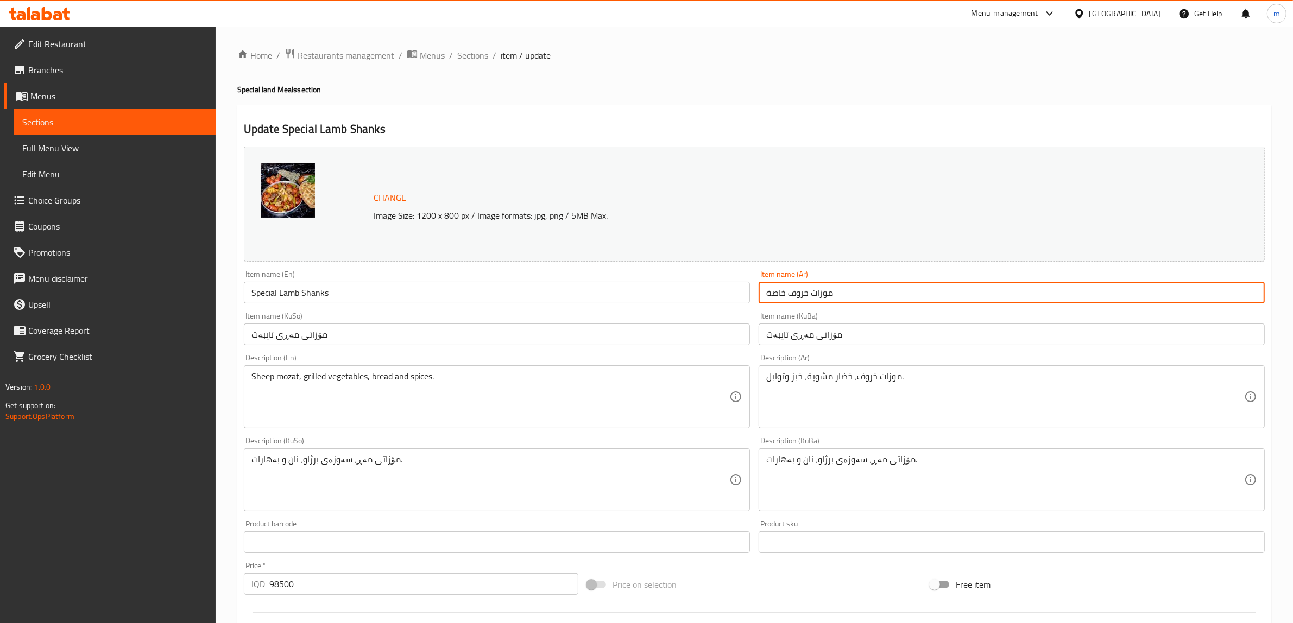
click at [816, 293] on input "موزات خروف خاصة" at bounding box center [1012, 293] width 506 height 22
click at [822, 293] on input "موزات خروف خاصة" at bounding box center [1012, 293] width 506 height 22
drag, startPoint x: 836, startPoint y: 293, endPoint x: 789, endPoint y: 294, distance: 47.2
click at [789, 294] on input "موزات خروف خاصة" at bounding box center [1012, 293] width 506 height 22
click at [819, 294] on input "موزات خروف خاصة" at bounding box center [1012, 293] width 506 height 22
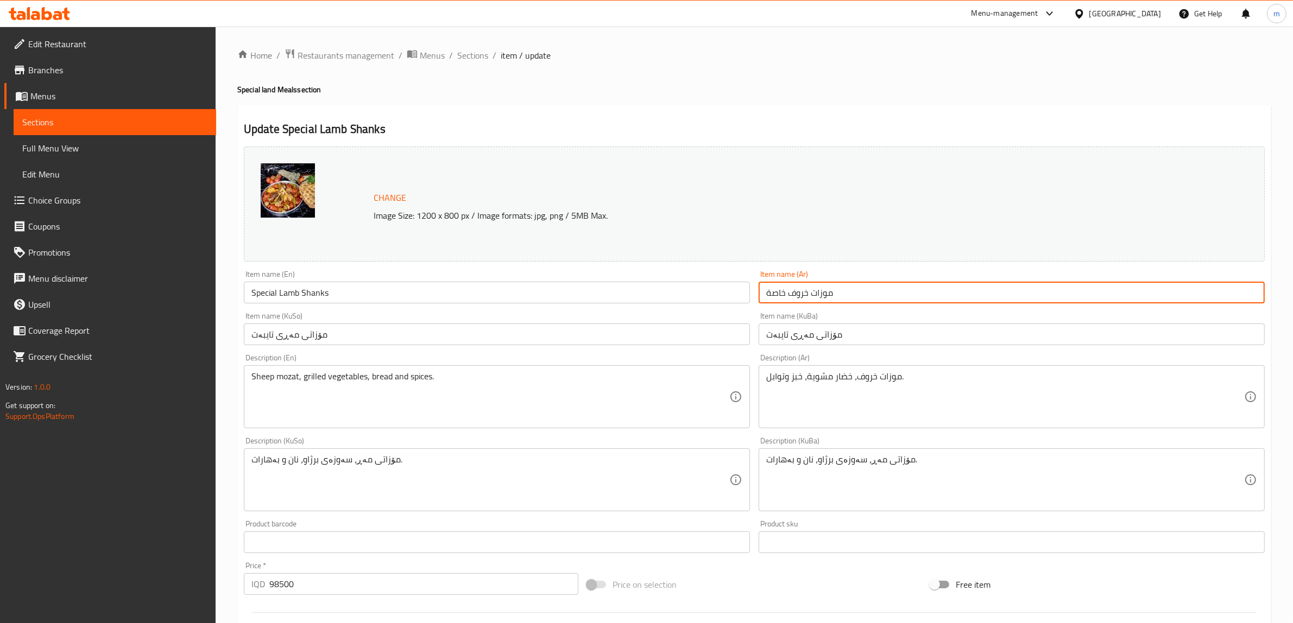
click at [852, 294] on input "موزات خروف خاصة" at bounding box center [1012, 293] width 506 height 22
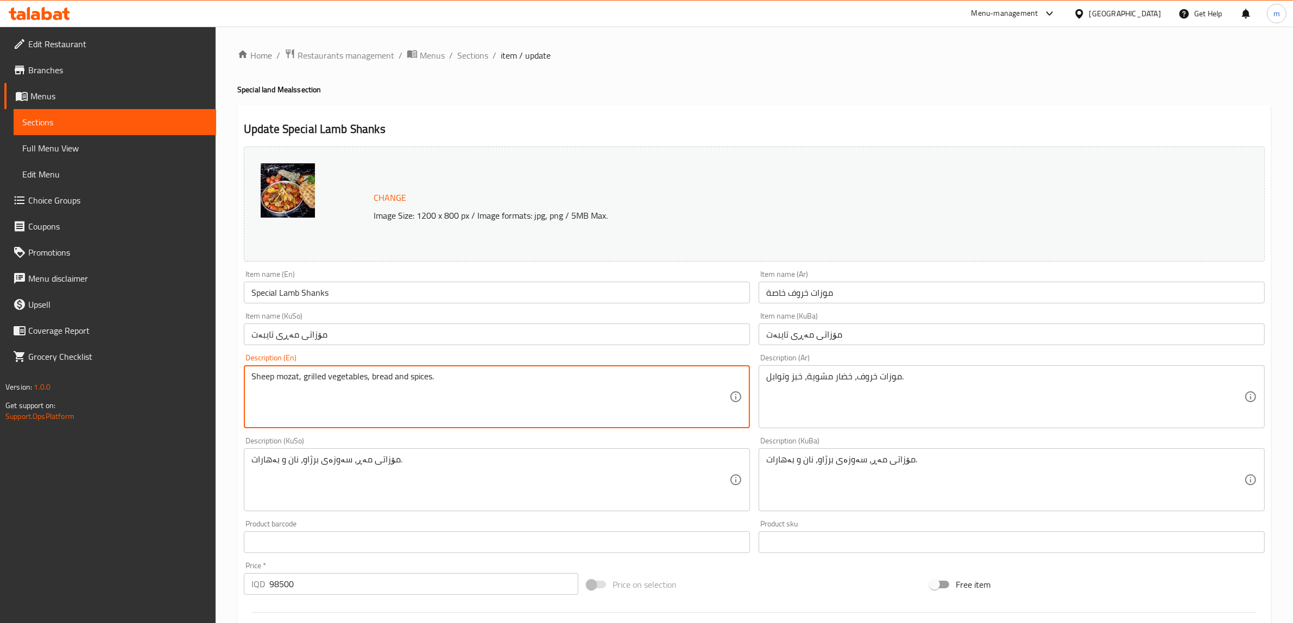
paste textarea "موزة لحم ضأن"
drag, startPoint x: 266, startPoint y: 402, endPoint x: 319, endPoint y: 405, distance: 53.3
click at [318, 405] on textarea "Sheep mozat, grilled vegetables, bread and spices. موزة لحم ضأن" at bounding box center [490, 397] width 478 height 52
click at [258, 399] on textarea "Sheep mozat, grilled vegetables, bread and spices. ضأن" at bounding box center [490, 397] width 478 height 52
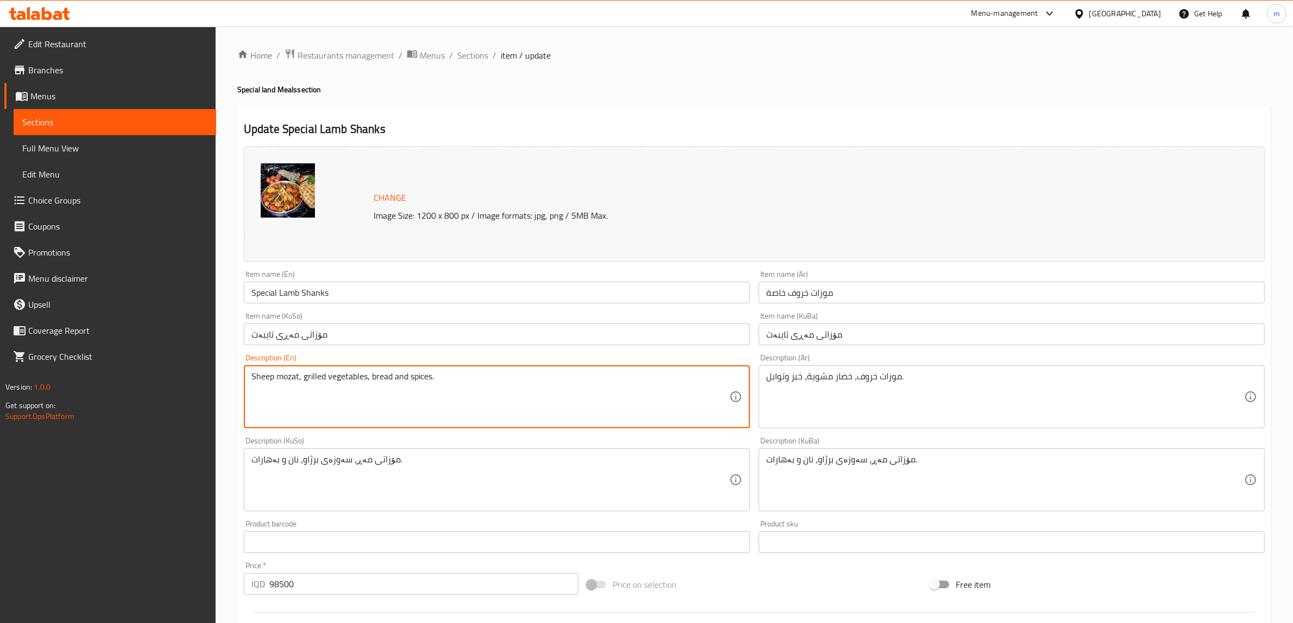
type textarea "Sheep mozat, grilled vegetables, bread and spices."
click at [798, 292] on input "موزات خروف خاصة" at bounding box center [1012, 293] width 506 height 22
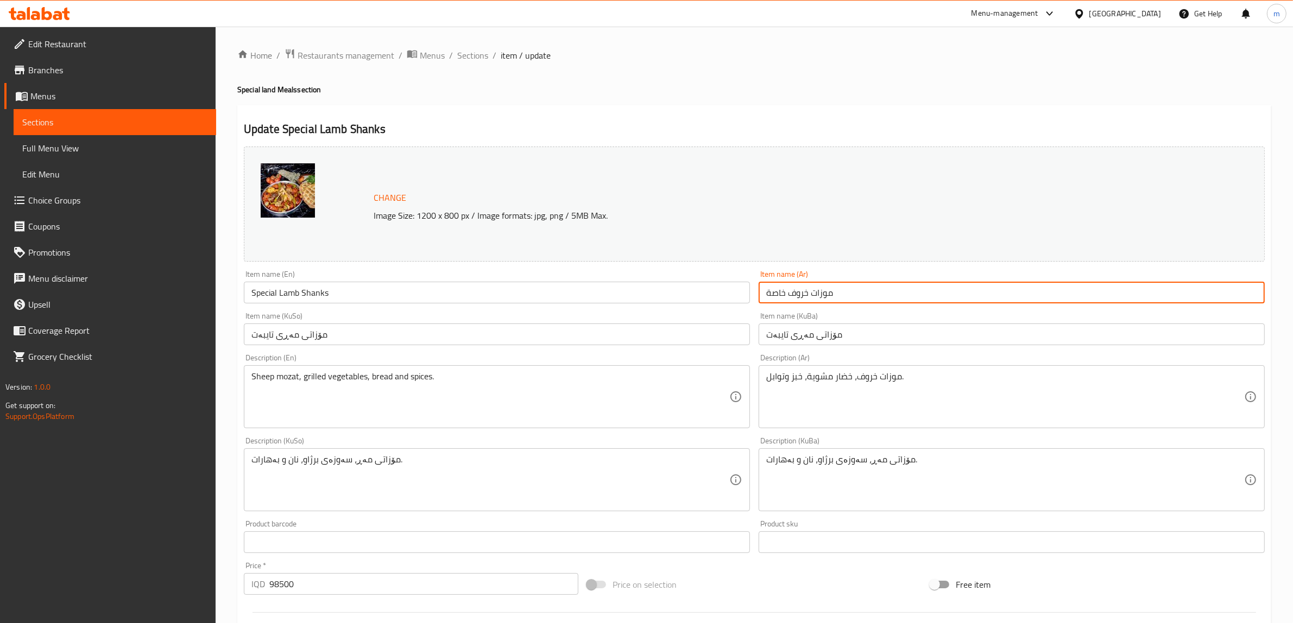
click at [804, 292] on input "موزات خروف خاصة" at bounding box center [1012, 293] width 506 height 22
paste input "أن"
type input "موزات ضأن خاصة"
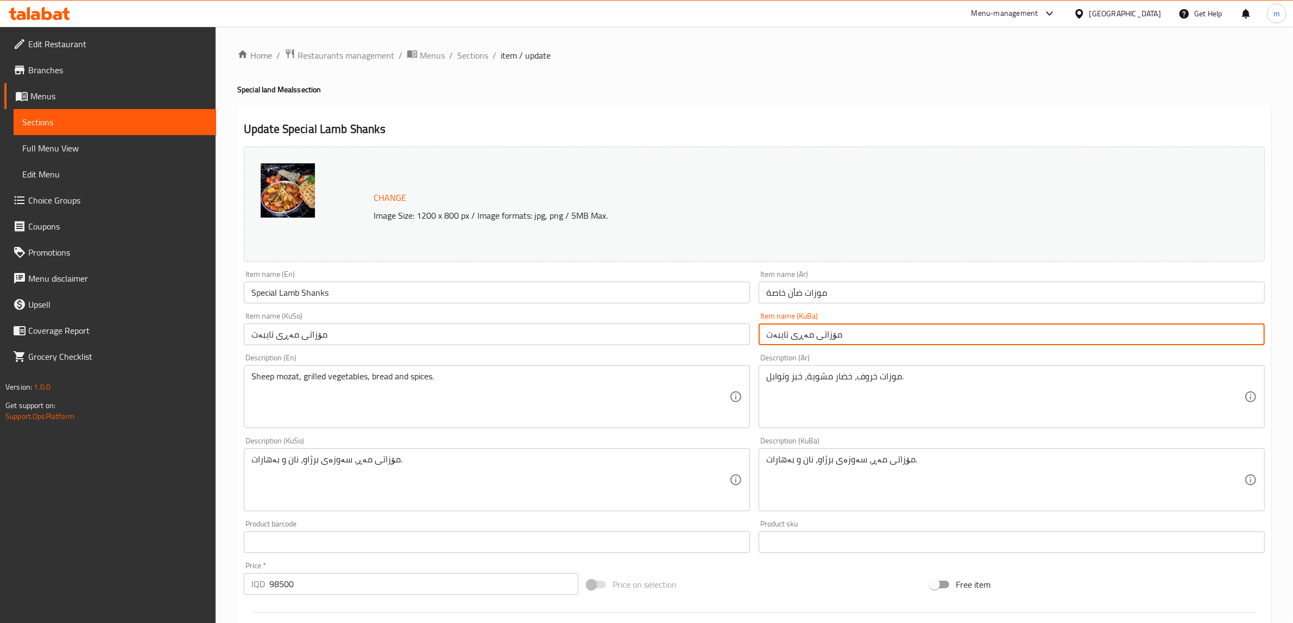
click at [797, 337] on input "مۆزاتی مەڕی تایبەت" at bounding box center [1012, 335] width 506 height 22
drag, startPoint x: 797, startPoint y: 337, endPoint x: 837, endPoint y: 337, distance: 39.6
click at [837, 337] on input "مۆزاتی مەڕی تایبەت" at bounding box center [1012, 335] width 506 height 22
paste input "گۆشتی دەستی بەرخ"
type input "گۆشتی دەستی بەرخی تایبەت"
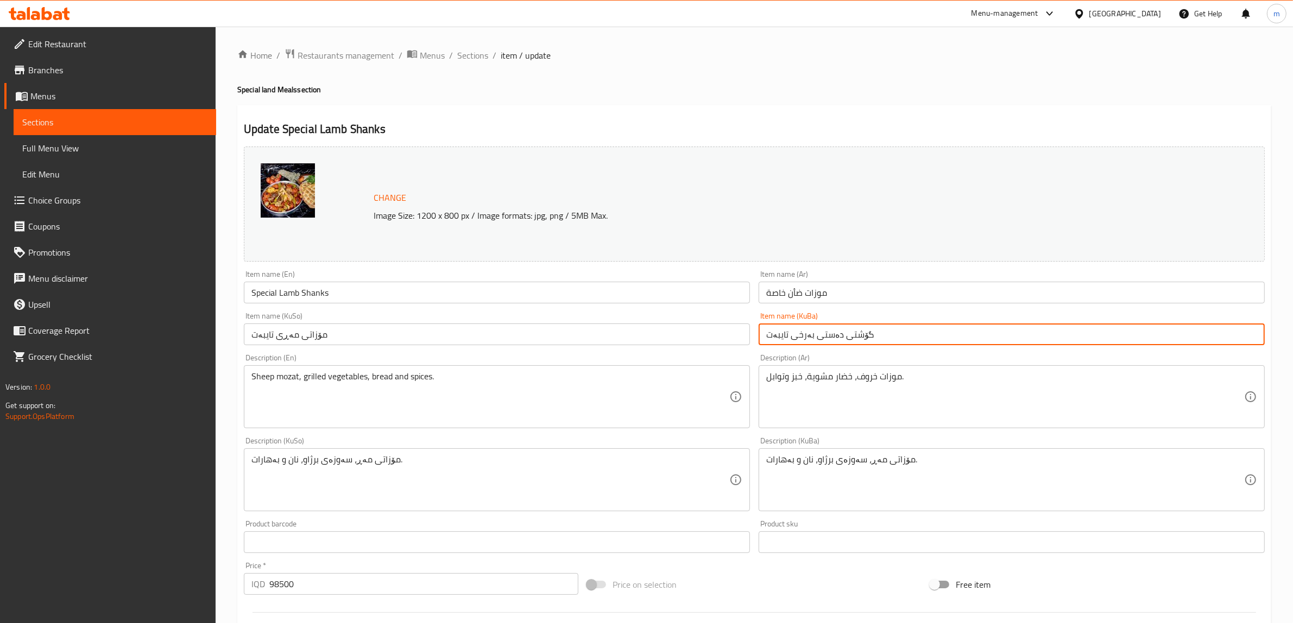
click at [403, 337] on input "مۆزاتی مەڕی تایبەت" at bounding box center [497, 335] width 506 height 22
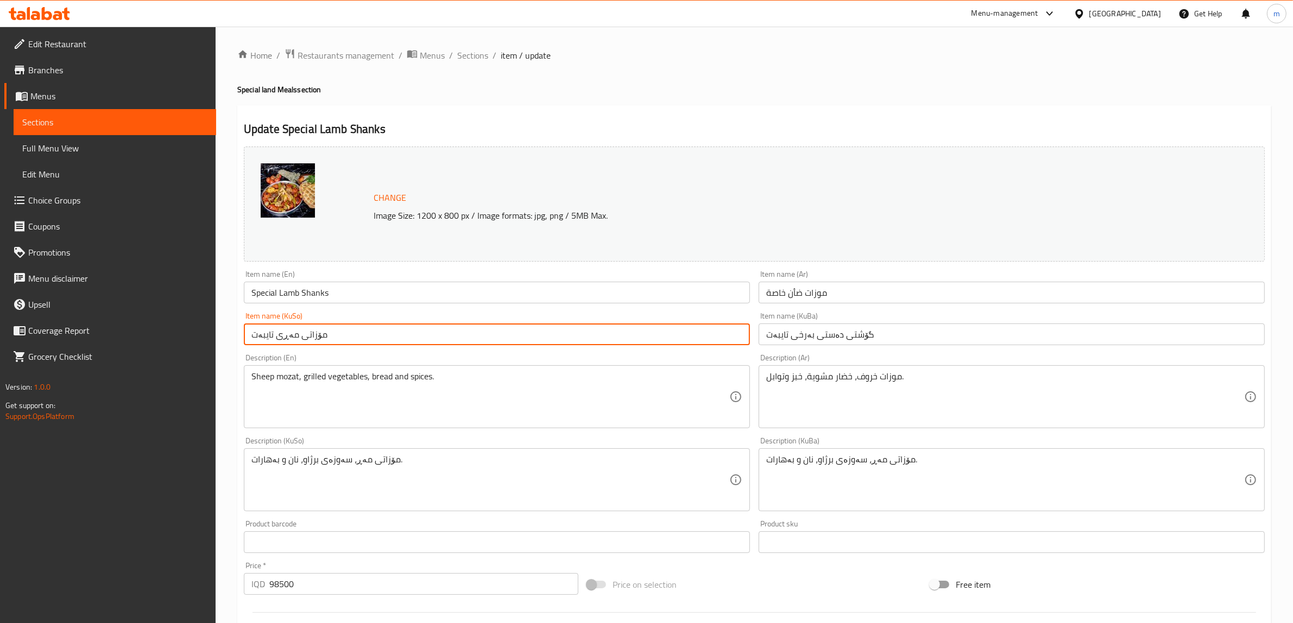
click at [403, 337] on input "مۆزاتی مەڕی تایبەت" at bounding box center [497, 335] width 506 height 22
paste input "گۆشتی دەستی بەرخ"
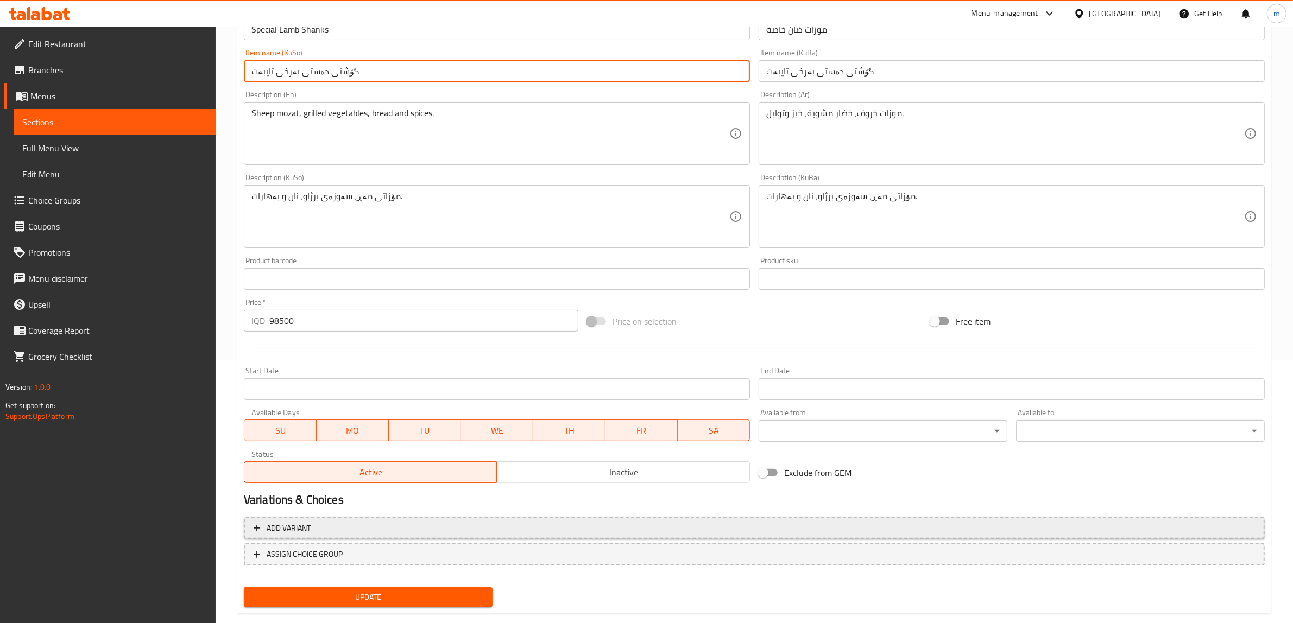
scroll to position [283, 0]
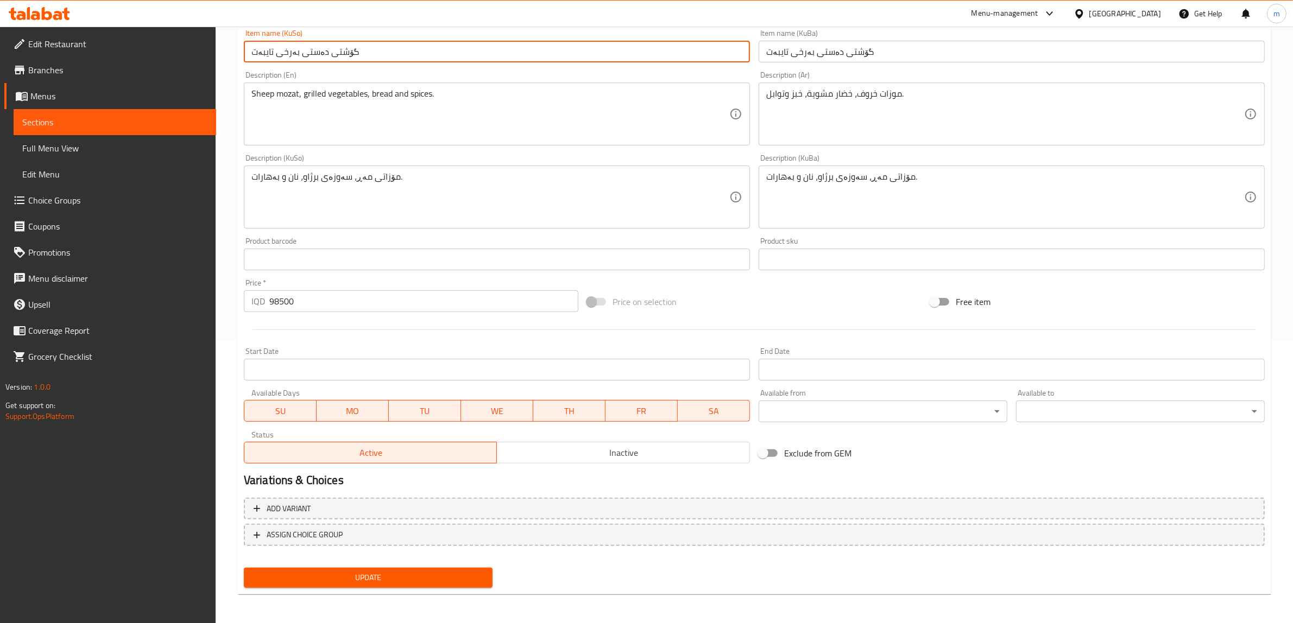
type input "گۆشتی دەستی بەرخی تایبەت"
click at [318, 572] on span "Update" at bounding box center [367, 578] width 231 height 14
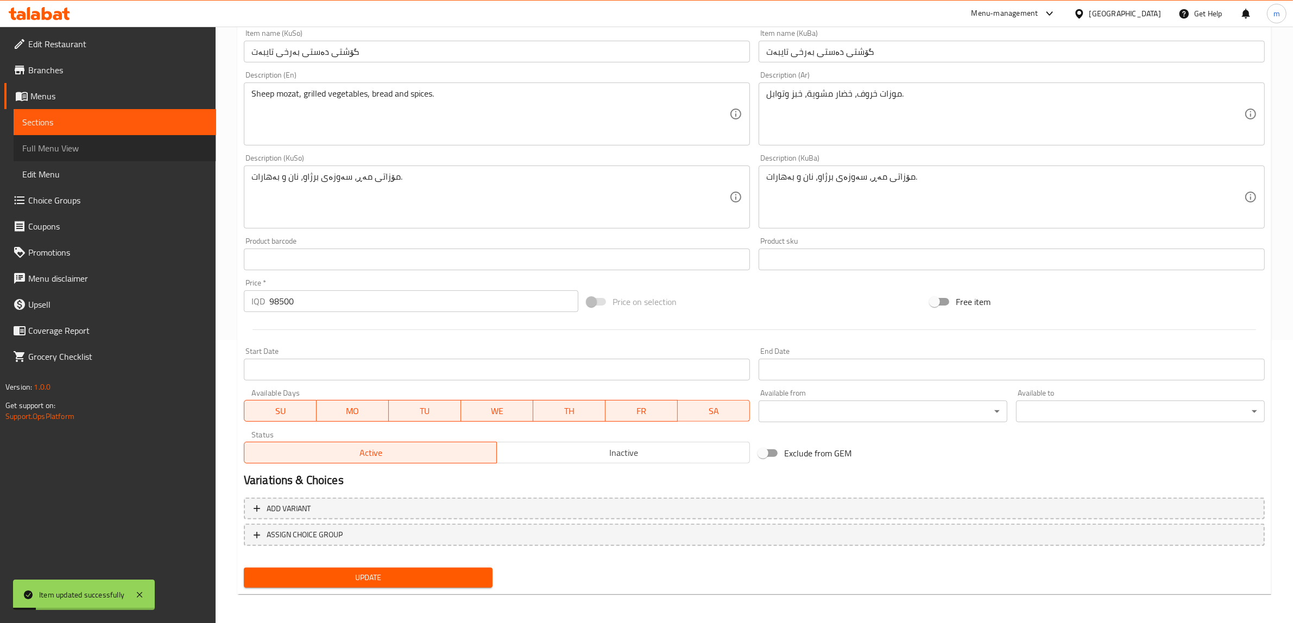
click at [89, 145] on span "Full Menu View" at bounding box center [114, 148] width 185 height 13
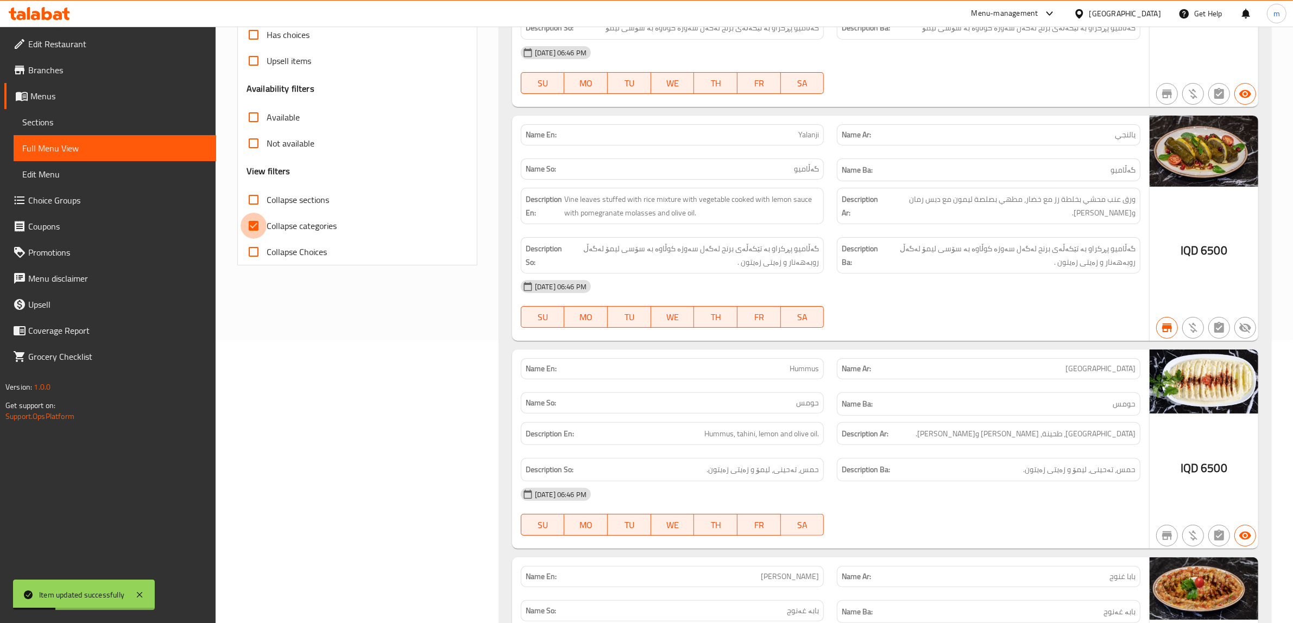
click at [256, 224] on input "Collapse categories" at bounding box center [254, 226] width 26 height 26
checkbox input "false"
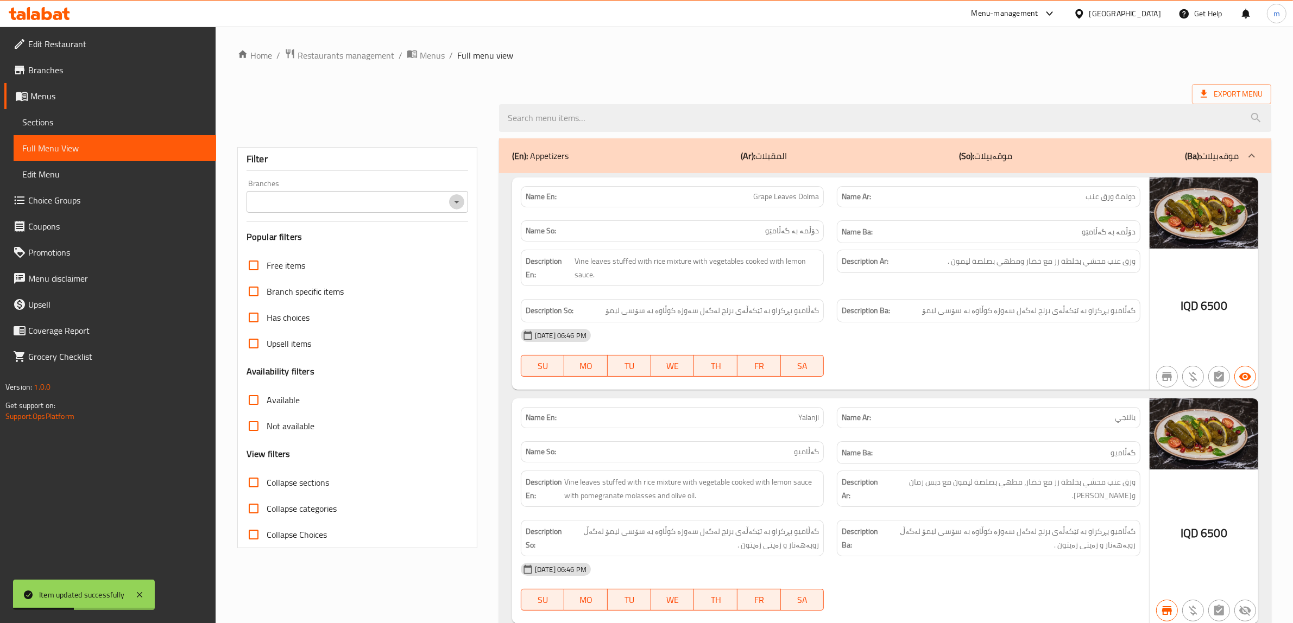
click at [456, 198] on icon "Open" at bounding box center [456, 201] width 13 height 13
click at [358, 250] on li "Aland Steak House, Naz Naz" at bounding box center [358, 249] width 222 height 20
type input "Aland Steak House, Naz Naz"
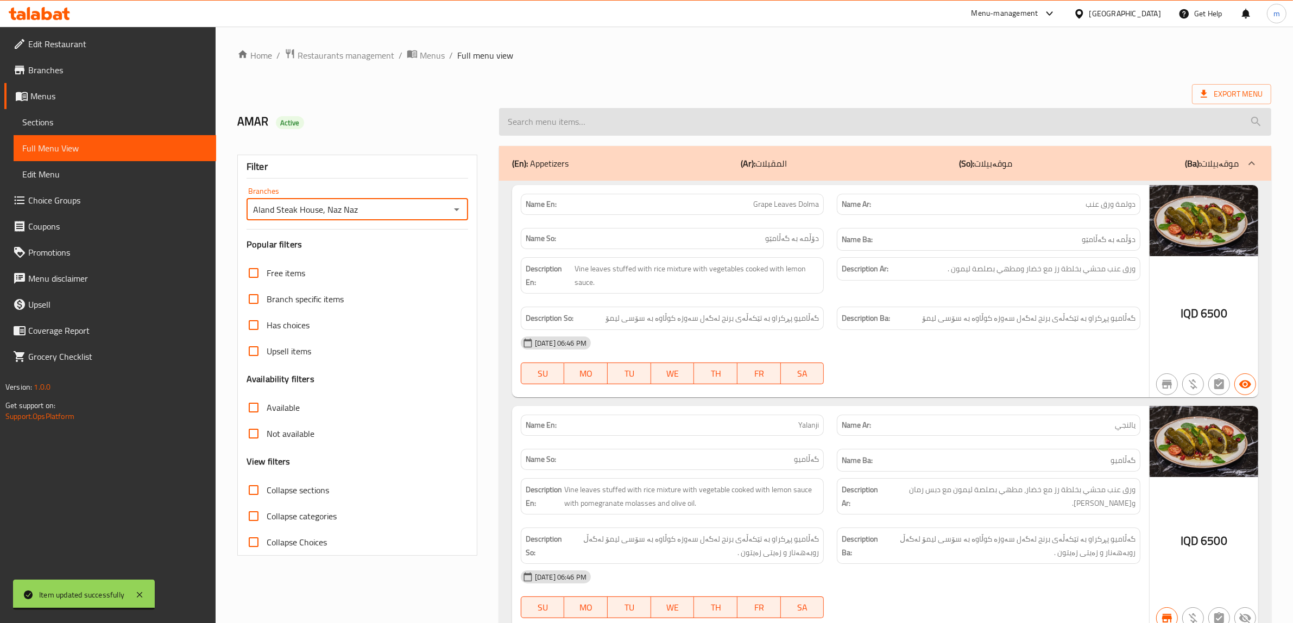
click at [601, 121] on input "search" at bounding box center [885, 122] width 772 height 28
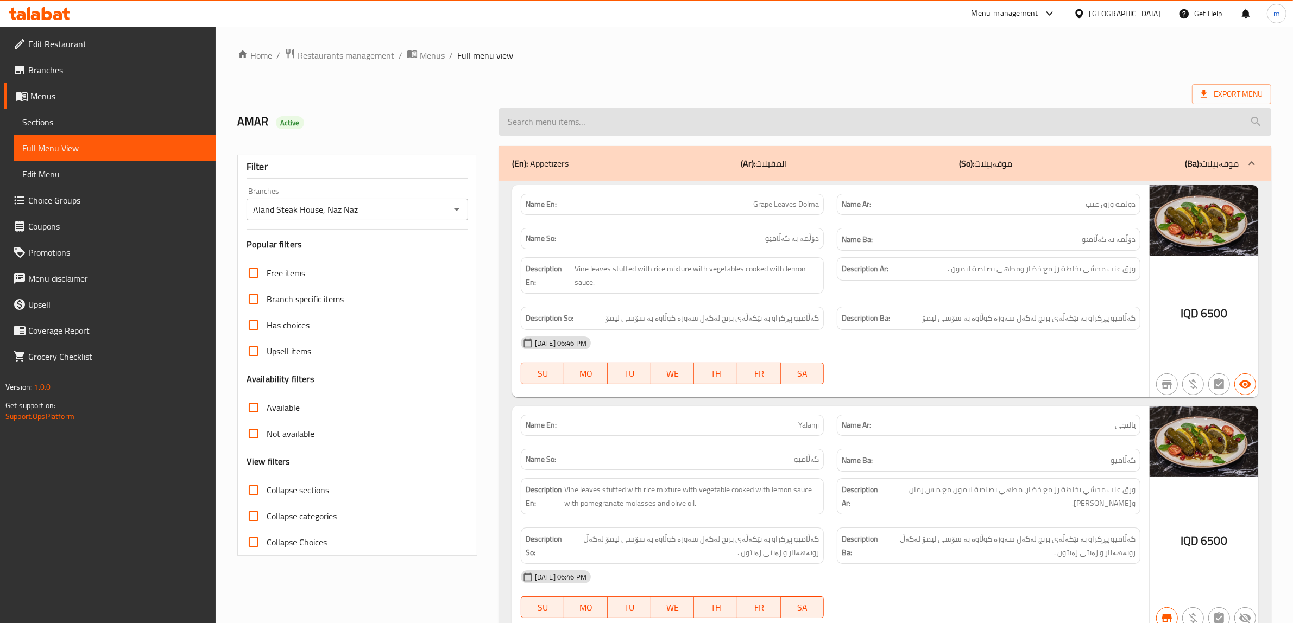
paste input "Special Lamb Shanks"
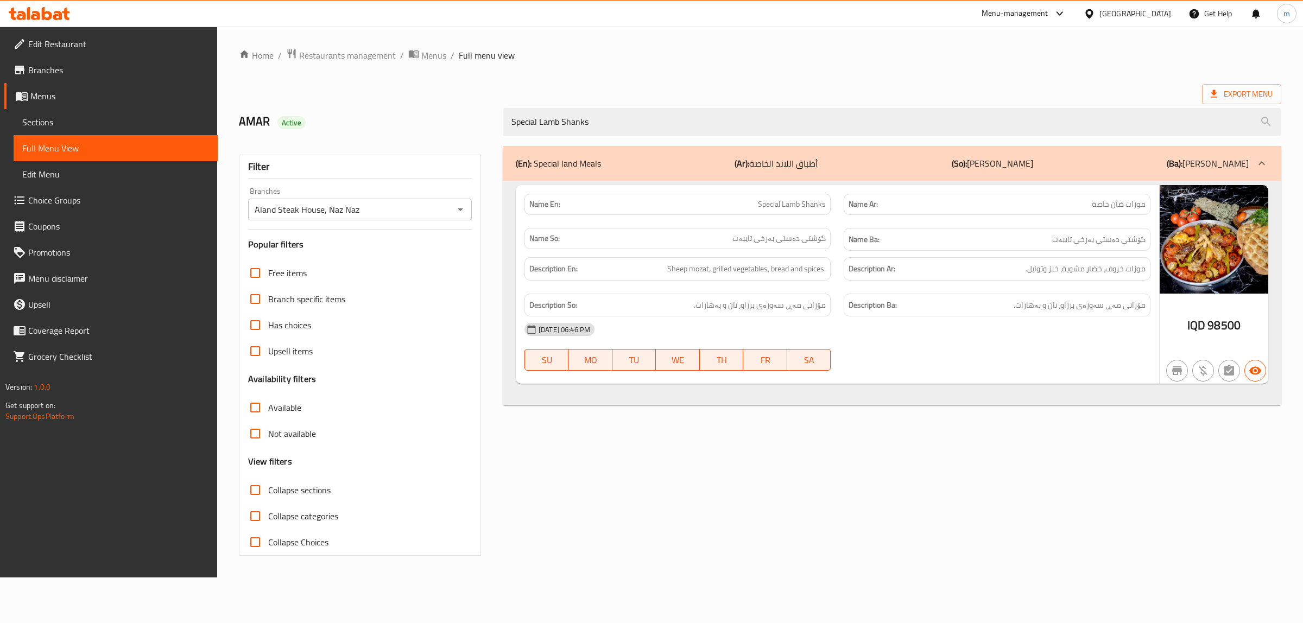
type input "Special Lamb Shanks"
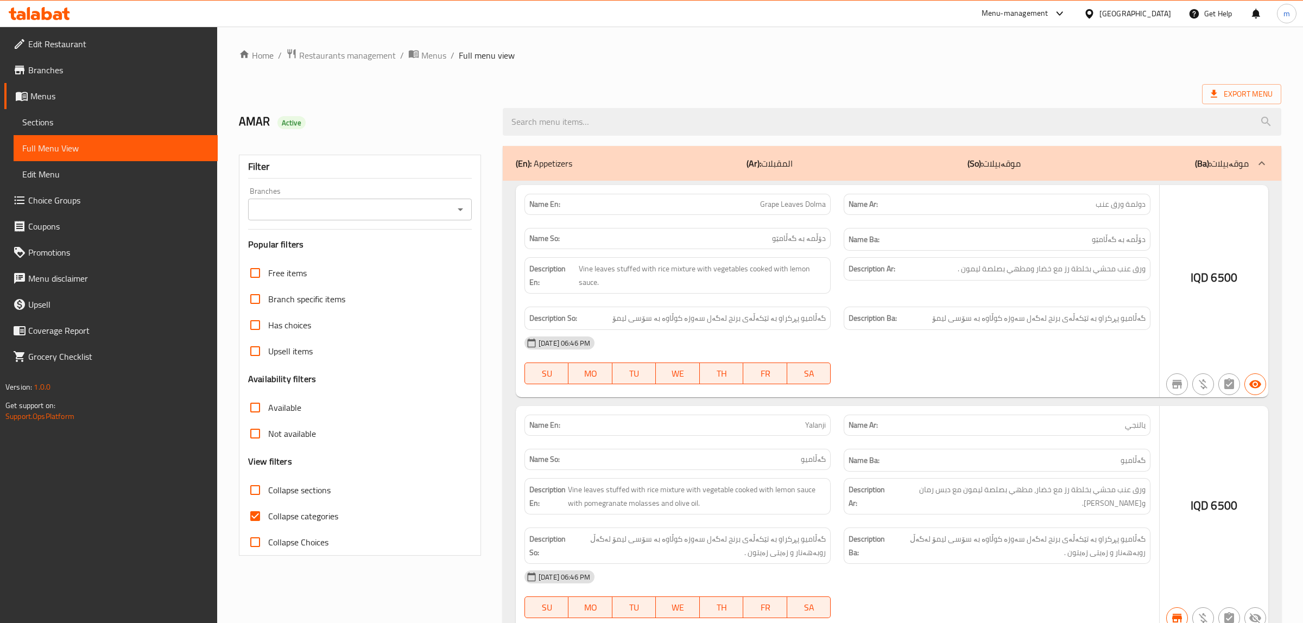
click at [106, 117] on div at bounding box center [651, 311] width 1303 height 623
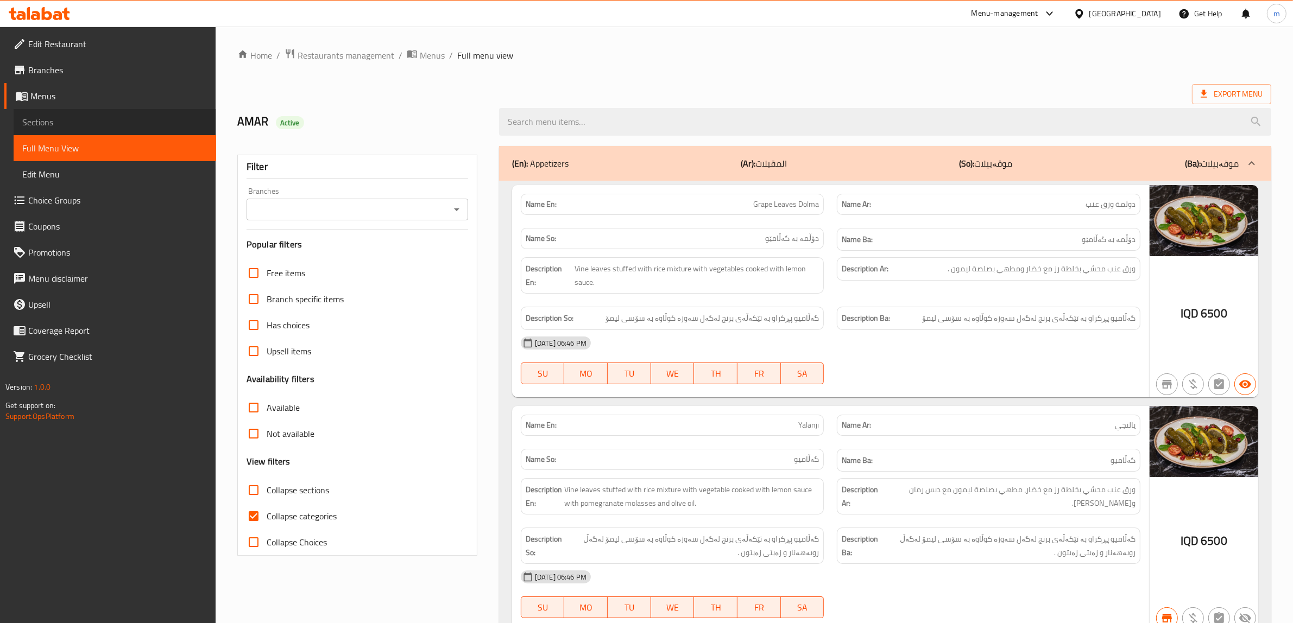
click at [108, 124] on span "Sections" at bounding box center [114, 122] width 185 height 13
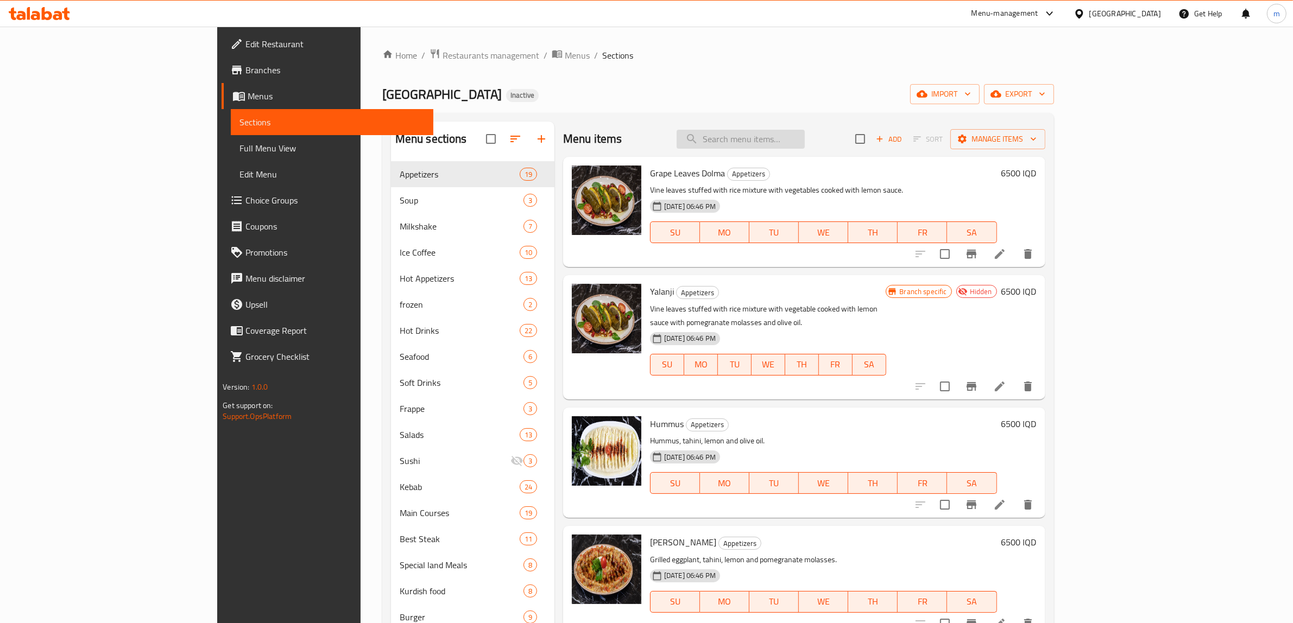
click at [805, 135] on input "search" at bounding box center [741, 139] width 128 height 19
paste input "Beef Ribs Asado"
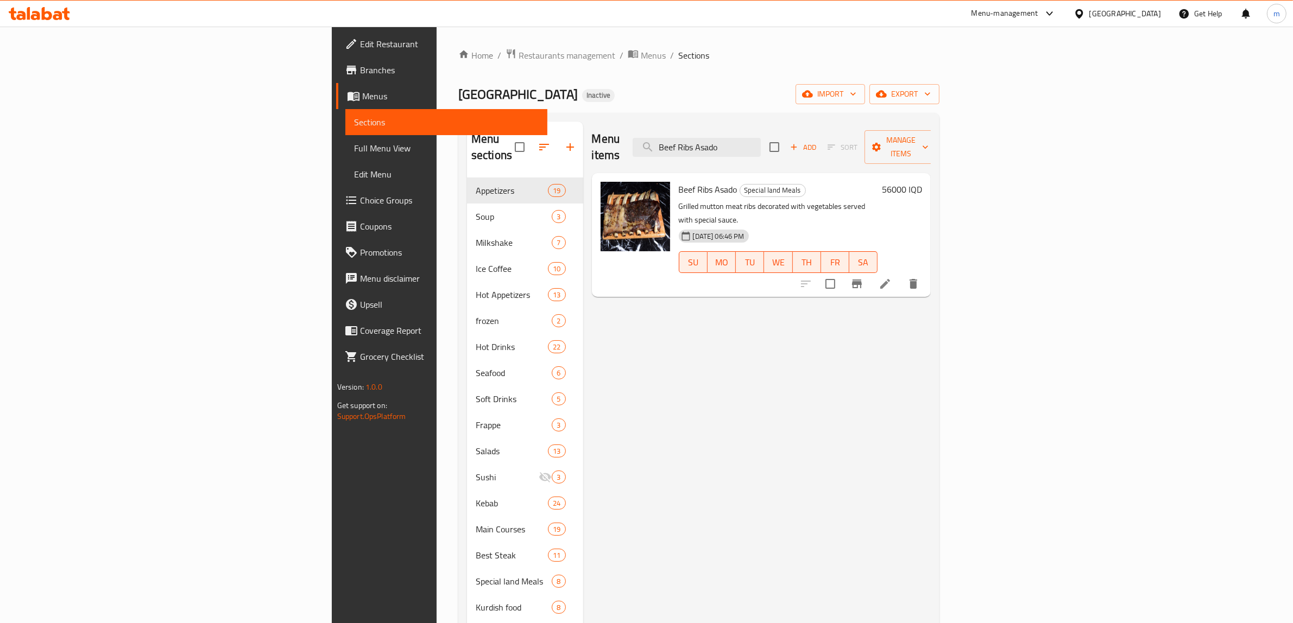
type input "Beef Ribs Asado"
click at [900, 274] on li at bounding box center [885, 284] width 30 height 20
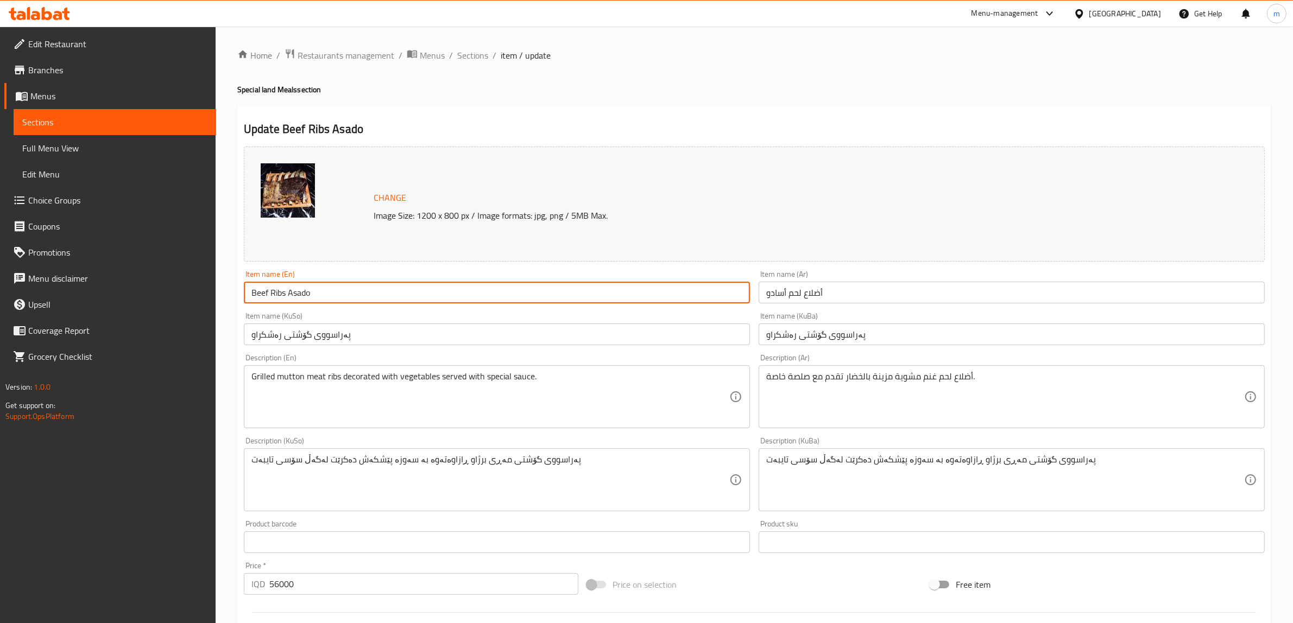
click at [324, 294] on input "Beef Ribs Asado" at bounding box center [497, 293] width 506 height 22
click at [277, 294] on input "Beef Ribs Asado" at bounding box center [497, 293] width 506 height 22
drag, startPoint x: 277, startPoint y: 294, endPoint x: 250, endPoint y: 296, distance: 27.8
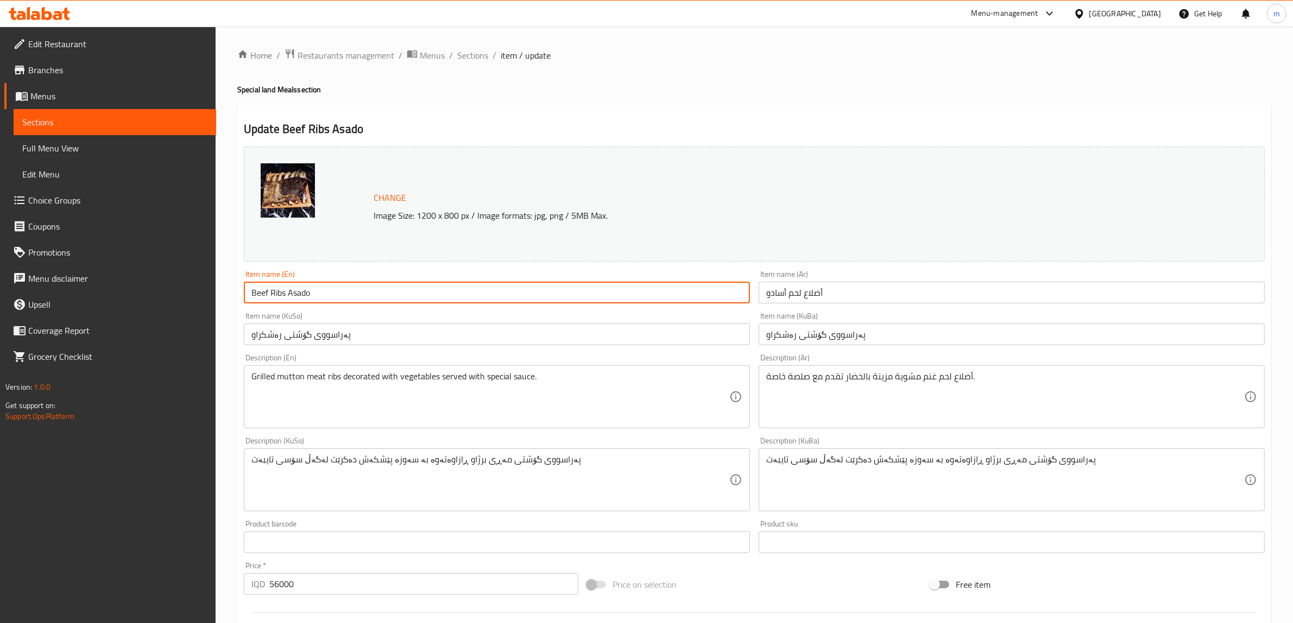
click at [250, 296] on input "Beef Ribs Asado" at bounding box center [497, 293] width 506 height 22
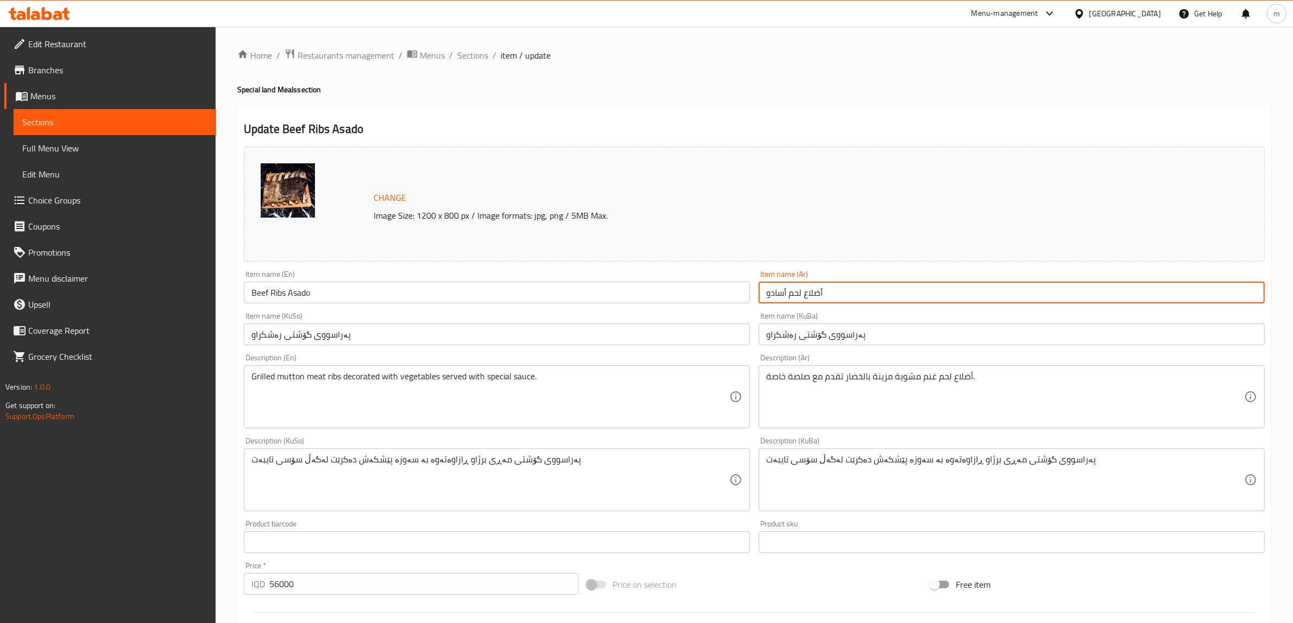
click at [790, 291] on input "أضلاع لحم أسادو" at bounding box center [1012, 293] width 506 height 22
type input "أضلاع لحم ب[PERSON_NAME]"
click at [802, 337] on input "پەراسووی گۆشتی رەشکراو" at bounding box center [1012, 335] width 506 height 22
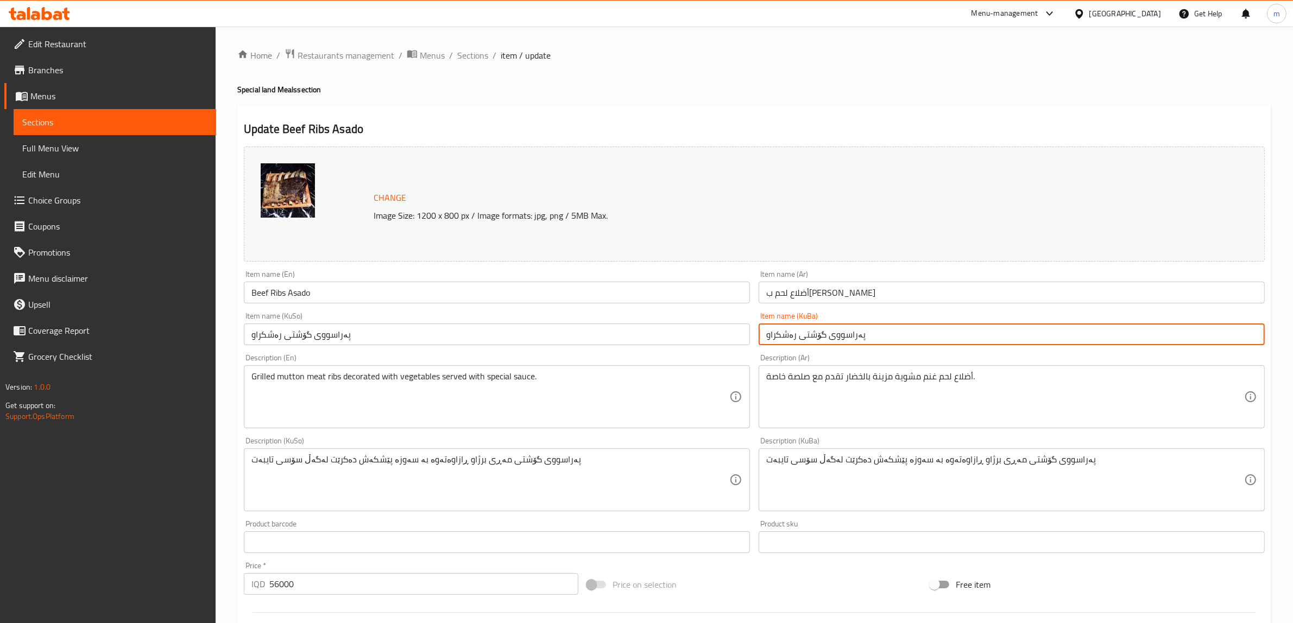
click at [799, 334] on input "پەراسووی گۆشتی رەشکراو" at bounding box center [1012, 335] width 506 height 22
click at [781, 337] on input "پەراسووی گۆشتی مانگای رەشکراو" at bounding box center [1012, 335] width 506 height 22
type input "پەراسووی گۆشتی مانگای ئەسادۆ"
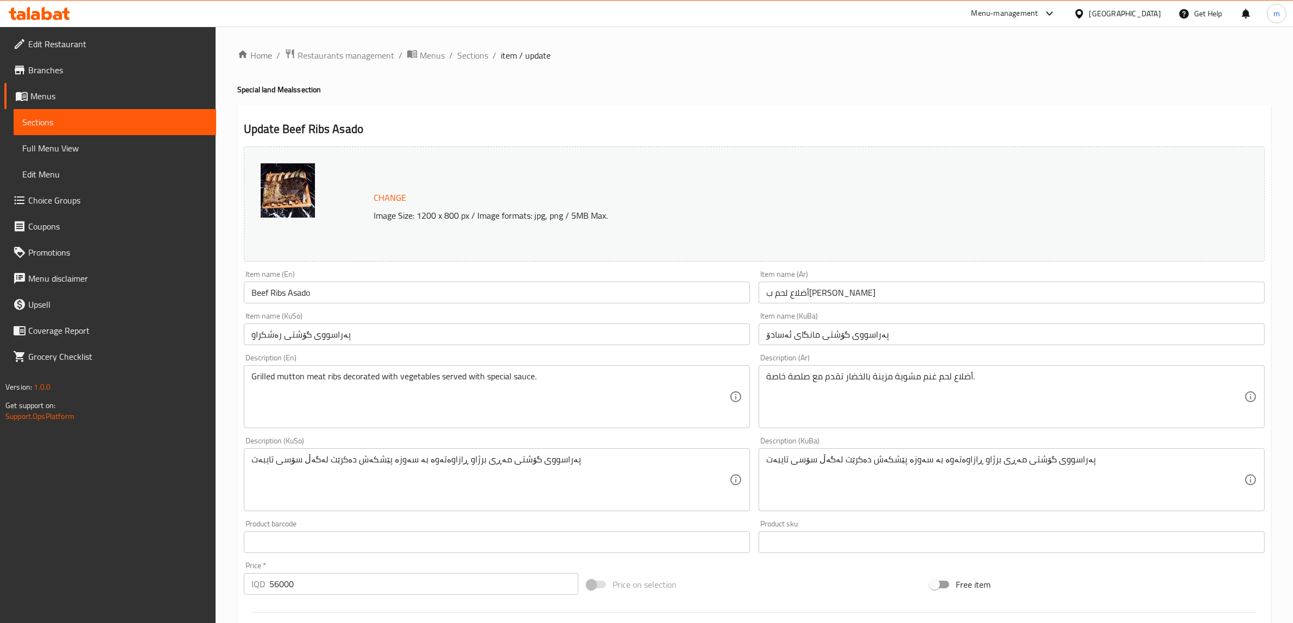
click at [483, 348] on div "Item name (KuSo) پەراسووی گۆشتی رەشکراو Item name (KuSo)" at bounding box center [496, 329] width 515 height 42
click at [476, 330] on input "پەراسووی گۆشتی رەشکراو" at bounding box center [497, 335] width 506 height 22
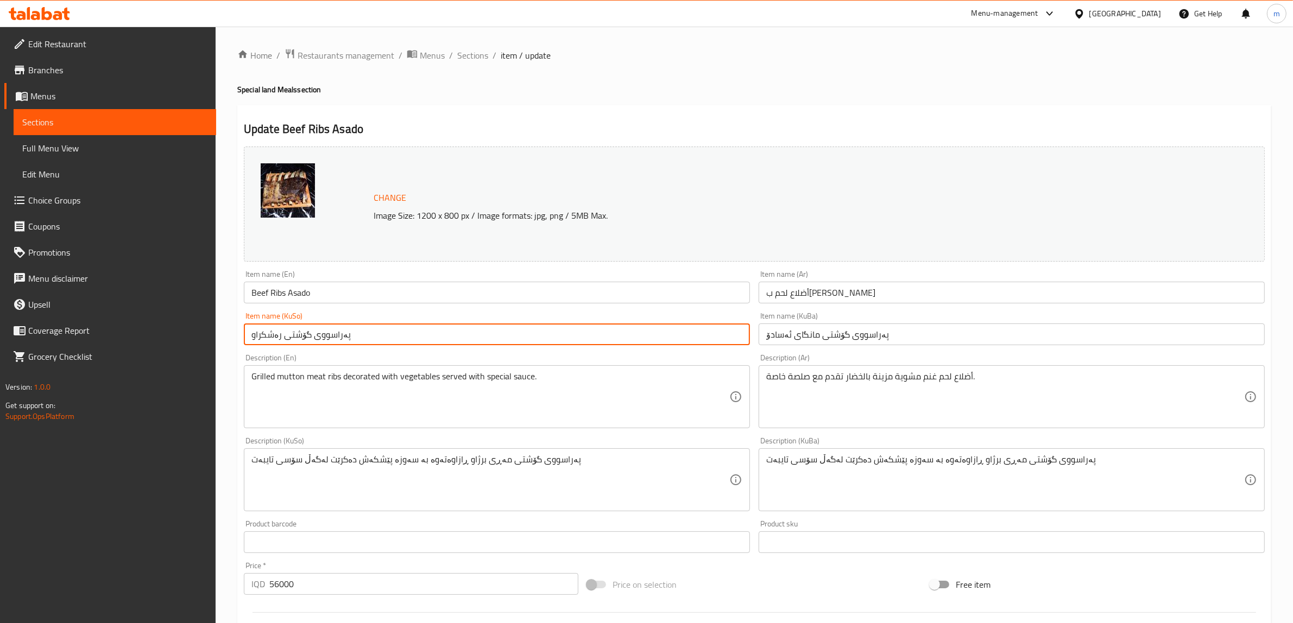
click at [476, 330] on input "پەراسووی گۆشتی رەشکراو" at bounding box center [497, 335] width 506 height 22
paste input "مانگای ئەسادۆ"
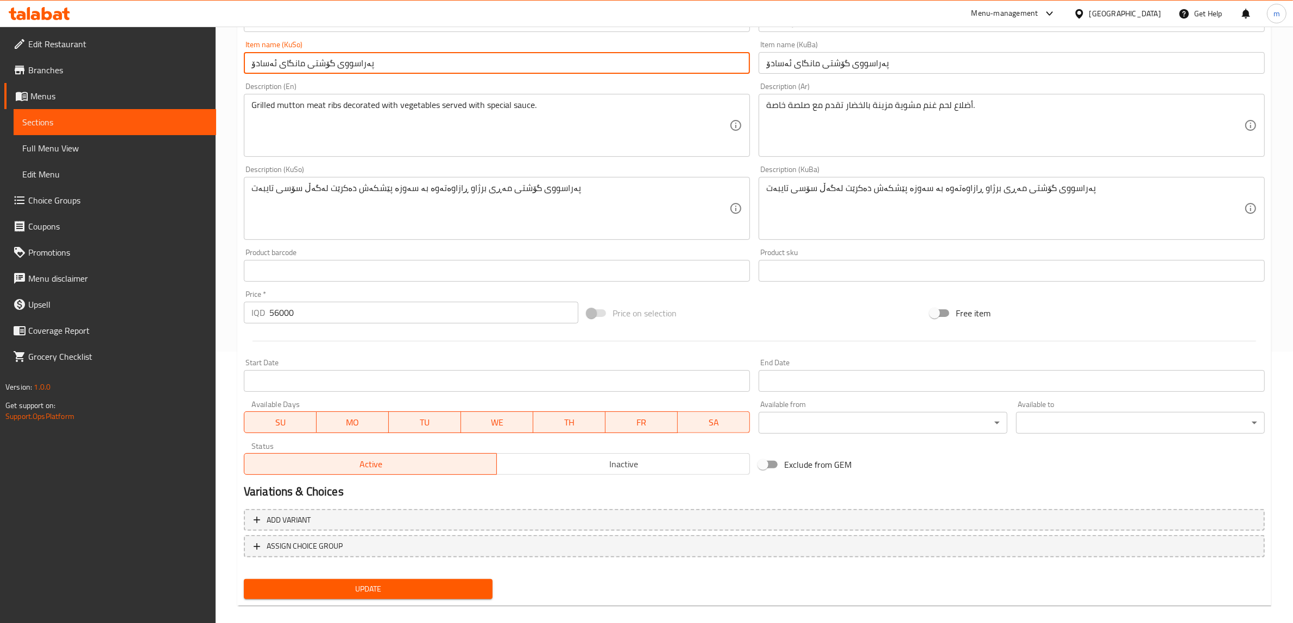
scroll to position [283, 0]
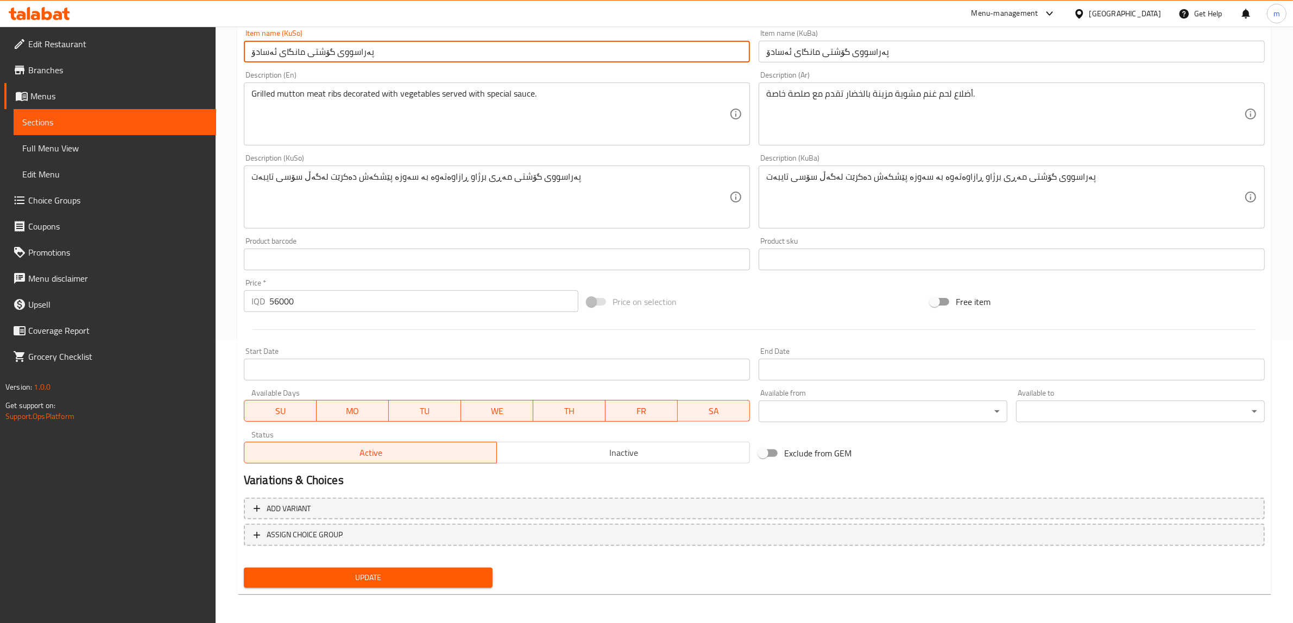
type input "پەراسووی گۆشتی مانگای ئەسادۆ"
click at [408, 569] on button "Update" at bounding box center [368, 578] width 249 height 20
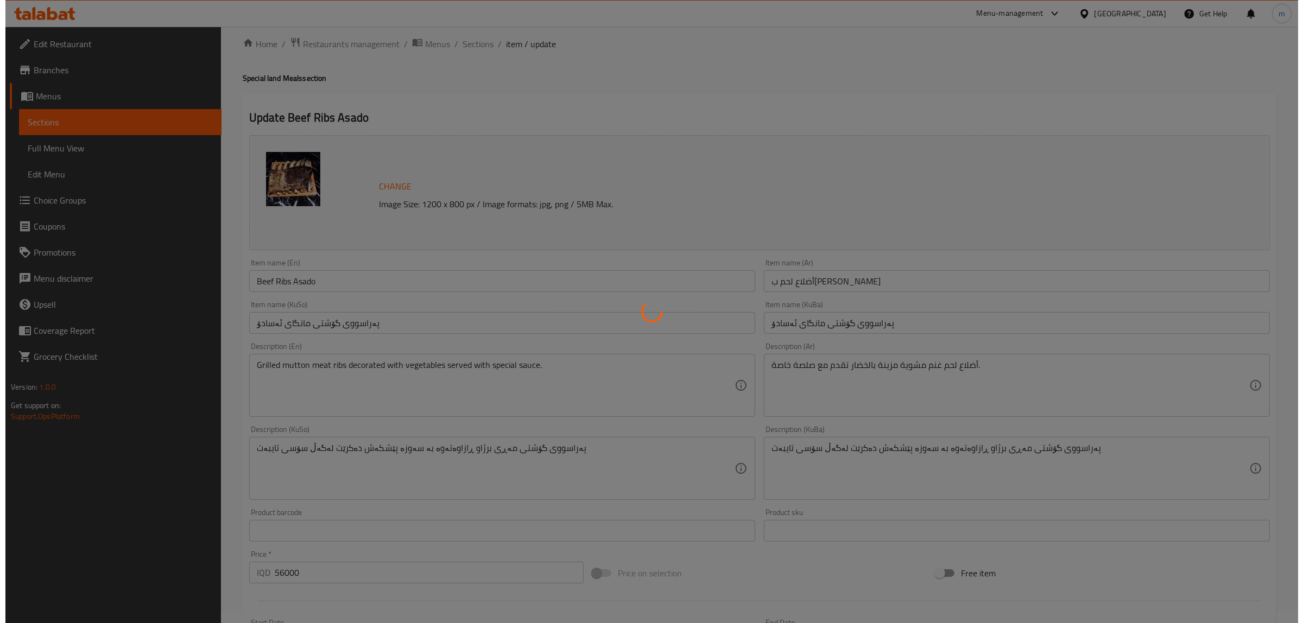
scroll to position [0, 0]
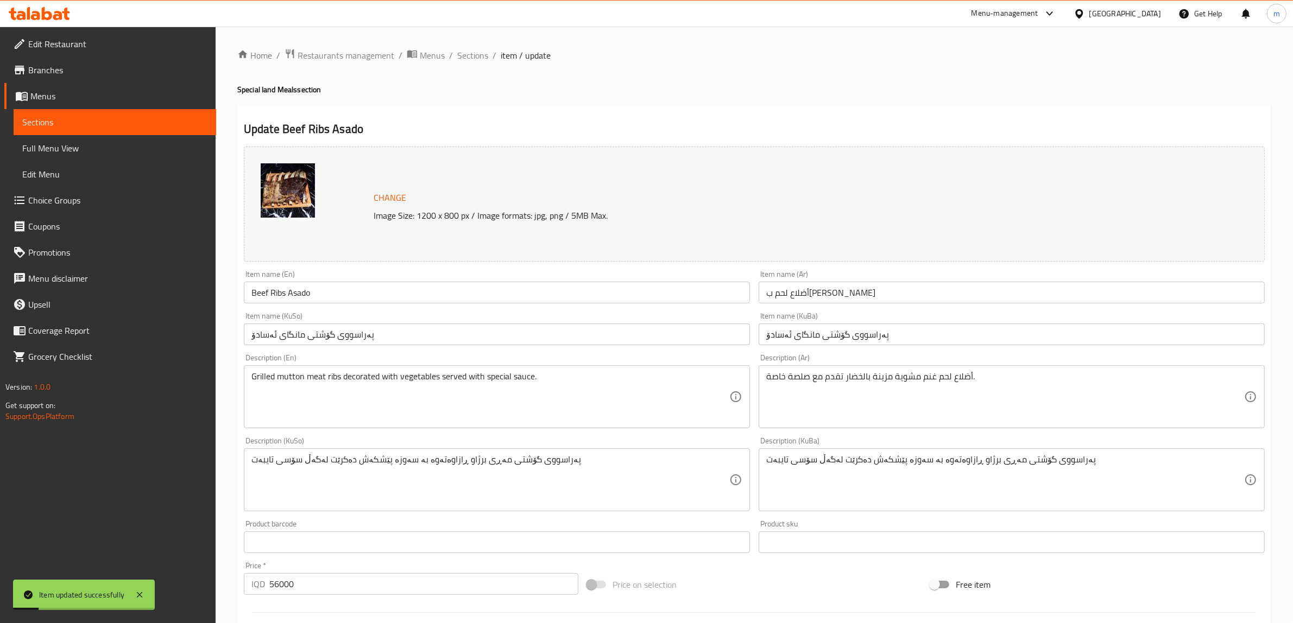
click at [65, 142] on span "Full Menu View" at bounding box center [114, 148] width 185 height 13
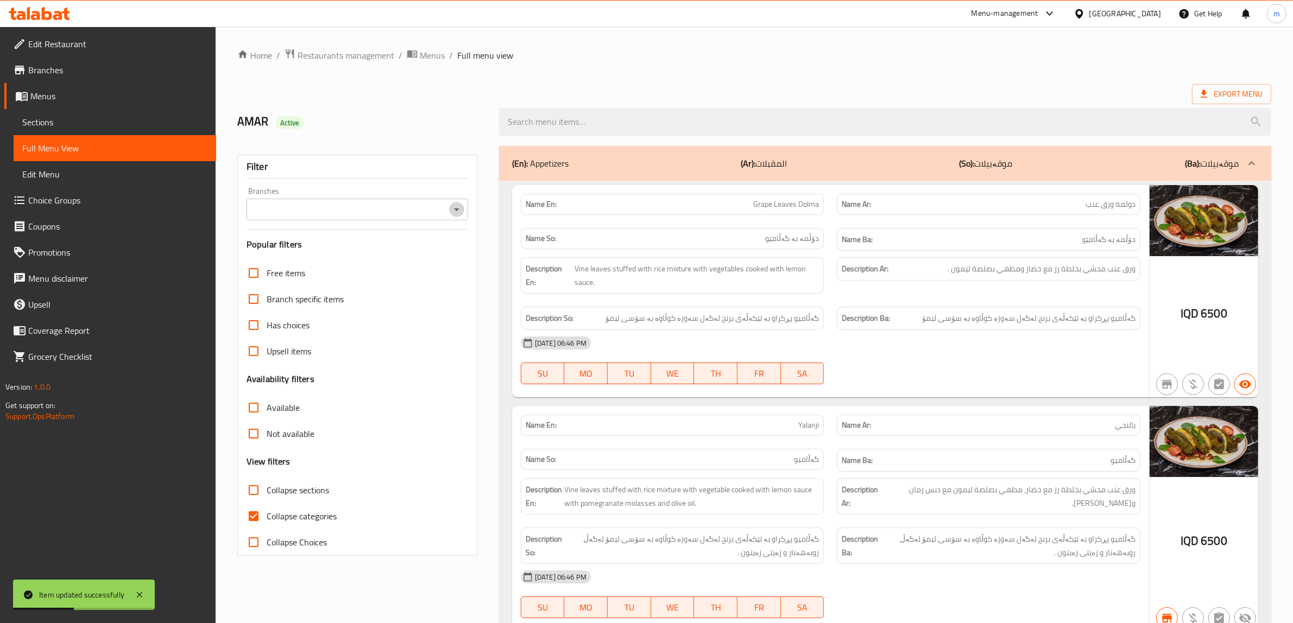
click at [459, 213] on icon "Open" at bounding box center [456, 209] width 13 height 13
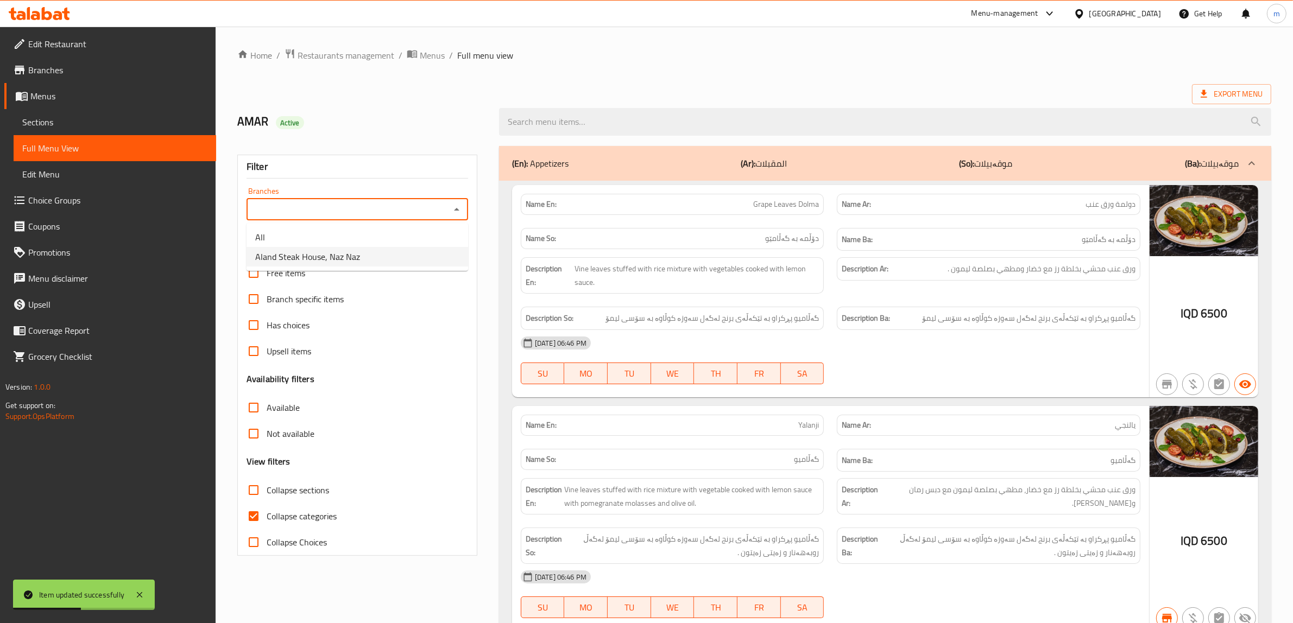
click at [405, 254] on li "Aland Steak House, Naz Naz" at bounding box center [358, 257] width 222 height 20
type input "Aland Steak House, Naz Naz"
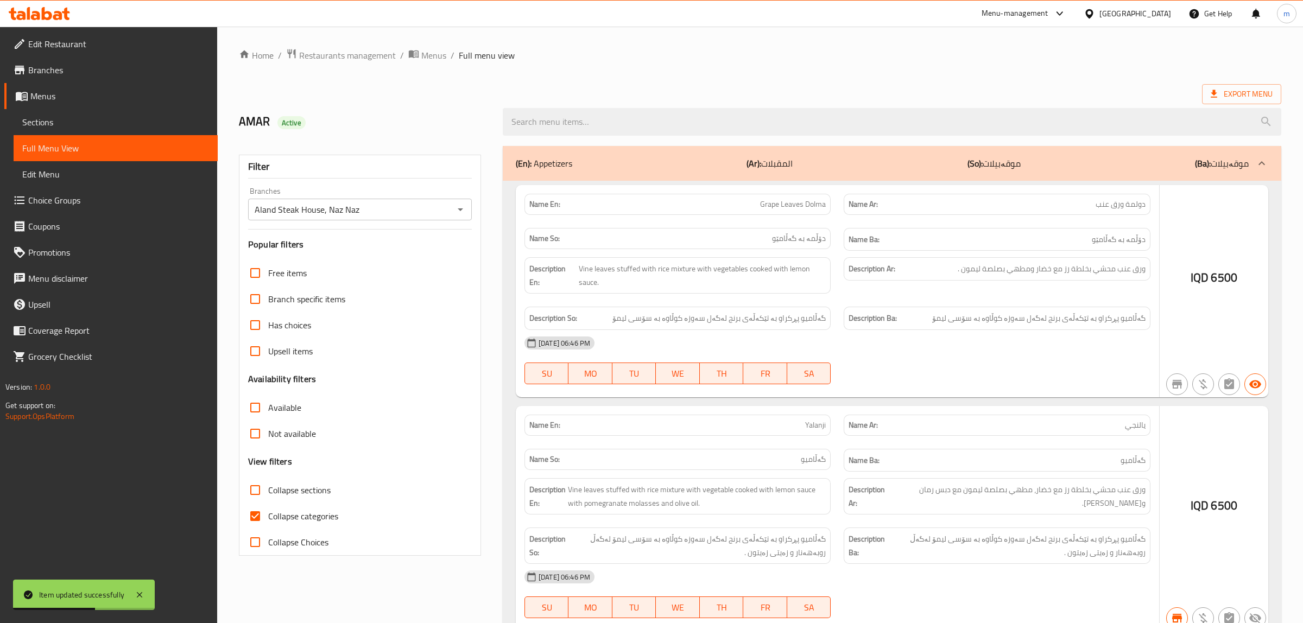
click at [254, 517] on div at bounding box center [651, 311] width 1303 height 623
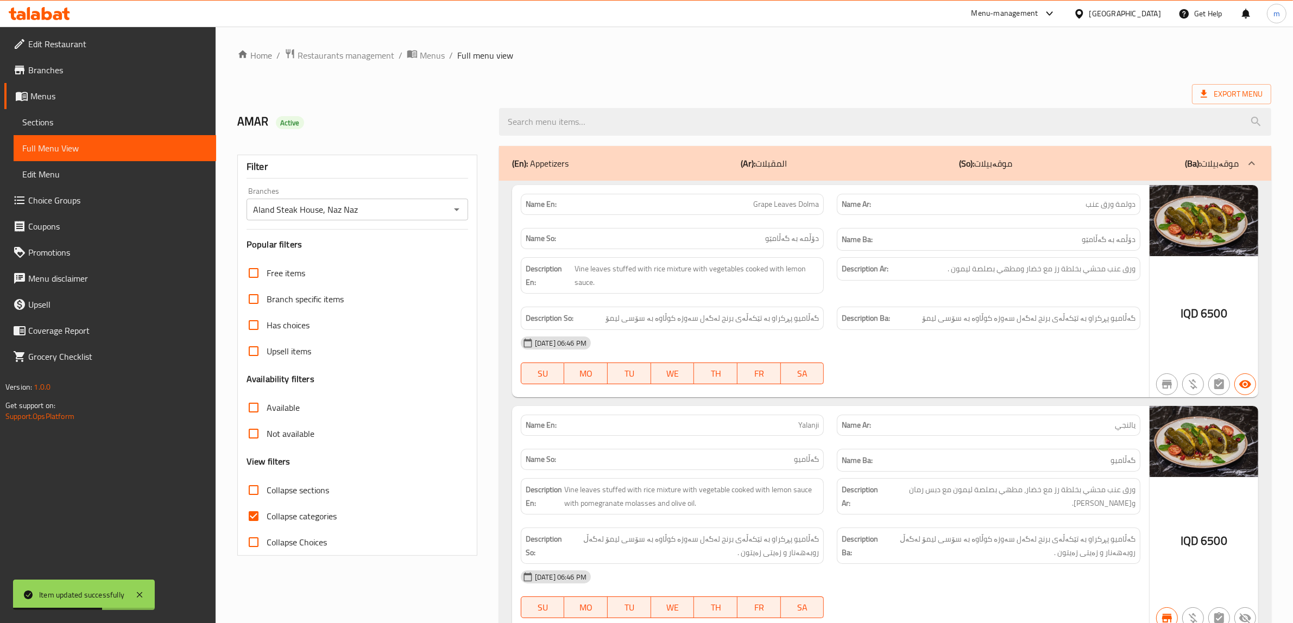
click at [254, 517] on input "Collapse categories" at bounding box center [254, 516] width 26 height 26
checkbox input "false"
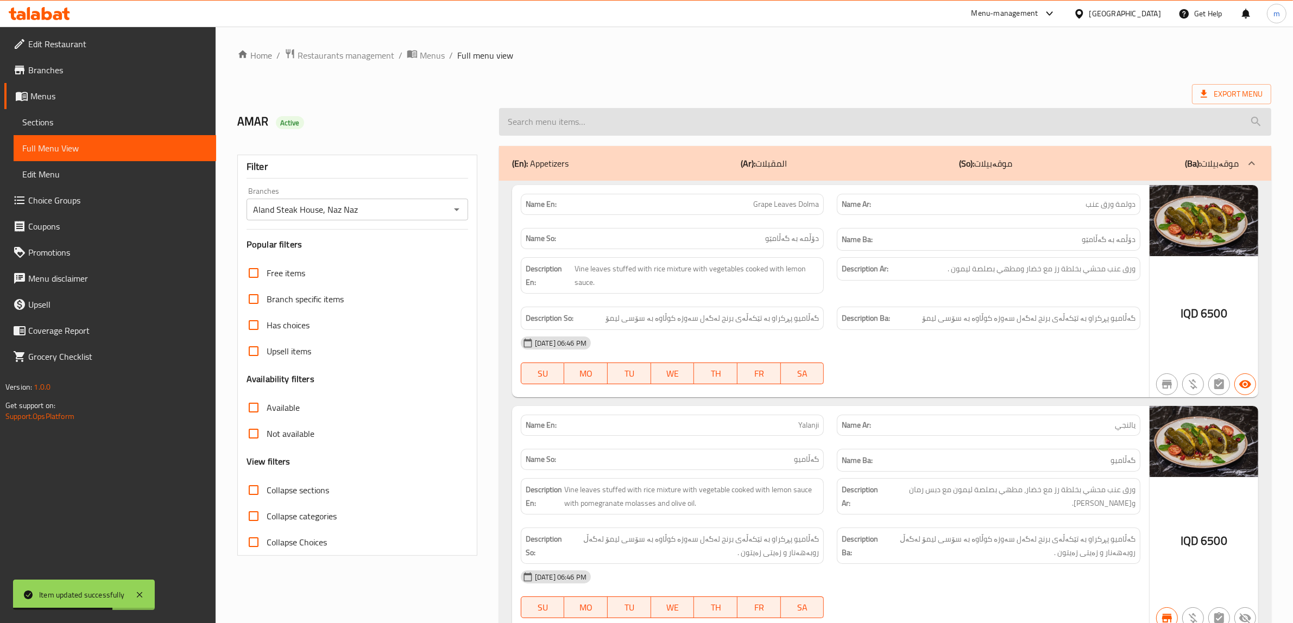
click at [599, 121] on input "search" at bounding box center [885, 122] width 772 height 28
paste input "Beef Ribs Asado"
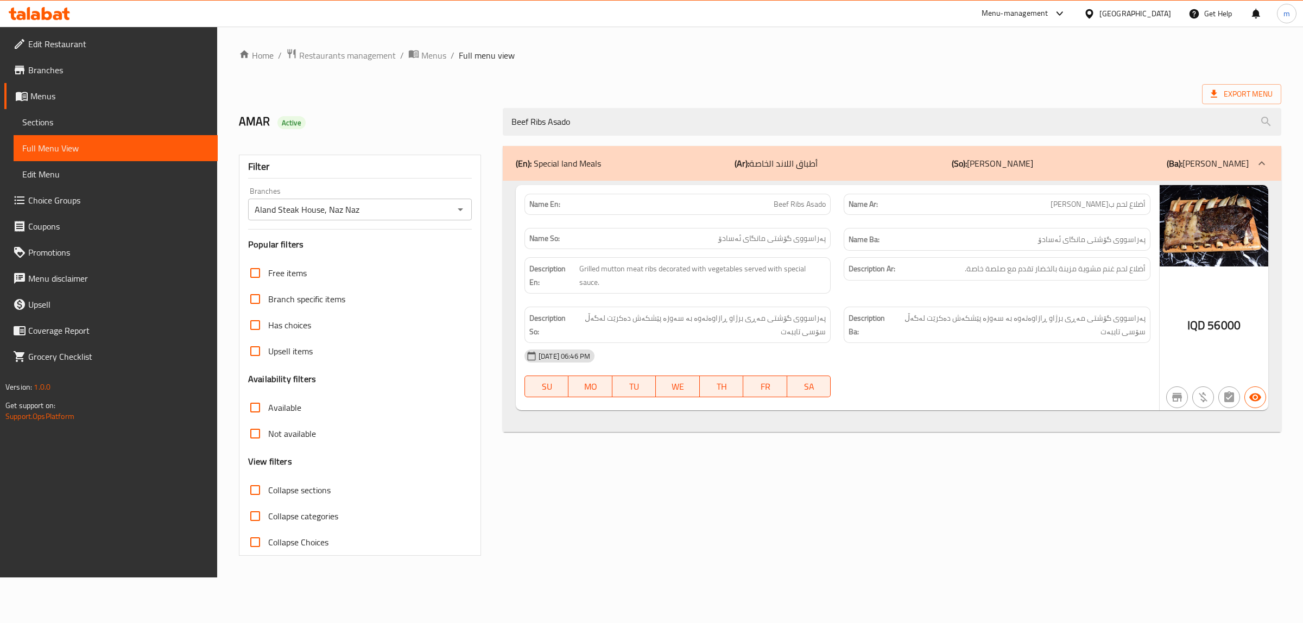
type input "Beef Ribs Asado"
click at [694, 484] on div "(En): Special land Meals (Ar): أطباق اللاند الخاصة (So): ژەمەکانی لاندی تایبەت …" at bounding box center [892, 351] width 792 height 423
click at [342, 57] on span "Restaurants management" at bounding box center [347, 55] width 97 height 13
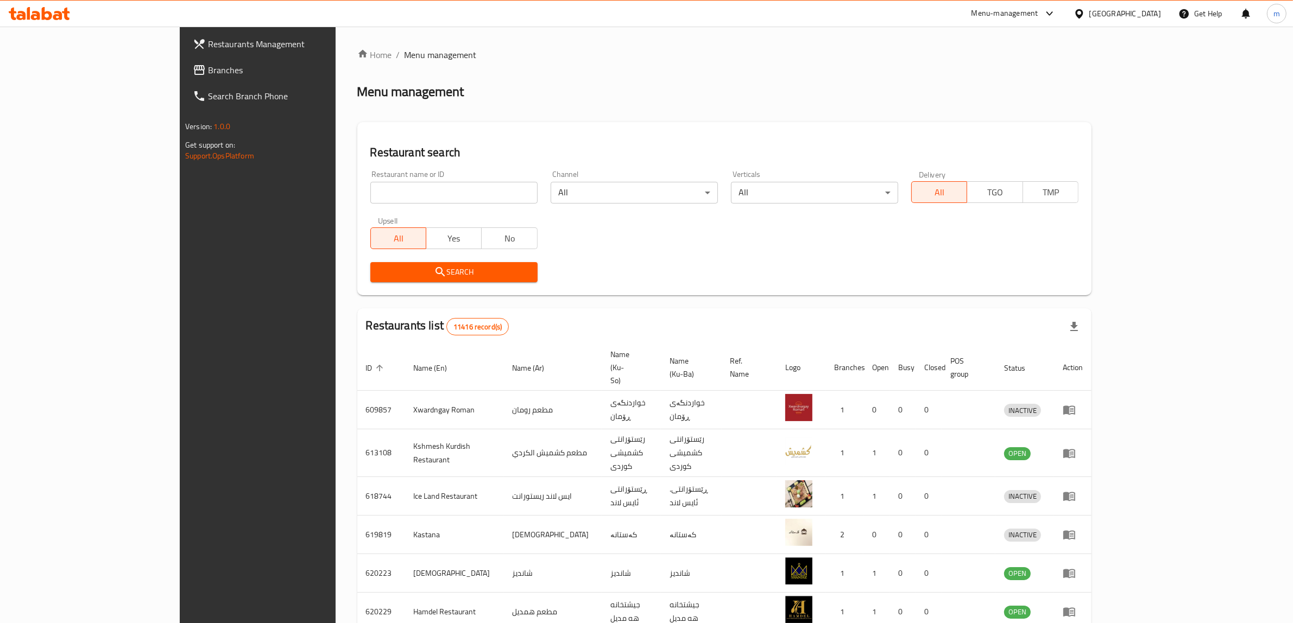
click at [208, 65] on span "Branches" at bounding box center [297, 70] width 179 height 13
